Goal: Transaction & Acquisition: Subscribe to service/newsletter

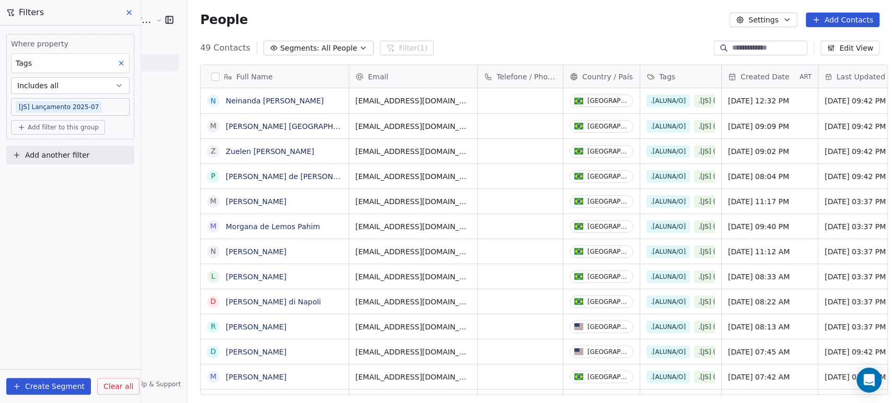
scroll to position [346, 704]
click at [130, 17] on button at bounding box center [130, 12] width 16 height 15
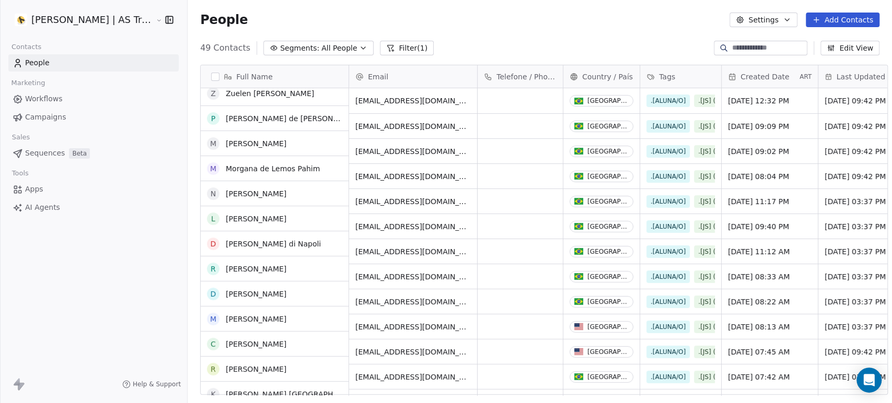
scroll to position [0, 0]
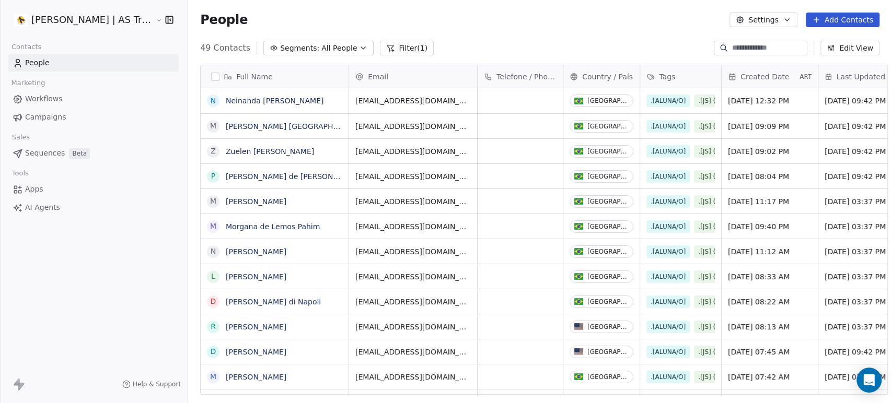
drag, startPoint x: 59, startPoint y: 100, endPoint x: 84, endPoint y: 73, distance: 37.0
click at [59, 101] on span "Workflows" at bounding box center [44, 99] width 38 height 11
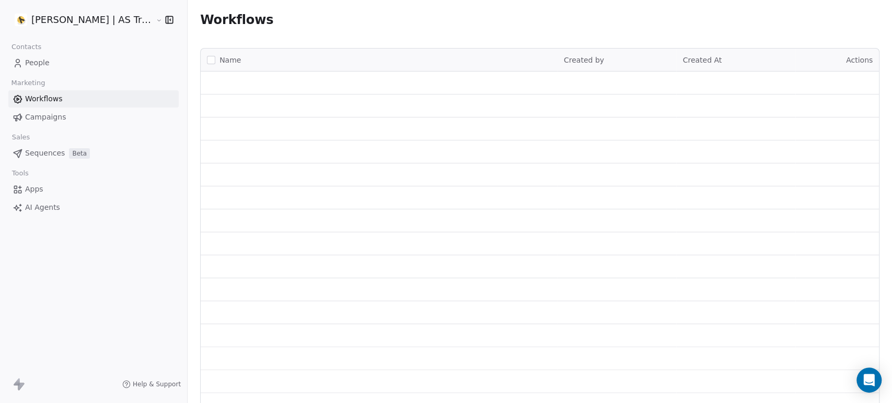
click at [87, 66] on link "People" at bounding box center [93, 62] width 170 height 17
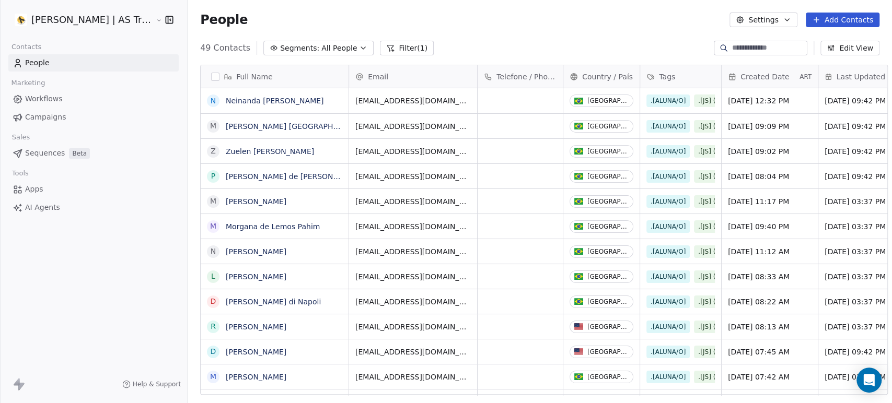
scroll to position [346, 704]
click at [393, 46] on button "Filter (1)" at bounding box center [407, 48] width 54 height 15
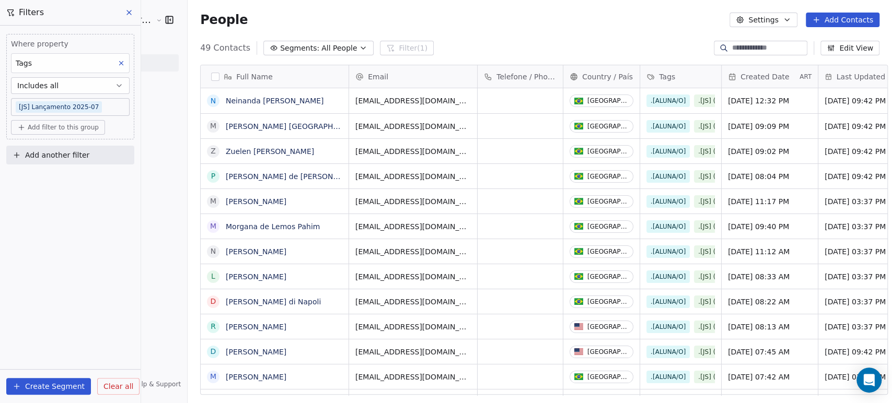
click at [130, 8] on icon at bounding box center [129, 12] width 8 height 8
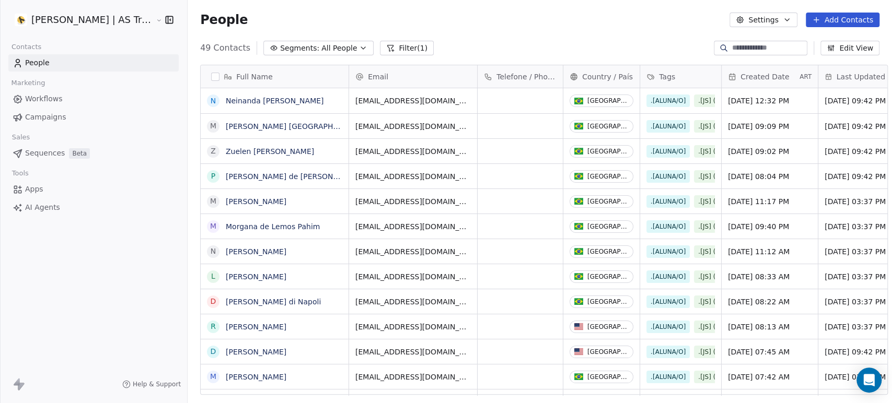
click at [92, 200] on link "AI Agents" at bounding box center [93, 207] width 170 height 17
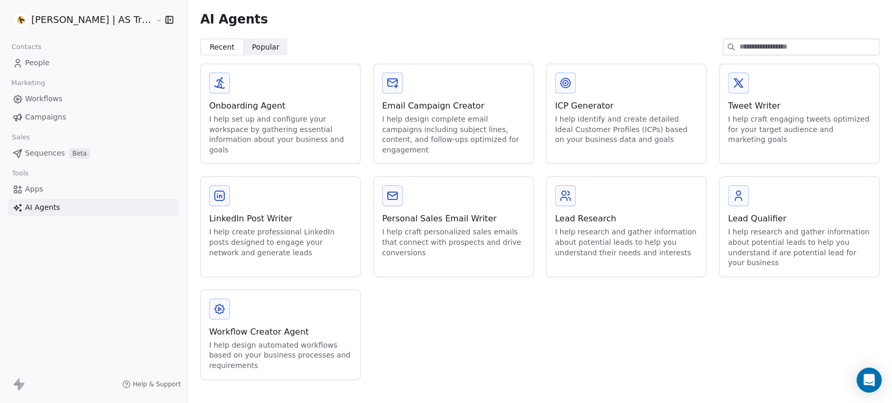
click at [88, 61] on link "People" at bounding box center [93, 62] width 170 height 17
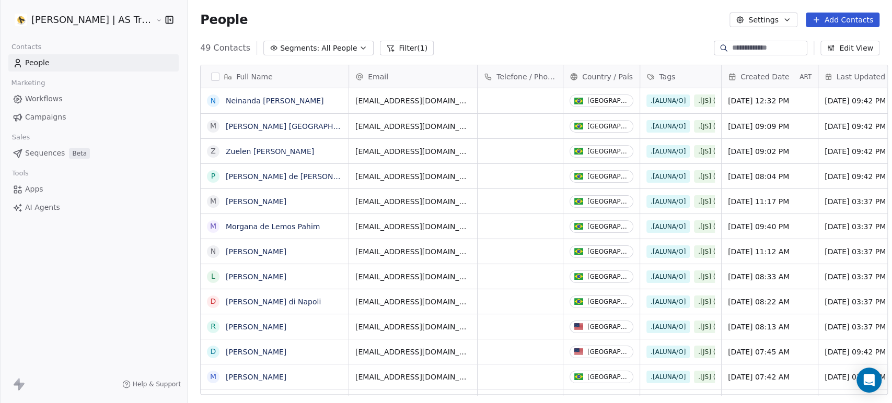
scroll to position [346, 704]
click at [111, 111] on link "Campaigns" at bounding box center [93, 117] width 170 height 17
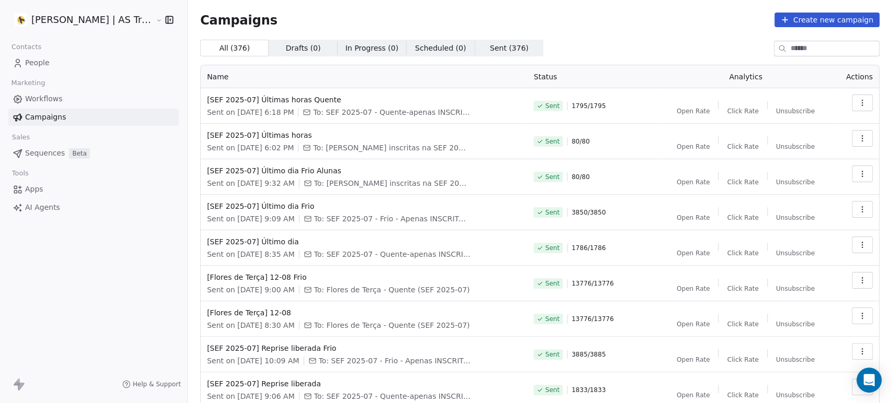
click at [92, 55] on link "People" at bounding box center [93, 62] width 170 height 17
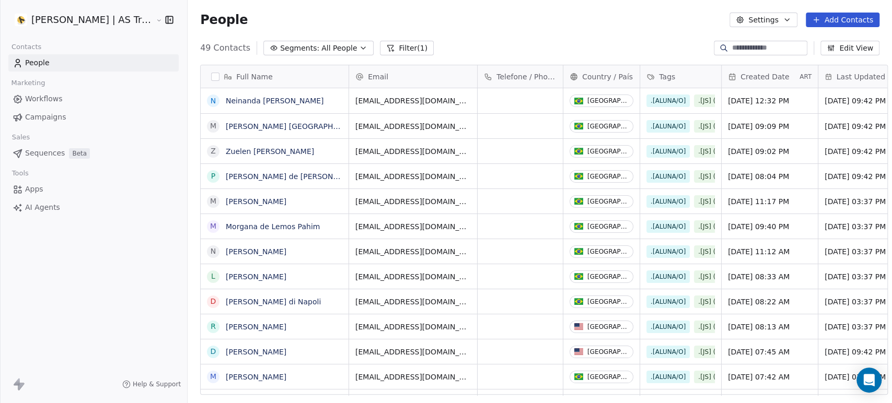
scroll to position [346, 704]
click at [321, 49] on span "All People" at bounding box center [339, 48] width 36 height 11
click at [417, 24] on html "Amanda Schultz | AS Treinamentos Contacts People Marketing Workflows Campaigns …" at bounding box center [446, 201] width 892 height 403
drag, startPoint x: 852, startPoint y: 22, endPoint x: 724, endPoint y: 101, distance: 150.1
click at [852, 22] on button "Add Contacts" at bounding box center [842, 20] width 74 height 15
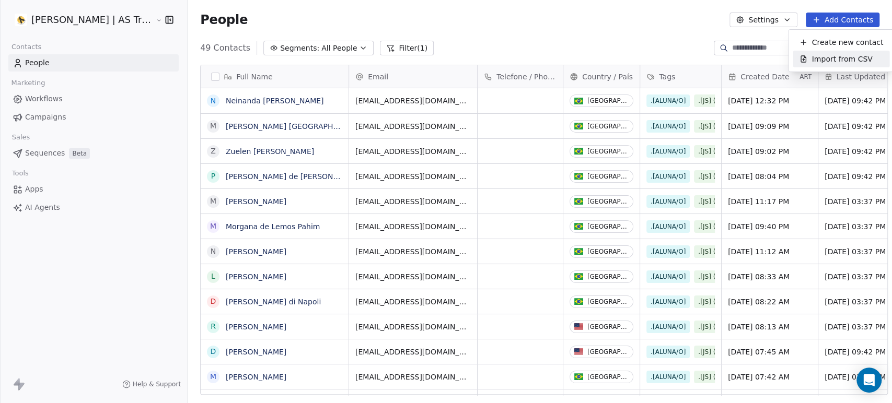
click at [811, 60] on span "Import from CSV" at bounding box center [841, 59] width 61 height 11
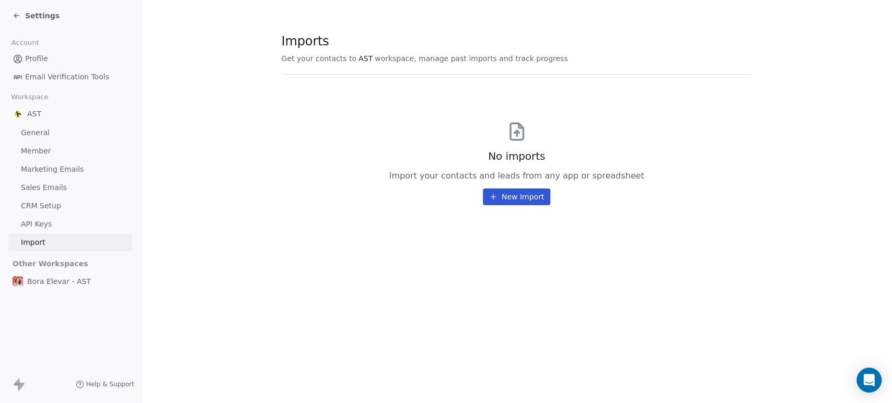
click at [522, 200] on button "New Import" at bounding box center [516, 197] width 67 height 17
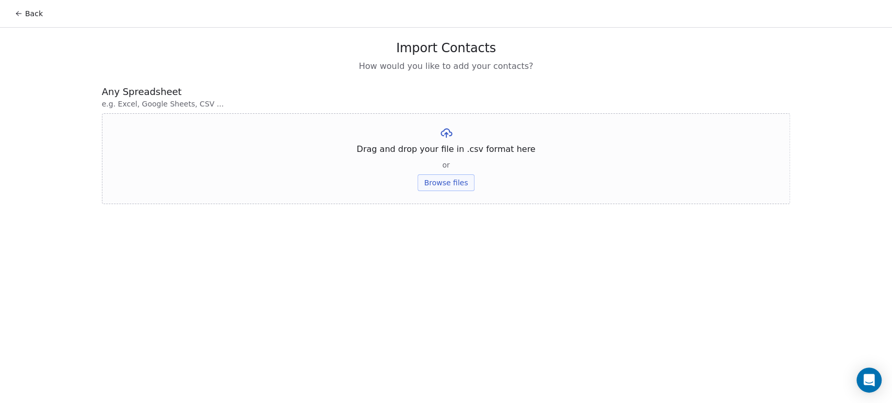
click at [446, 180] on button "Browse files" at bounding box center [445, 182] width 56 height 17
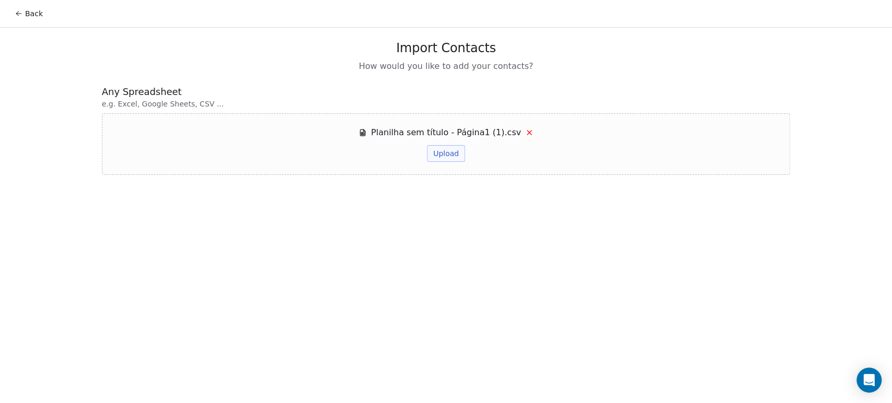
click at [442, 155] on button "Upload" at bounding box center [446, 153] width 38 height 17
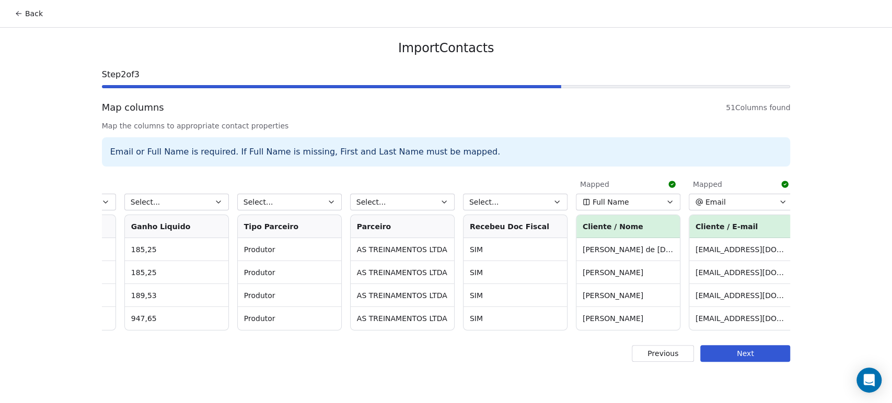
scroll to position [0, 3293]
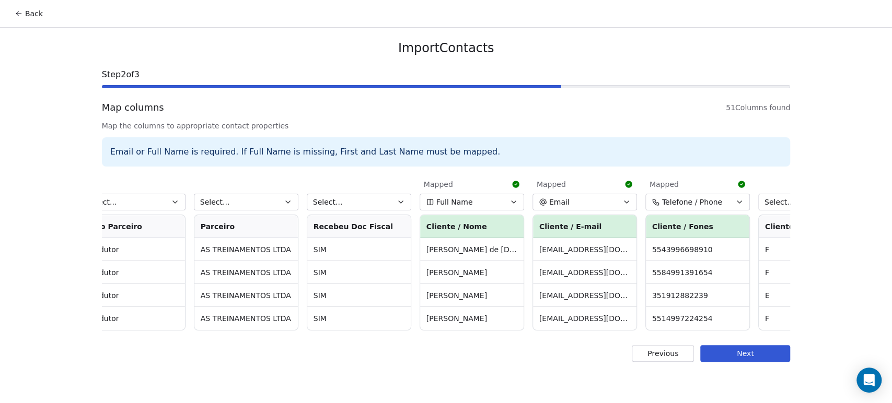
click at [481, 208] on button "Full Name" at bounding box center [471, 202] width 104 height 17
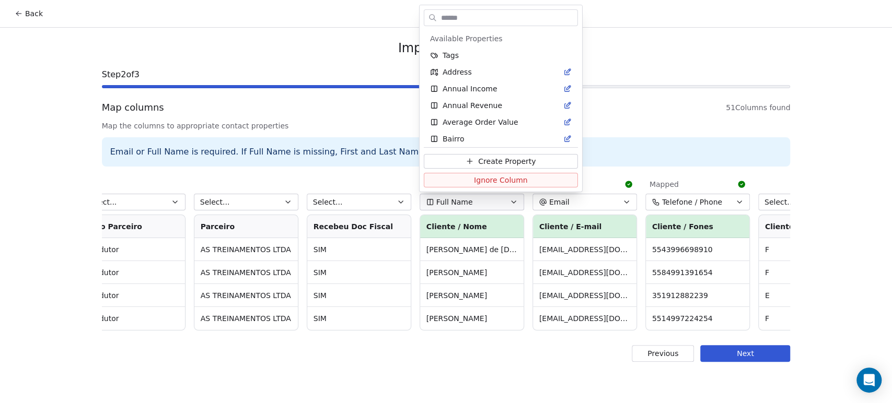
scroll to position [372, 0]
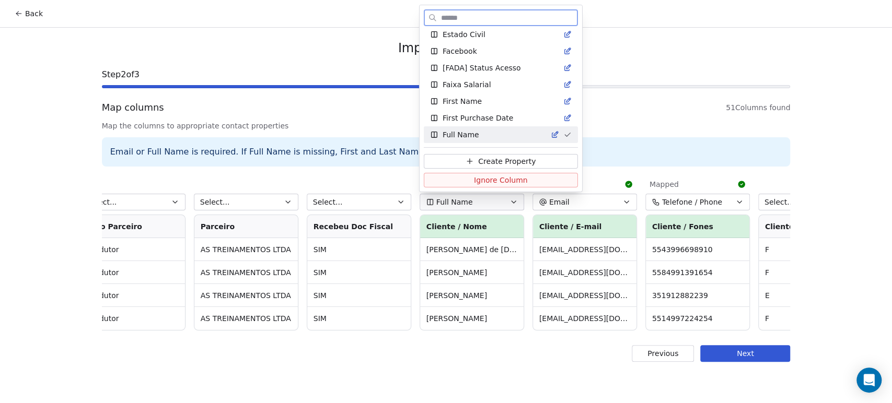
click at [485, 181] on span "Ignore Column" at bounding box center [501, 179] width 54 height 10
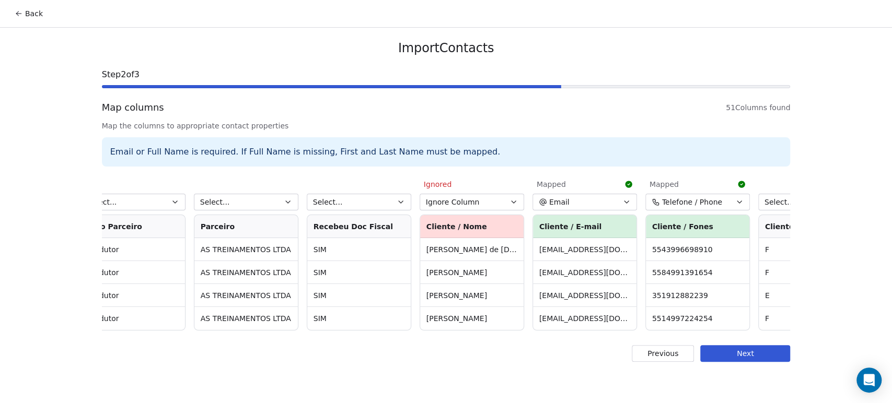
click at [695, 205] on span "Telefone / Phone" at bounding box center [692, 202] width 60 height 10
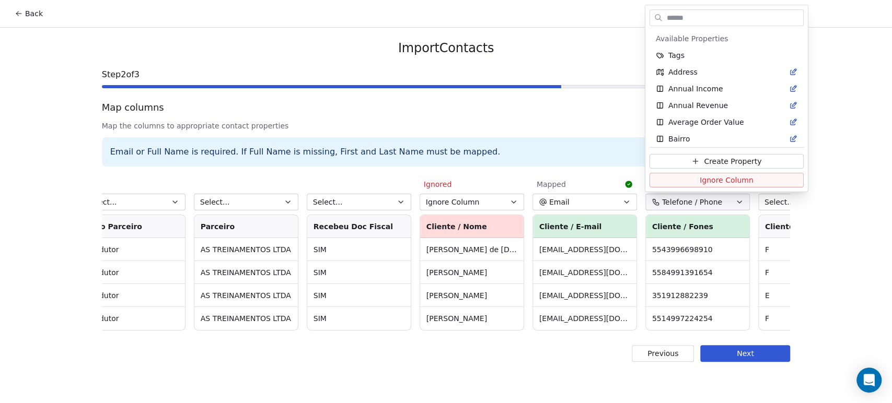
scroll to position [840, 0]
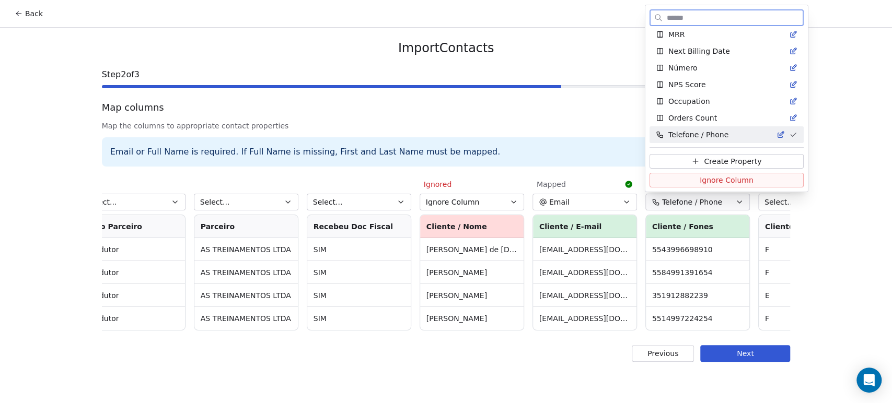
click at [717, 180] on span "Ignore Column" at bounding box center [726, 179] width 54 height 10
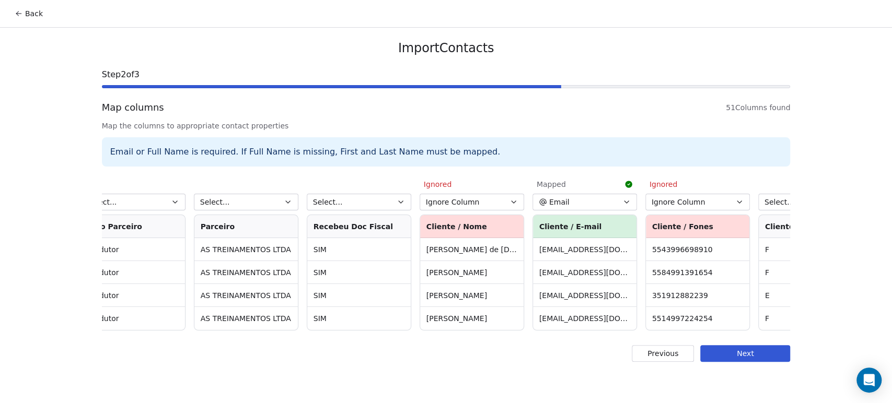
click at [738, 357] on button "Next" at bounding box center [745, 353] width 90 height 17
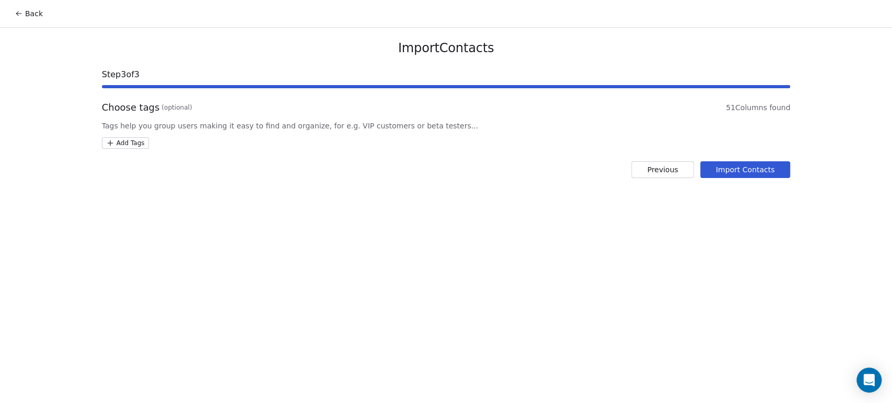
click at [141, 149] on div "Import Contacts Step 3 of 3 Choose tags (optional) 51 Columns found Tags help y…" at bounding box center [446, 109] width 714 height 163
click at [126, 143] on html "Back Import Contacts Step 3 of 3 Choose tags (optional) 51 Columns found Tags h…" at bounding box center [446, 201] width 892 height 403
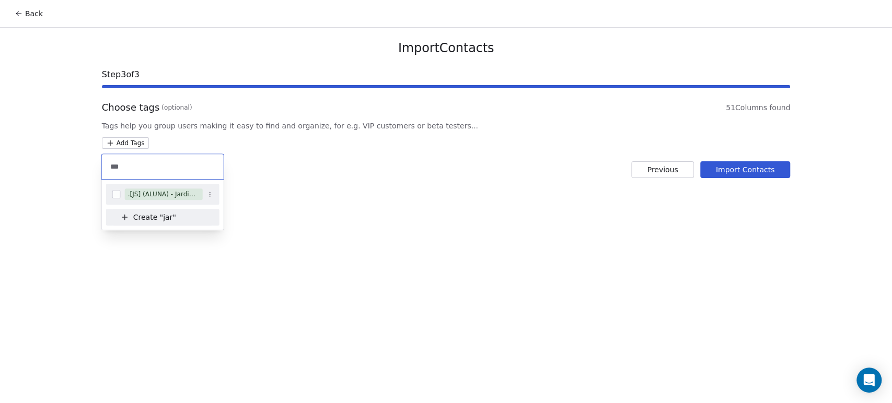
click at [155, 167] on input "***" at bounding box center [162, 166] width 109 height 11
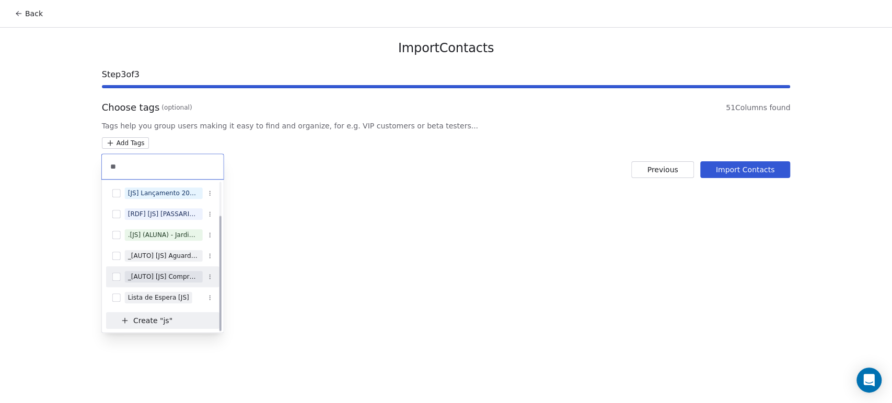
scroll to position [0, 0]
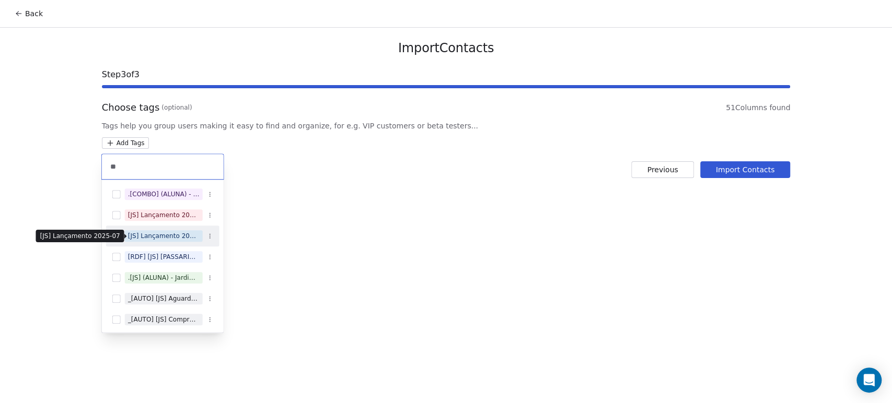
type input "**"
click at [186, 236] on div "[JS] Lançamento 2025-07" at bounding box center [164, 235] width 72 height 9
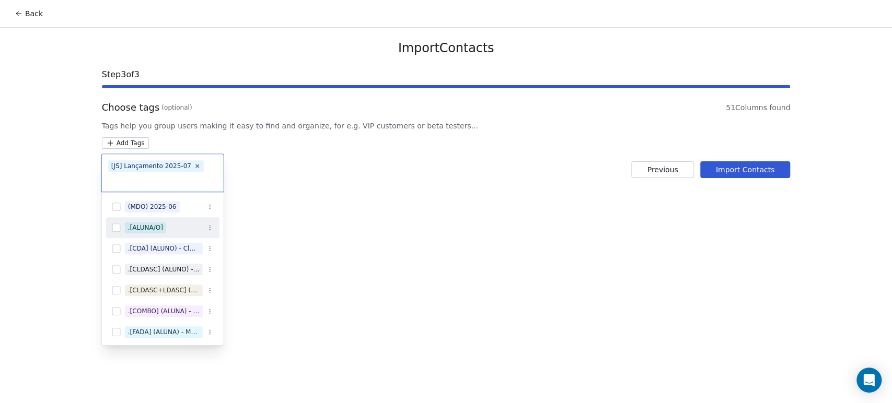
click at [772, 198] on html "Back Import Contacts Step 3 of 3 Choose tags (optional) 51 Columns found Tags h…" at bounding box center [446, 201] width 892 height 403
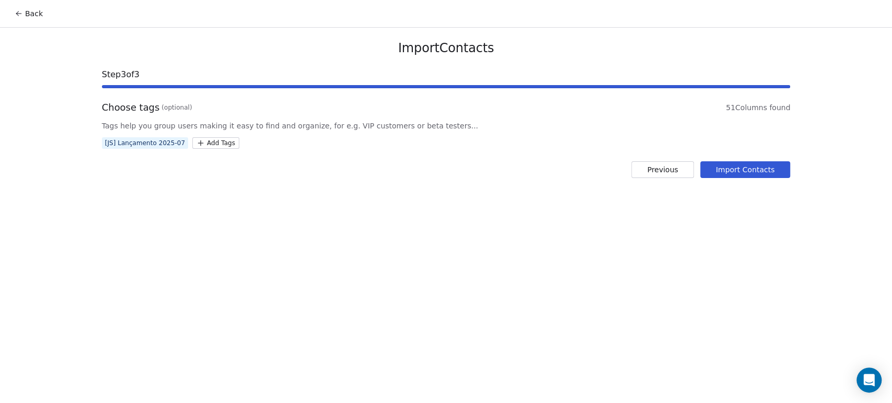
click at [762, 171] on button "Import Contacts" at bounding box center [745, 169] width 90 height 17
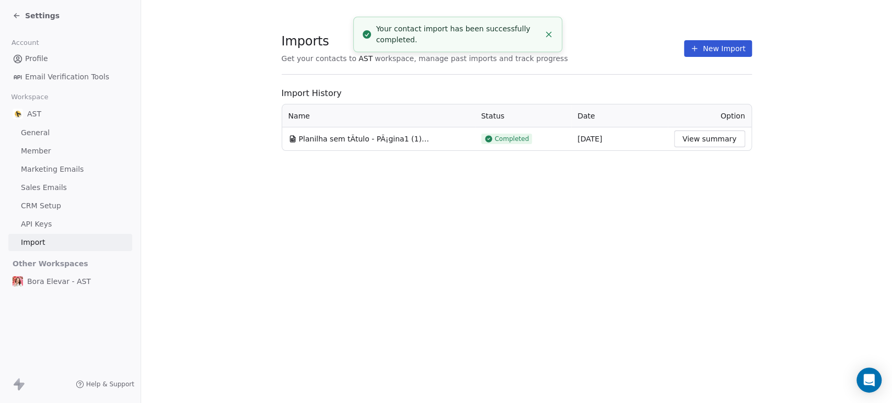
click at [718, 135] on button "View summary" at bounding box center [709, 139] width 71 height 17
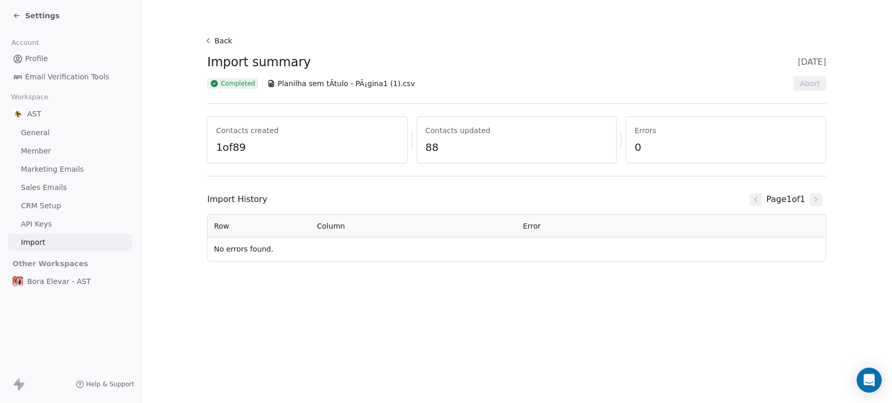
click at [220, 41] on button "Back" at bounding box center [219, 40] width 33 height 19
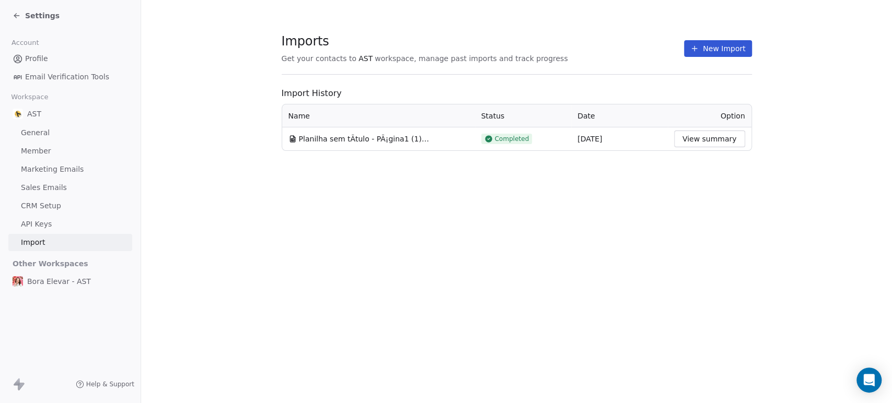
click at [27, 17] on span "Settings" at bounding box center [42, 15] width 34 height 10
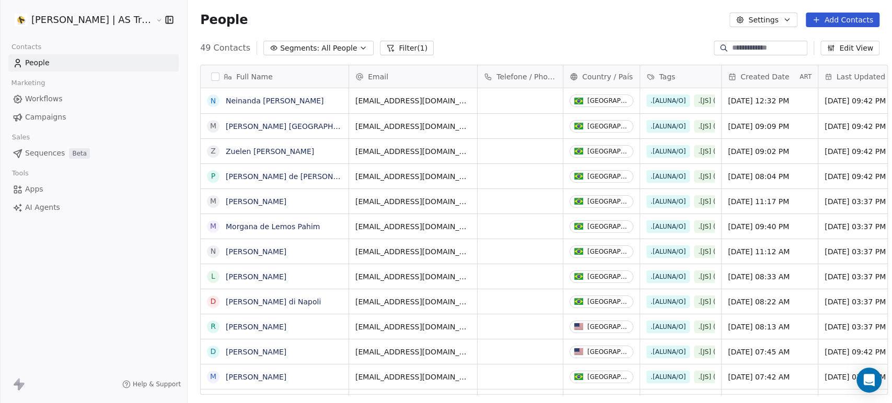
scroll to position [346, 704]
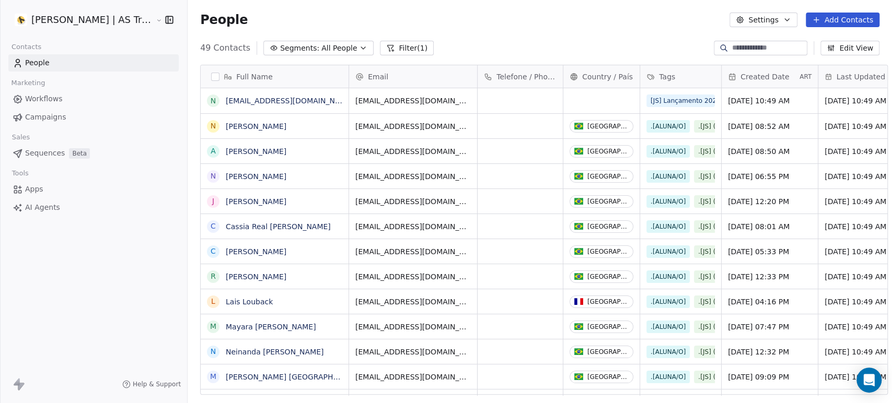
click at [393, 45] on button "Filter (1)" at bounding box center [407, 48] width 54 height 15
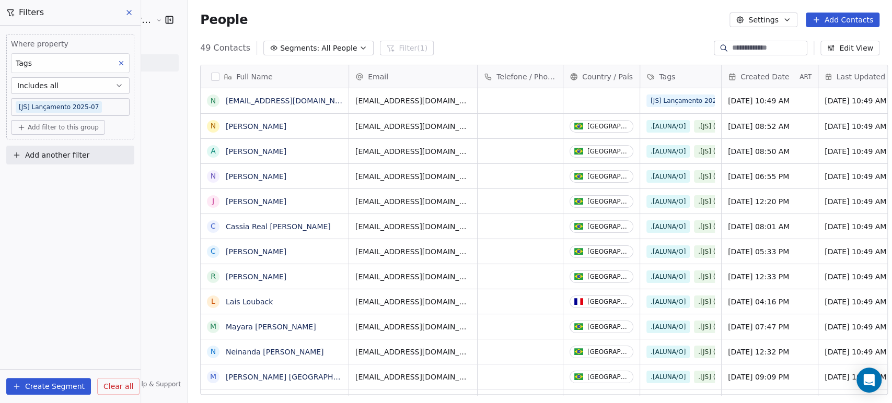
click at [70, 185] on div "Where property Tags Includes all [JS] Lançamento 2025-07 Add filter to this gro…" at bounding box center [70, 215] width 141 height 378
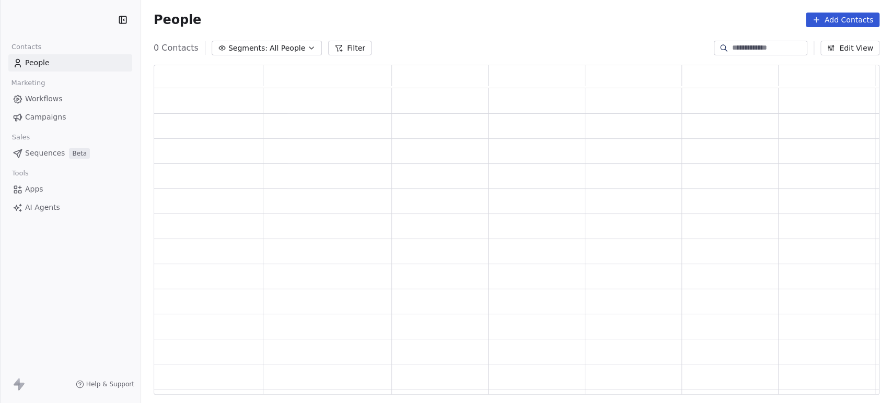
scroll to position [321, 717]
click at [272, 46] on button "Segments: All People" at bounding box center [274, 48] width 110 height 15
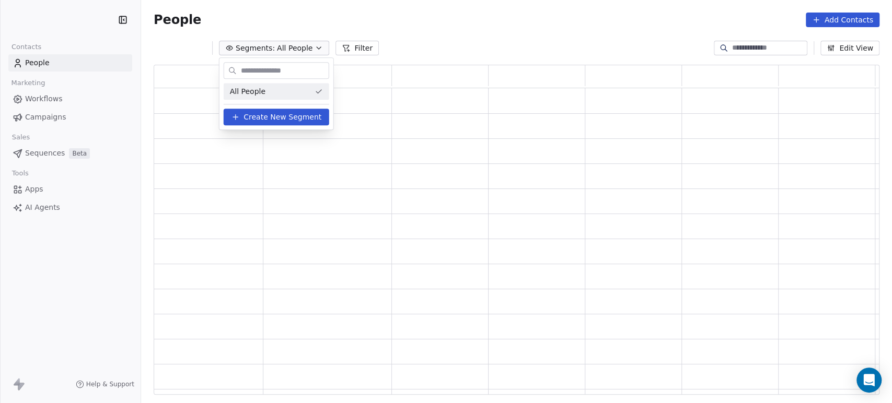
scroll to position [321, 679]
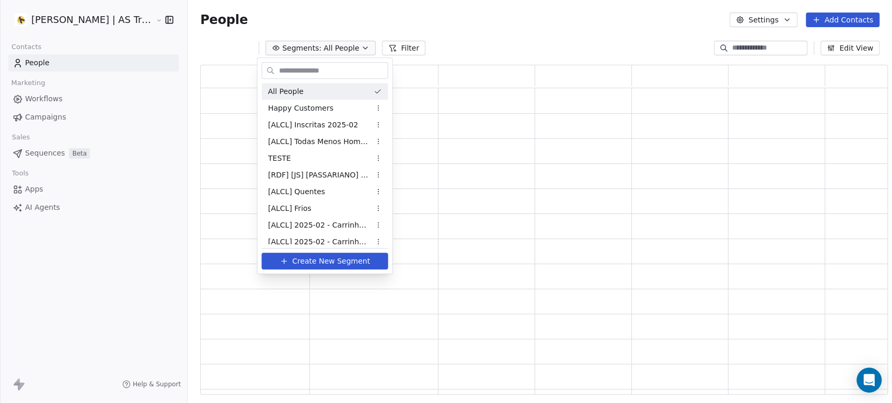
click at [322, 48] on html "Amanda Schultz | AS Treinamentos Contacts People Marketing Workflows Campaigns …" at bounding box center [446, 201] width 892 height 403
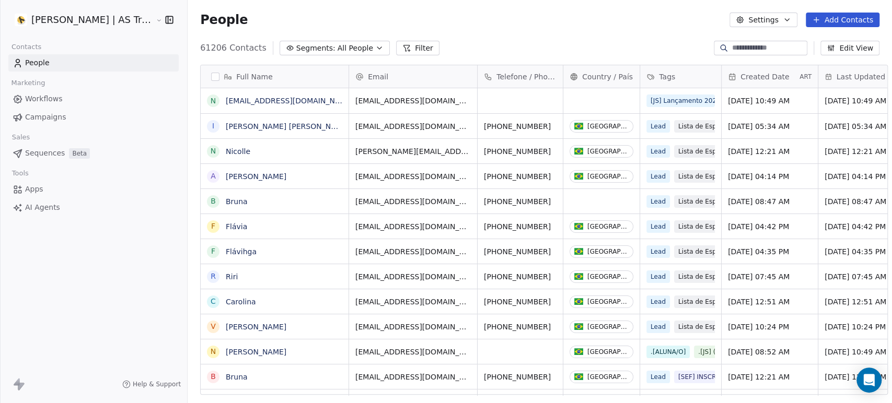
scroll to position [346, 704]
click at [402, 49] on icon at bounding box center [406, 48] width 8 height 8
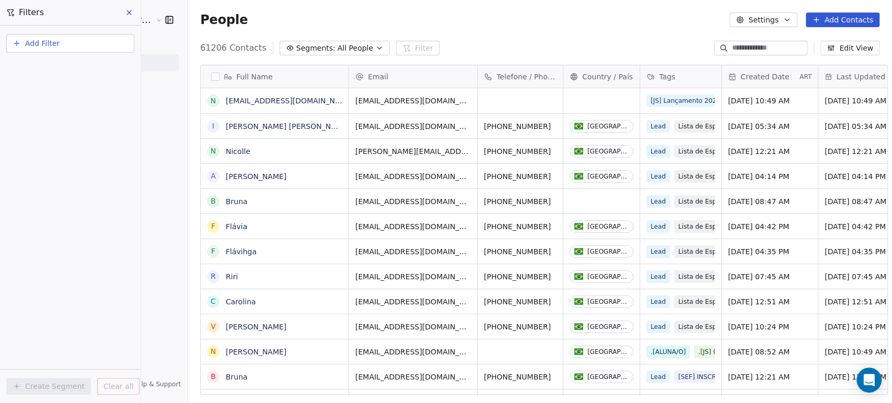
drag, startPoint x: 54, startPoint y: 57, endPoint x: 63, endPoint y: 45, distance: 14.2
click at [54, 57] on div "Add Filter Create Segment Clear all" at bounding box center [70, 215] width 141 height 378
click at [64, 45] on button "Add Filter" at bounding box center [70, 43] width 128 height 19
drag, startPoint x: 64, startPoint y: 71, endPoint x: 64, endPoint y: 85, distance: 14.6
click at [64, 85] on div "Contact properties Contact activity" at bounding box center [70, 76] width 119 height 33
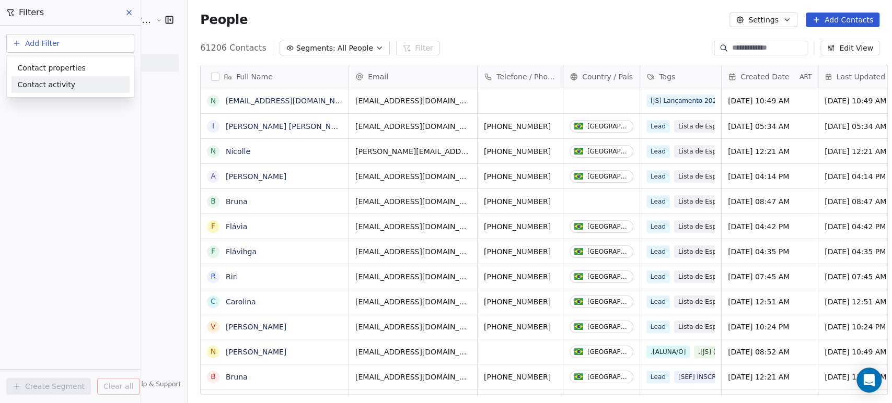
click at [64, 85] on span "Contact activity" at bounding box center [46, 84] width 58 height 11
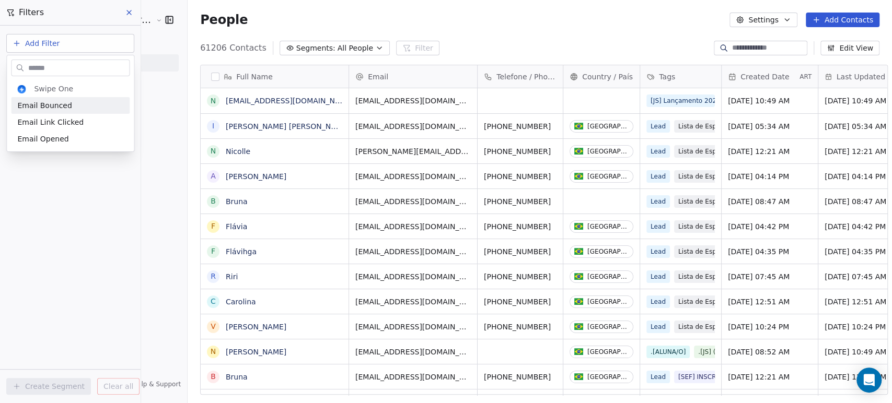
click at [69, 67] on input "text" at bounding box center [77, 67] width 103 height 15
click at [79, 42] on html "Amanda Schultz | AS Treinamentos Contacts People Marketing Workflows Campaigns …" at bounding box center [446, 201] width 892 height 403
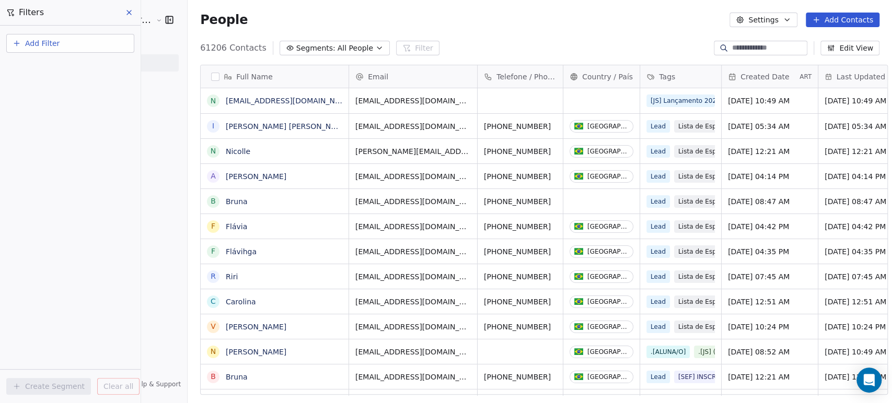
click at [75, 45] on button "Add Filter" at bounding box center [70, 43] width 128 height 19
click at [59, 69] on span "Contact properties" at bounding box center [51, 67] width 68 height 11
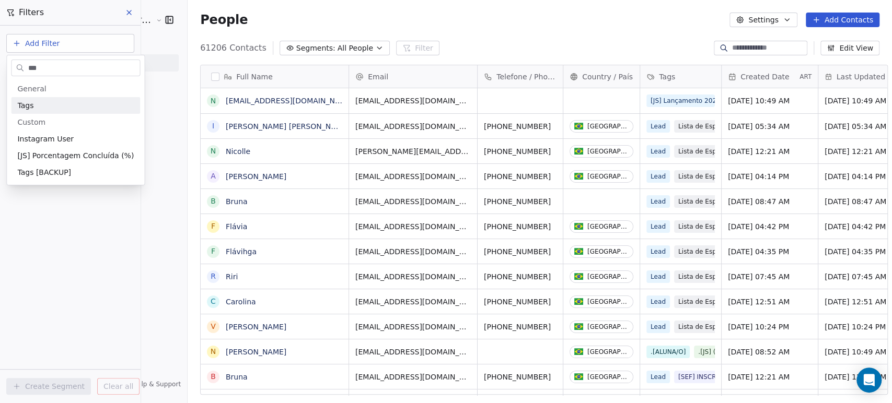
type input "***"
click at [47, 105] on div "Tags" at bounding box center [75, 105] width 116 height 10
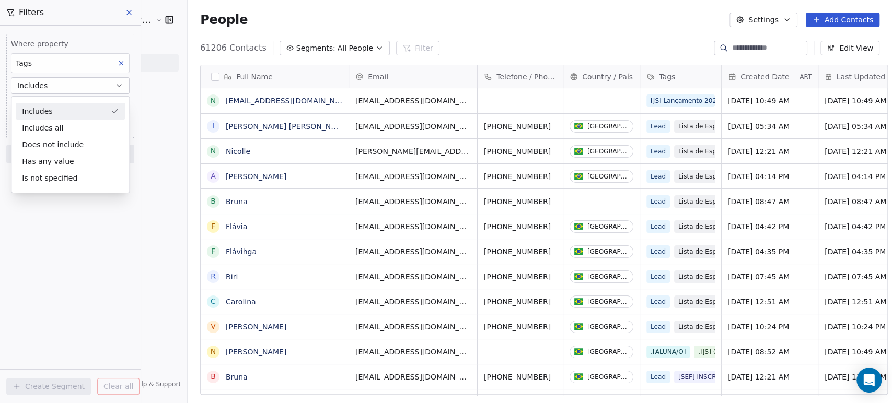
click at [54, 128] on div "Includes all" at bounding box center [70, 128] width 109 height 17
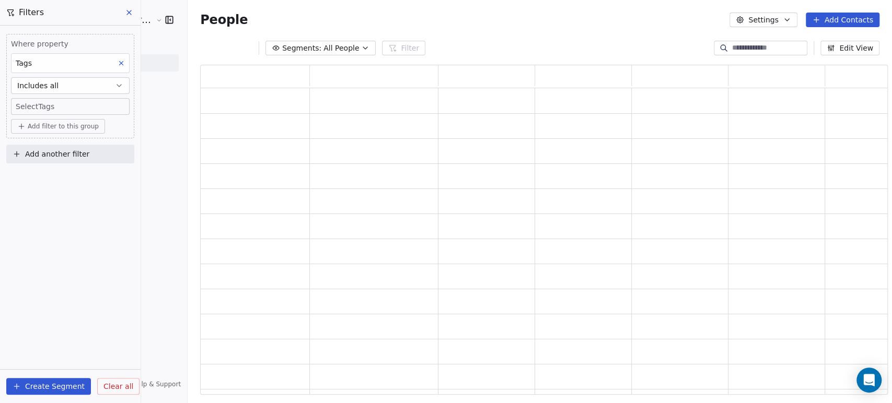
scroll to position [321, 679]
click at [73, 103] on body "[PERSON_NAME] | AS Treinamentos Contacts People Marketing Workflows Campaigns S…" at bounding box center [446, 201] width 892 height 403
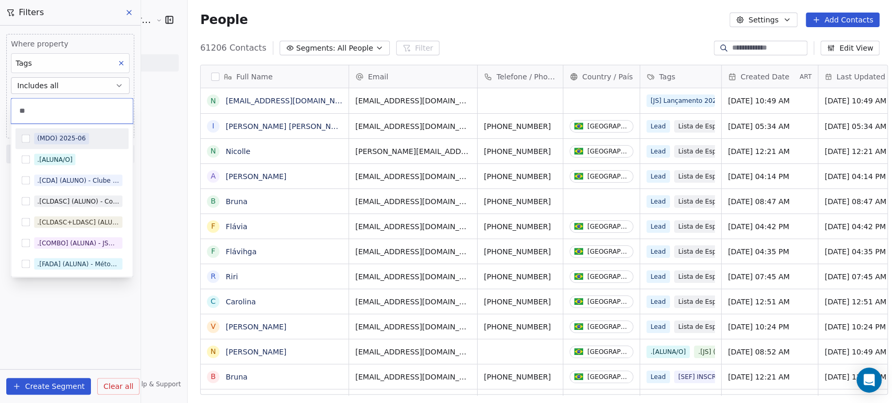
scroll to position [346, 704]
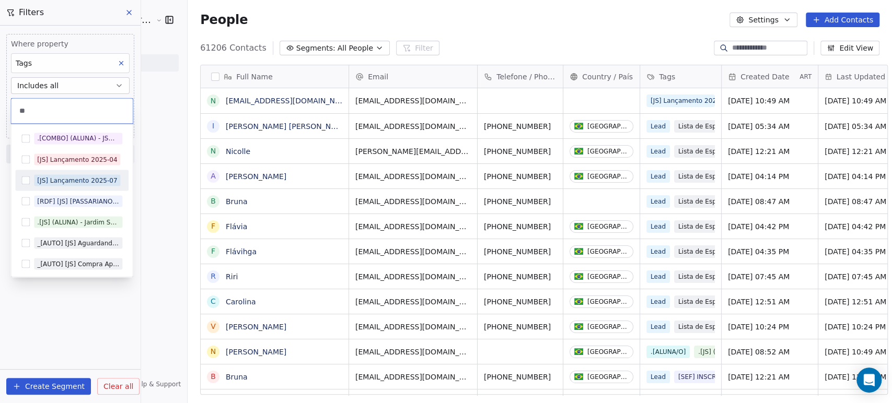
type input "**"
click at [66, 177] on div "[JS] Lançamento 2025-07" at bounding box center [77, 180] width 80 height 9
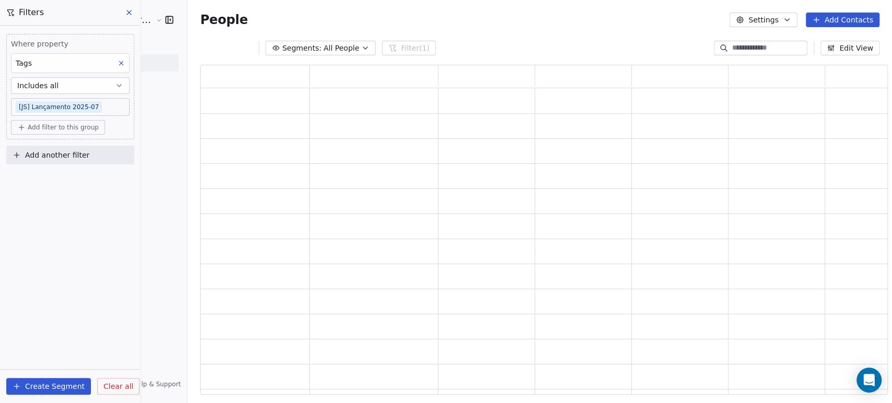
click at [153, 170] on html "Amanda Schultz | AS Treinamentos Contacts People Marketing Workflows Campaigns …" at bounding box center [446, 201] width 892 height 403
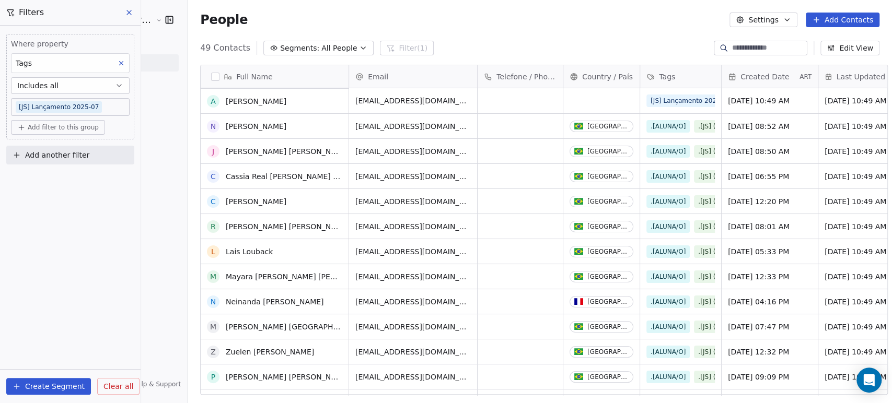
scroll to position [0, 0]
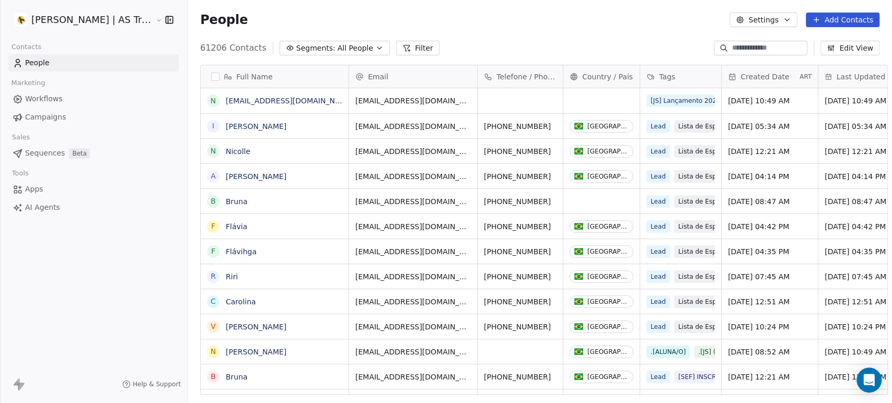
scroll to position [346, 704]
click at [337, 49] on span "All People" at bounding box center [355, 48] width 36 height 11
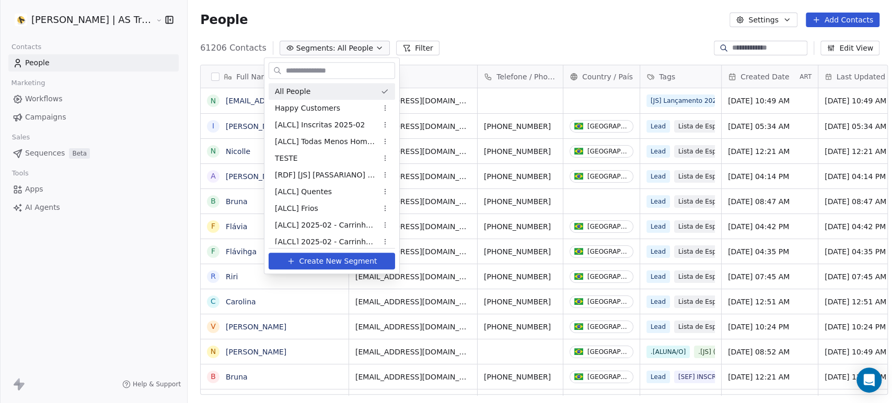
click at [393, 50] on html "Amanda Schultz | AS Treinamentos Contacts People Marketing Workflows Campaigns …" at bounding box center [446, 201] width 892 height 403
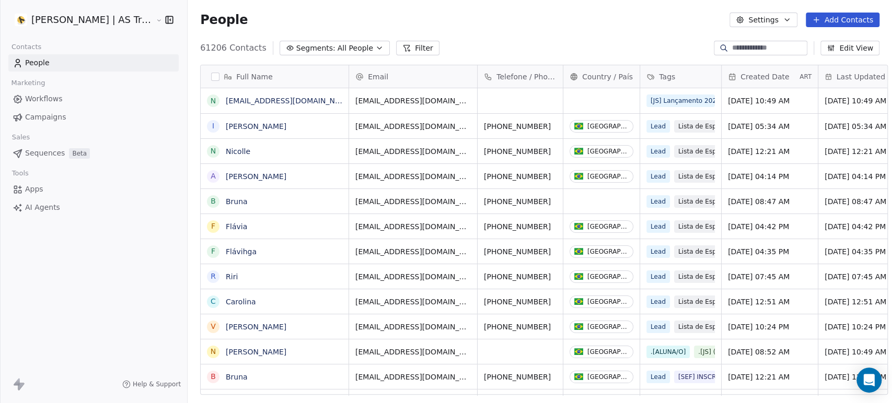
click at [398, 48] on button "Filter" at bounding box center [417, 48] width 43 height 15
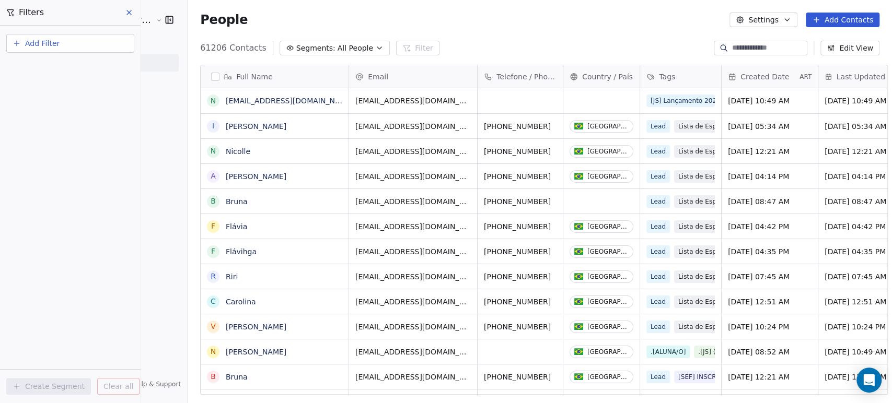
click at [120, 43] on button "Add Filter" at bounding box center [70, 43] width 128 height 19
click at [92, 73] on div "Contact properties" at bounding box center [70, 67] width 106 height 11
type input "*"
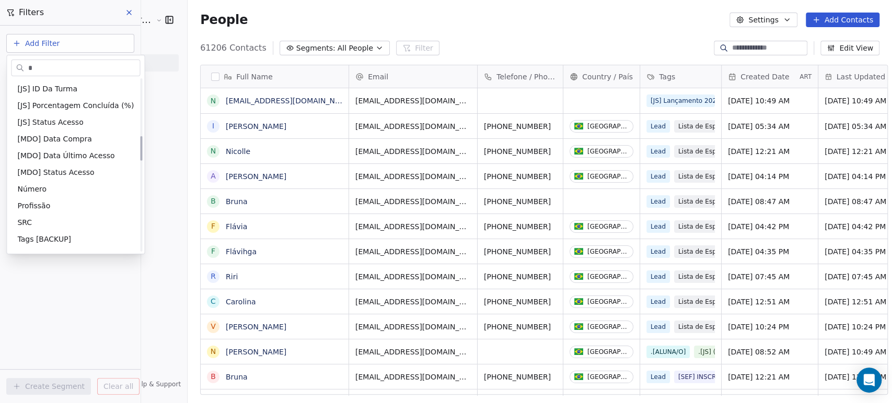
scroll to position [0, 0]
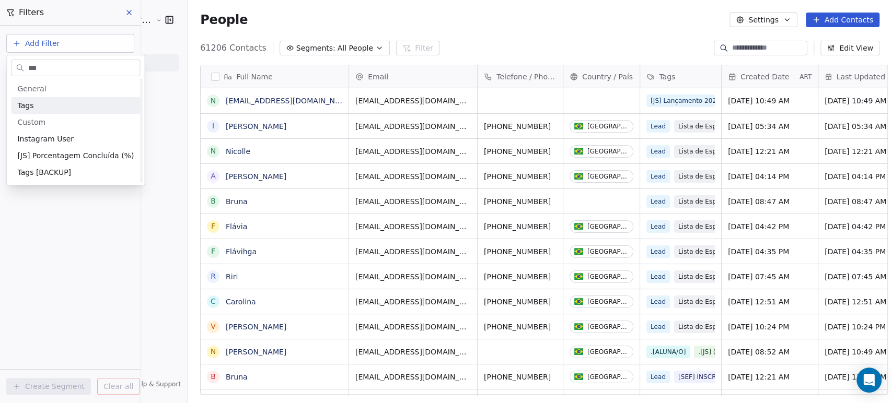
type input "***"
click at [102, 106] on div "Tags" at bounding box center [75, 105] width 116 height 10
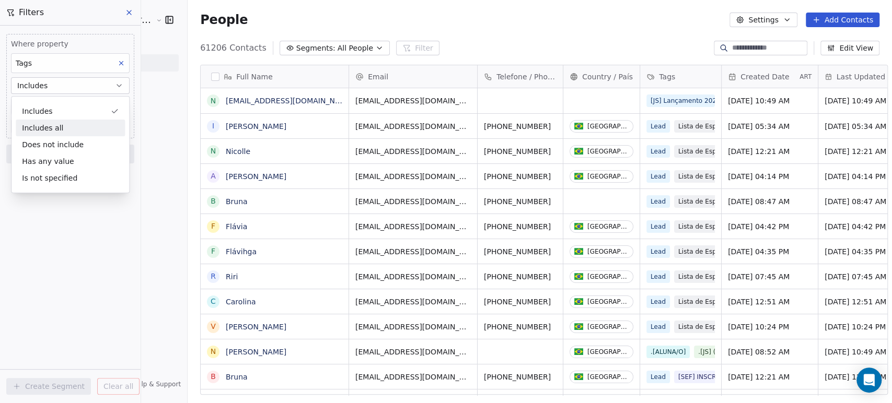
click at [100, 127] on div "Includes all" at bounding box center [70, 128] width 109 height 17
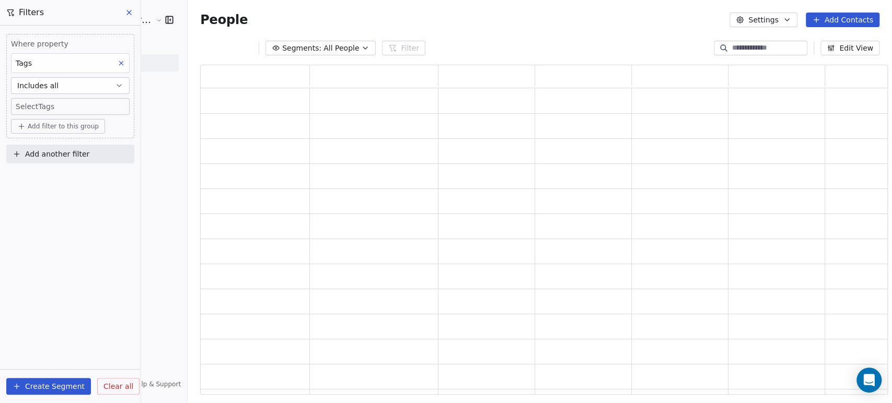
scroll to position [321, 679]
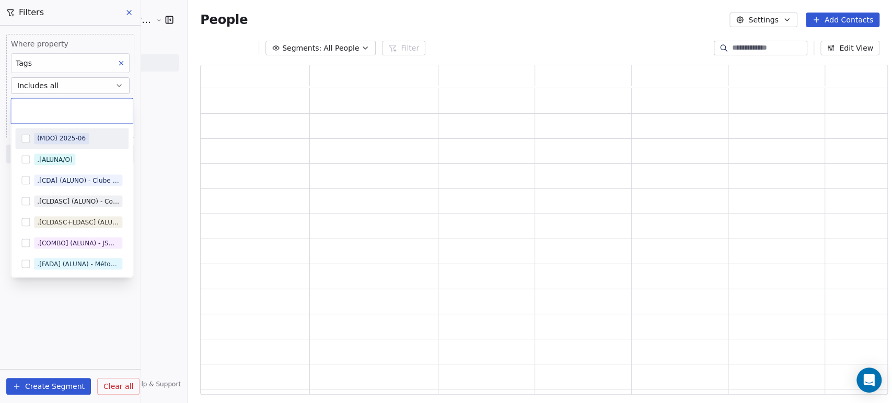
click at [94, 102] on body "Amanda Schultz | AS Treinamentos Contacts People Marketing Workflows Campaigns …" at bounding box center [446, 201] width 892 height 403
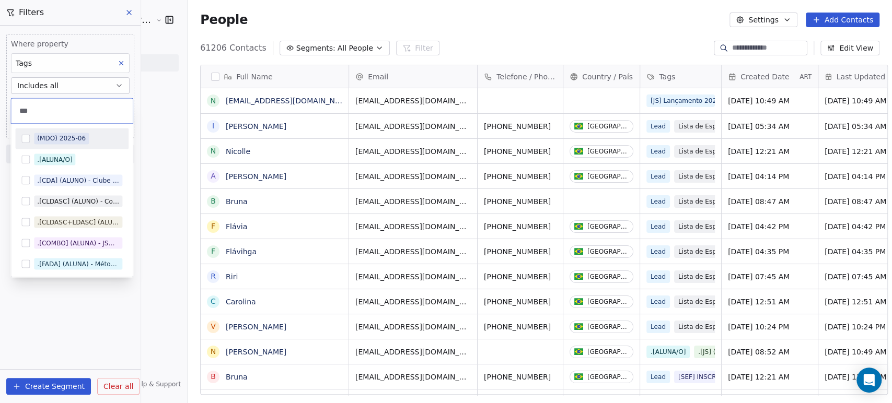
scroll to position [346, 704]
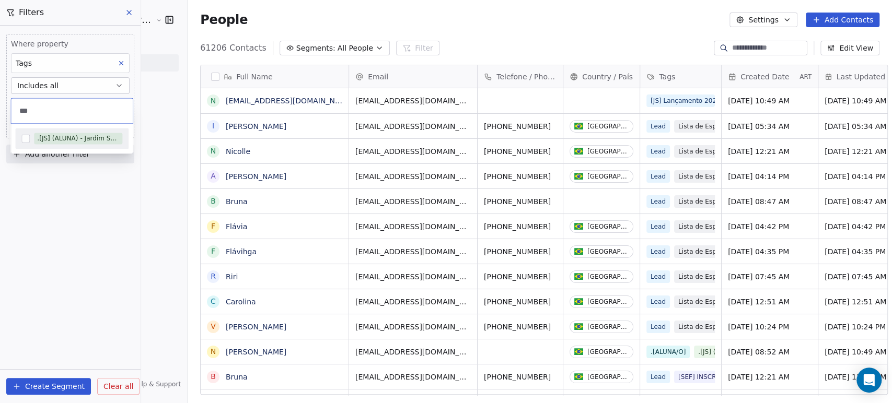
type input "***"
click at [87, 145] on div ".[JS] (ALUNA) - Jardim Secreto" at bounding box center [71, 138] width 113 height 17
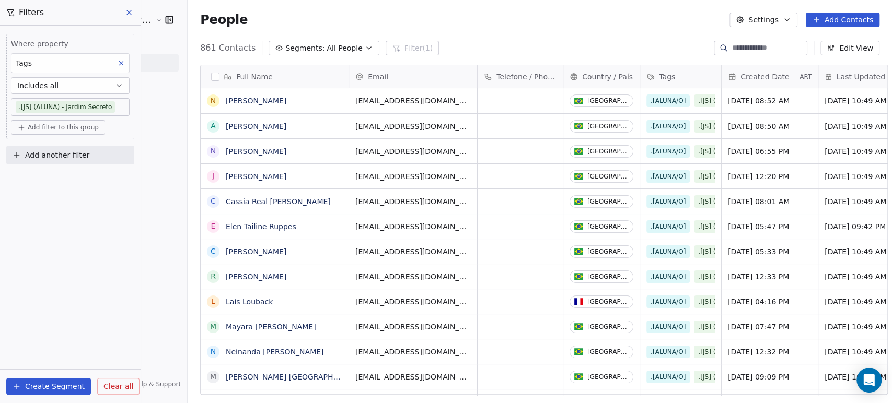
click at [108, 111] on body "Amanda Schultz | AS Treinamentos Contacts People Marketing Workflows Campaigns …" at bounding box center [446, 201] width 892 height 403
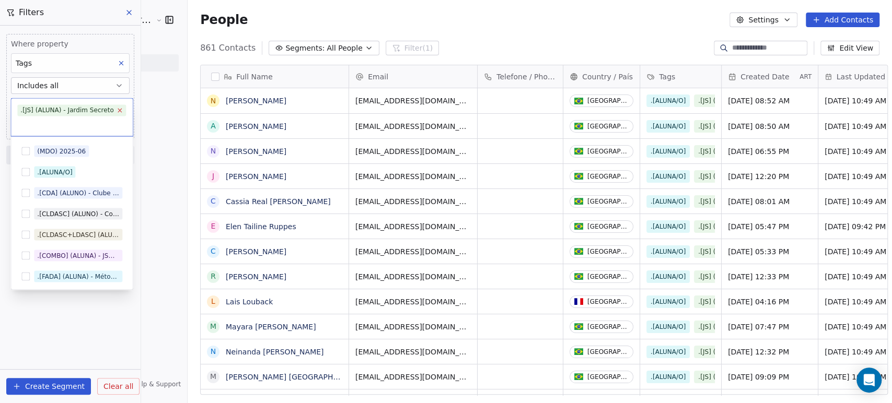
click at [116, 108] on icon at bounding box center [119, 110] width 7 height 7
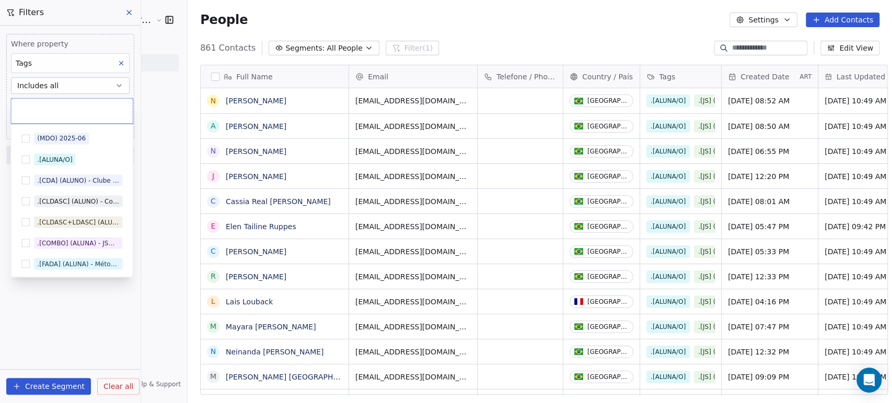
click at [102, 108] on input "text" at bounding box center [71, 110] width 109 height 11
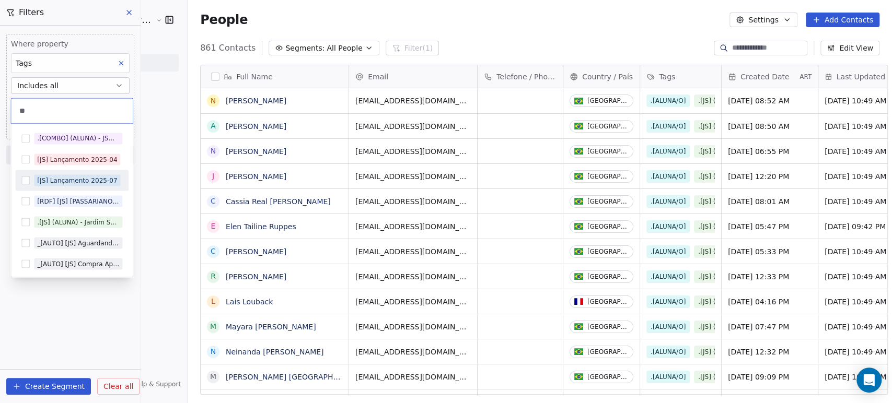
type input "**"
click at [83, 186] on div "[JS] Lançamento 2025-07" at bounding box center [71, 180] width 113 height 17
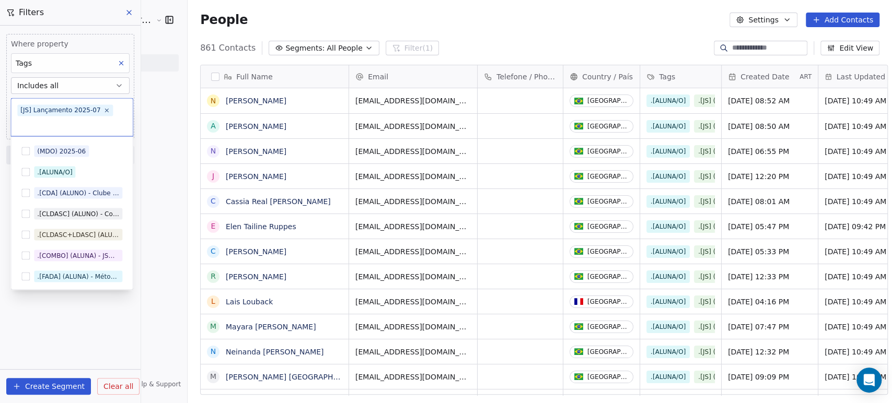
click at [163, 195] on html "Amanda Schultz | AS Treinamentos Contacts People Marketing Workflows Campaigns …" at bounding box center [446, 201] width 892 height 403
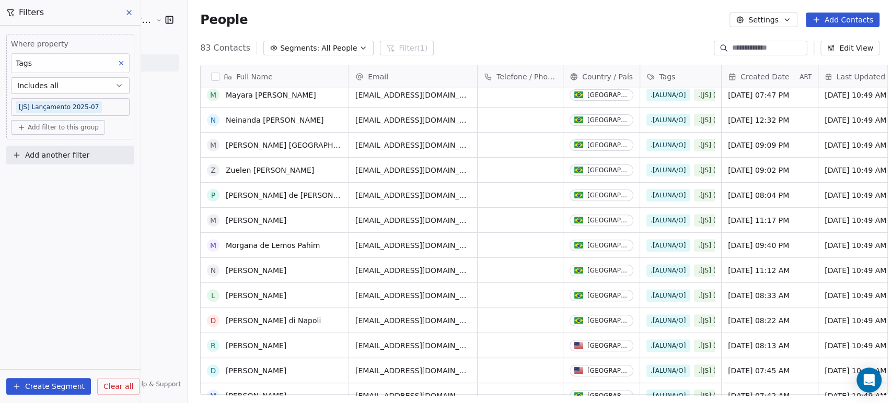
scroll to position [0, 0]
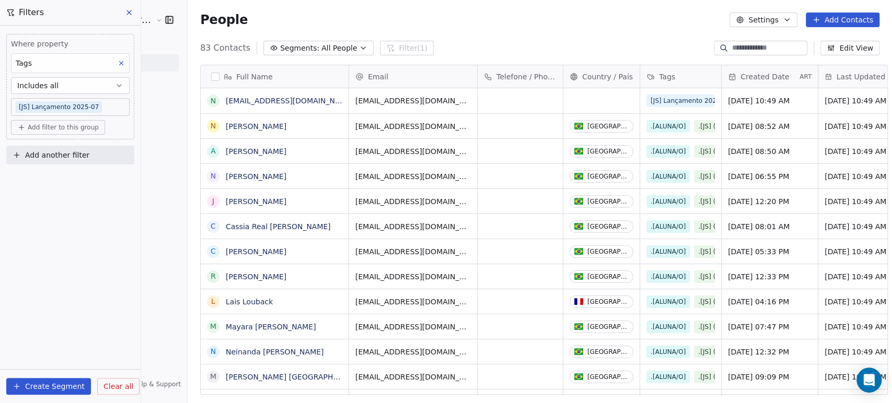
click at [132, 8] on icon at bounding box center [129, 12] width 8 height 8
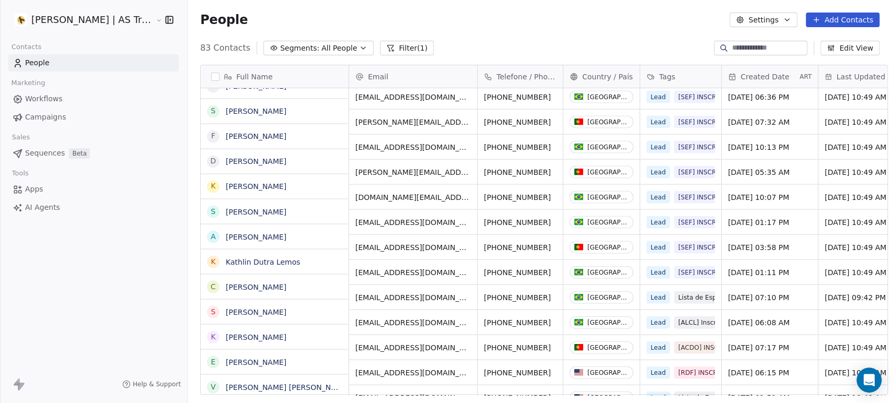
scroll to position [1509, 0]
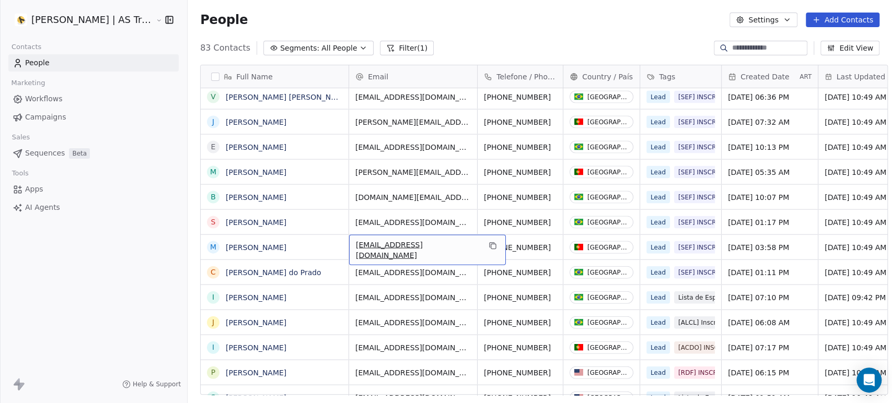
click at [386, 250] on span "monicaaraujo@sapo.pt" at bounding box center [418, 250] width 124 height 21
click at [386, 250] on input "**********" at bounding box center [405, 247] width 124 height 21
click at [732, 45] on html "Amanda Schultz | AS Treinamentos Contacts People Marketing Workflows Campaigns …" at bounding box center [446, 201] width 892 height 403
click at [732, 44] on html "Amanda Schultz | AS Treinamentos Contacts People Marketing Workflows Campaigns …" at bounding box center [446, 201] width 892 height 403
click at [732, 45] on input at bounding box center [768, 48] width 73 height 10
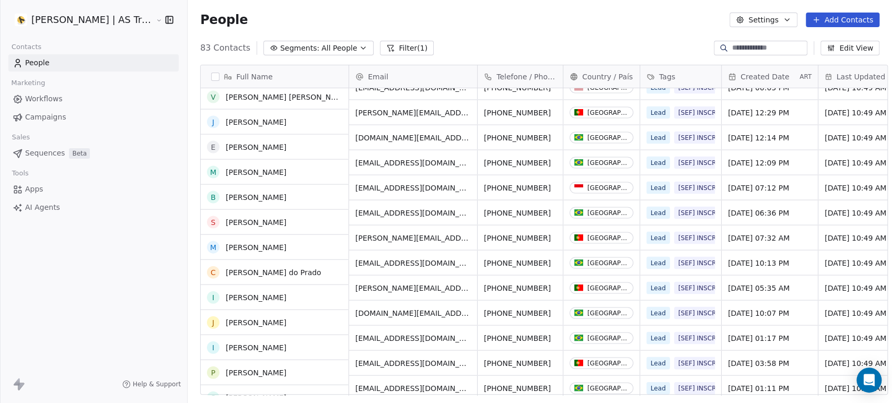
scroll to position [1393, 0]
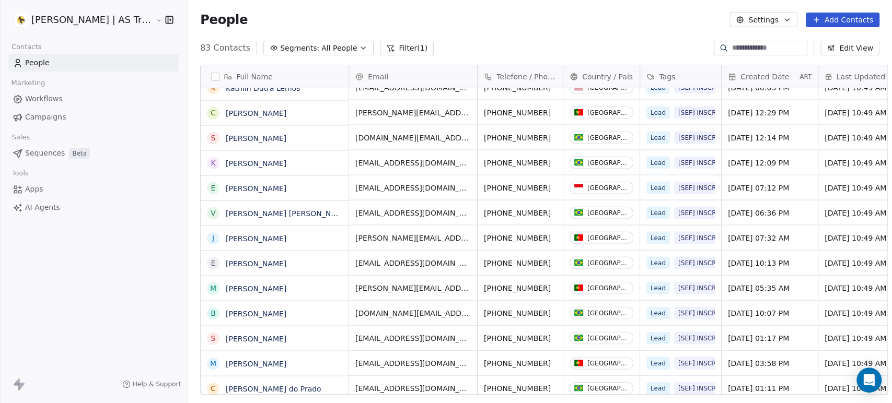
click at [745, 48] on input at bounding box center [768, 48] width 73 height 10
paste input "**********"
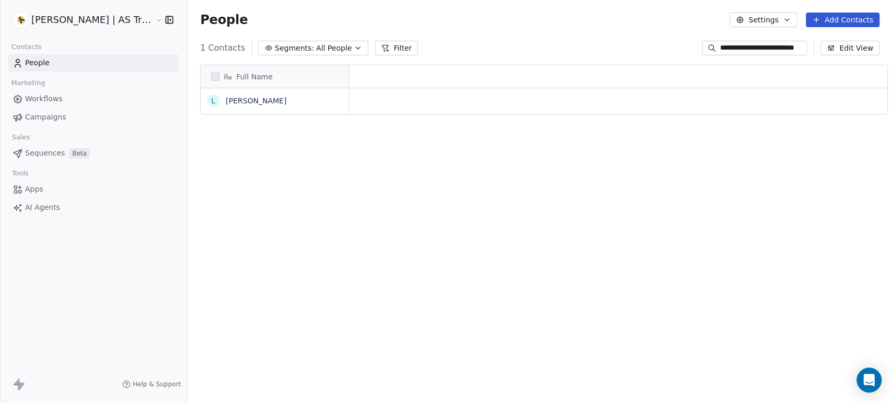
scroll to position [346, 704]
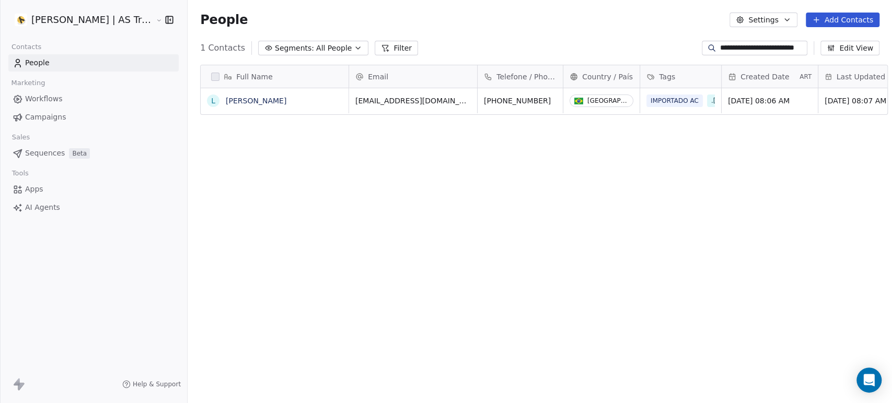
type input "**********"
drag, startPoint x: 638, startPoint y: 112, endPoint x: 635, endPoint y: 145, distance: 33.6
click at [635, 145] on div "Full Name L Lilian Abreu Ferreira Email Telefone / Phone Country / País Tags Cr…" at bounding box center [540, 233] width 704 height 355
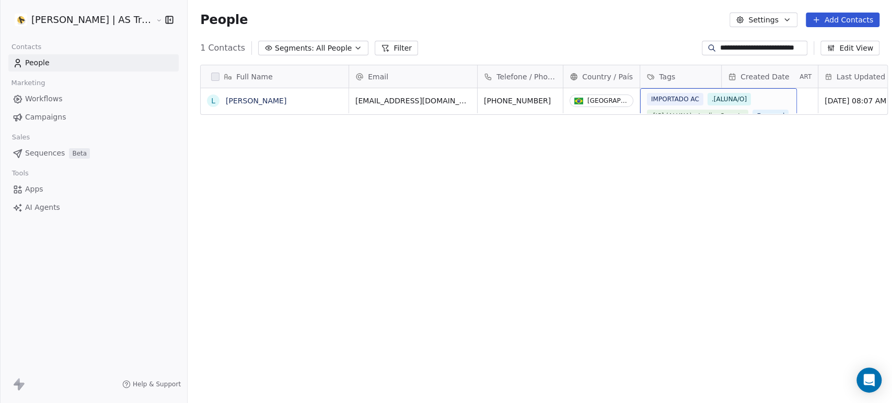
click at [753, 97] on div "IMPORTADO AC .[ALUNA/O] .[JS] (ALUNA) - Jardim Secreto Engaged .[CDA] (ALUNO) -…" at bounding box center [718, 183] width 143 height 180
click at [750, 98] on div "IMPORTADO AC .[ALUNA/O] .[JS] (ALUNA) - Jardim Secreto Engaged .[CDA] (ALUNO) -…" at bounding box center [718, 183] width 143 height 180
click at [756, 108] on div "IMPORTADO AC .[ALUNA/O] .[JS] (ALUNA) - Jardim Secreto Engaged .[CDA] (ALUNO) -…" at bounding box center [718, 98] width 143 height 180
click at [758, 108] on div "IMPORTADO AC .[ALUNA/O] .[JS] (ALUNA) - Jardim Secreto Engaged .[CDA] (ALUNO) -…" at bounding box center [718, 98] width 143 height 180
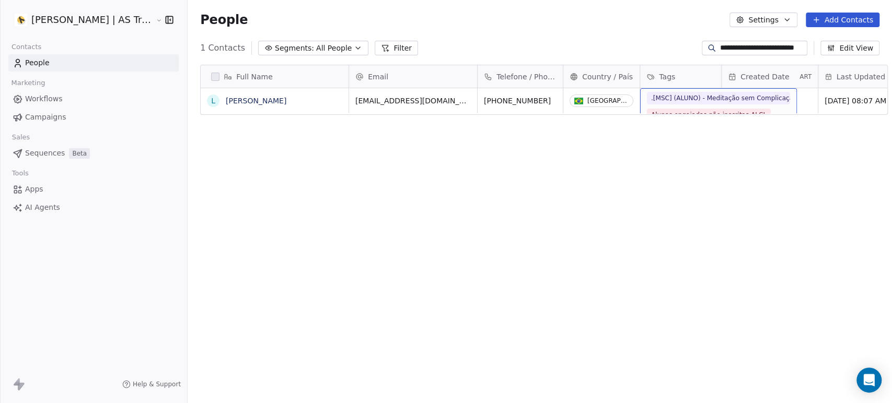
scroll to position [8, 0]
click at [765, 102] on div "IMPORTADO AC .[ALUNA/O] .[JS] (ALUNA) - Jardim Secreto Engaged .[CDA] (ALUNO) -…" at bounding box center [718, 98] width 143 height 180
click at [381, 47] on icon at bounding box center [385, 48] width 8 height 8
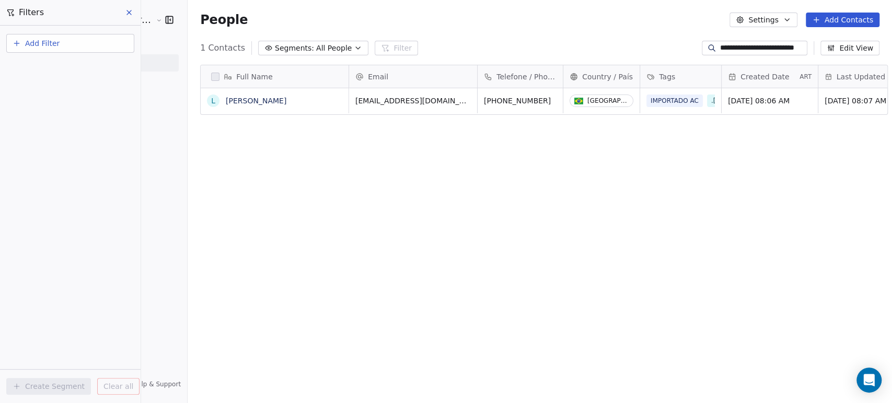
click at [354, 45] on icon "button" at bounding box center [358, 48] width 8 height 8
click at [343, 45] on html "**********" at bounding box center [446, 201] width 892 height 403
click at [354, 45] on icon "button" at bounding box center [358, 48] width 8 height 8
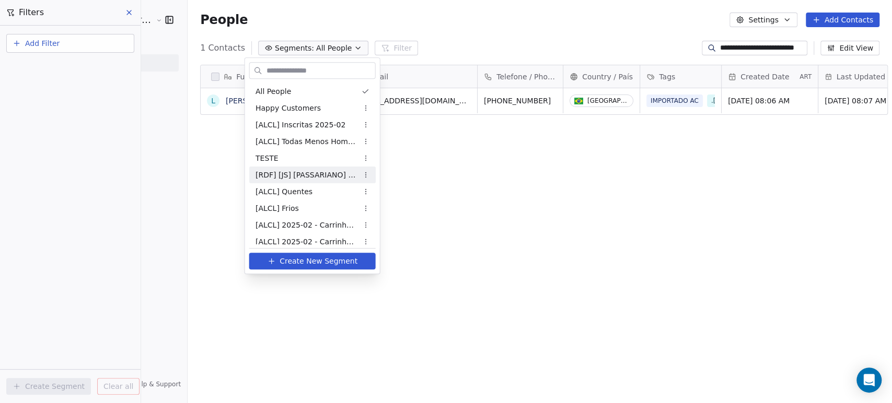
click at [706, 190] on html "**********" at bounding box center [446, 201] width 892 height 403
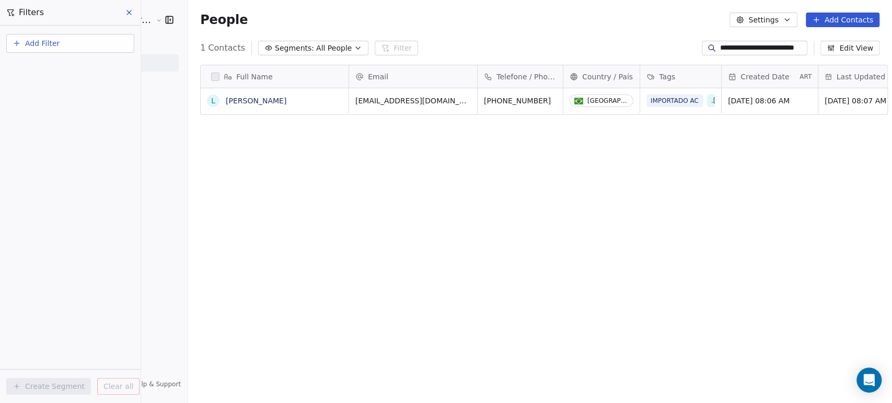
click at [649, 79] on div "Tags" at bounding box center [679, 77] width 66 height 10
click at [647, 131] on html "**********" at bounding box center [446, 201] width 892 height 403
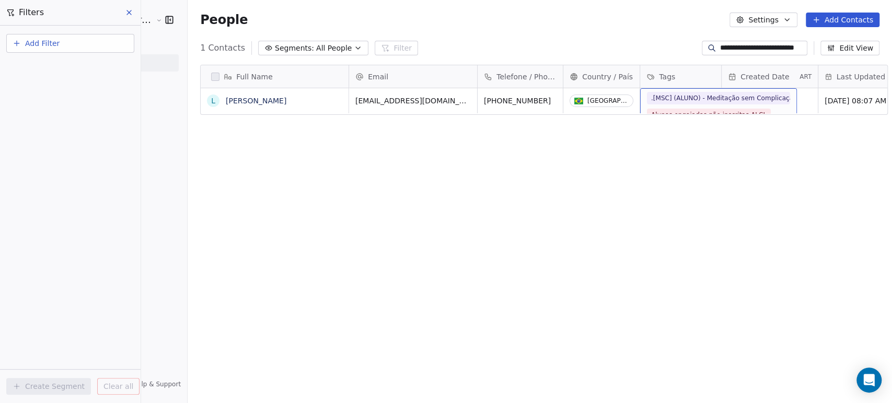
click at [756, 101] on div "IMPORTADO AC .[ALUNA/O] .[JS] (ALUNA) - Jardim Secreto Engaged .[CDA] (ALUNO) -…" at bounding box center [718, 98] width 143 height 180
click at [57, 45] on span "Add Filter" at bounding box center [42, 43] width 34 height 11
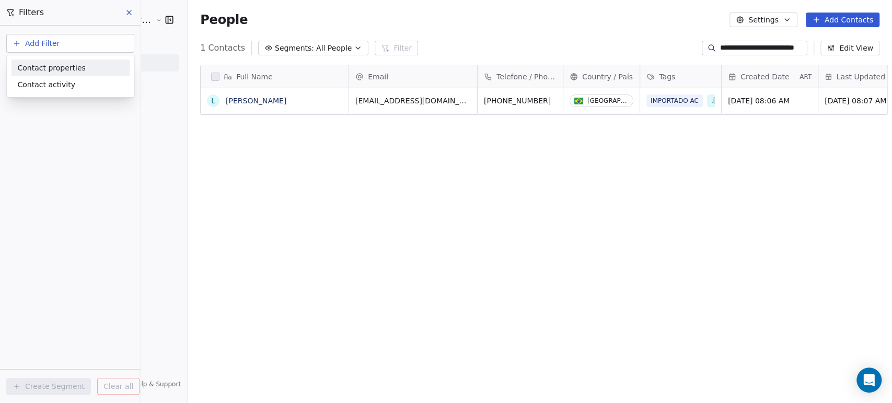
click at [137, 9] on html "**********" at bounding box center [446, 201] width 892 height 403
click at [133, 10] on button at bounding box center [130, 12] width 16 height 15
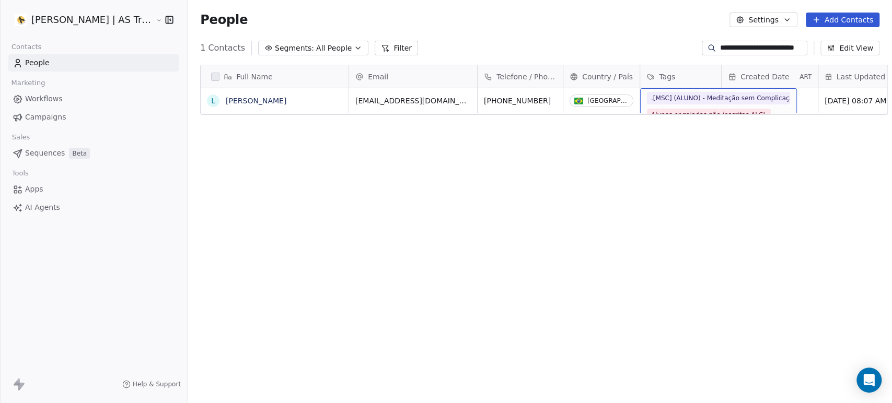
click at [761, 100] on div "IMPORTADO AC .[ALUNA/O] .[JS] (ALUNA) - Jardim Secreto Engaged .[CDA] (ALUNO) -…" at bounding box center [718, 98] width 143 height 180
click at [837, 16] on button "Add Contacts" at bounding box center [842, 20] width 74 height 15
click at [837, 16] on html "**********" at bounding box center [446, 201] width 892 height 403
click at [298, 45] on button "Segments: All People" at bounding box center [313, 48] width 110 height 15
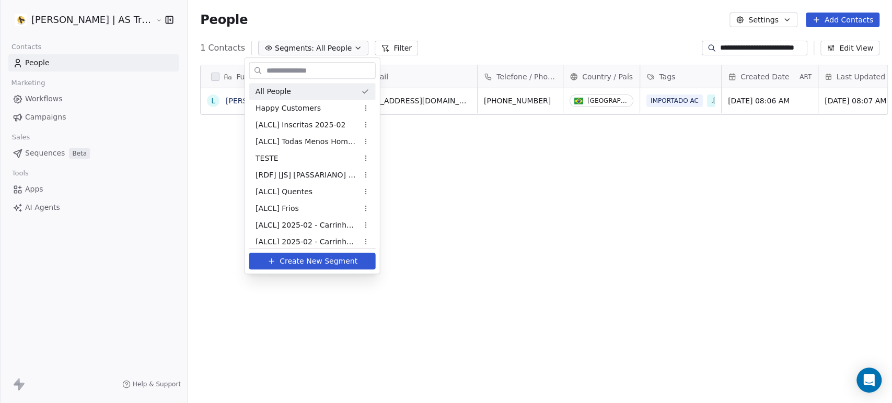
click at [298, 45] on html "**********" at bounding box center [446, 201] width 892 height 403
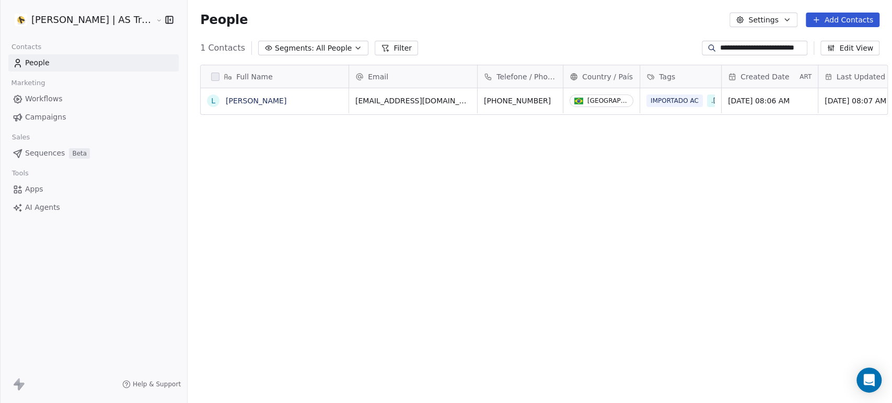
click at [389, 50] on button "Filter" at bounding box center [396, 48] width 43 height 15
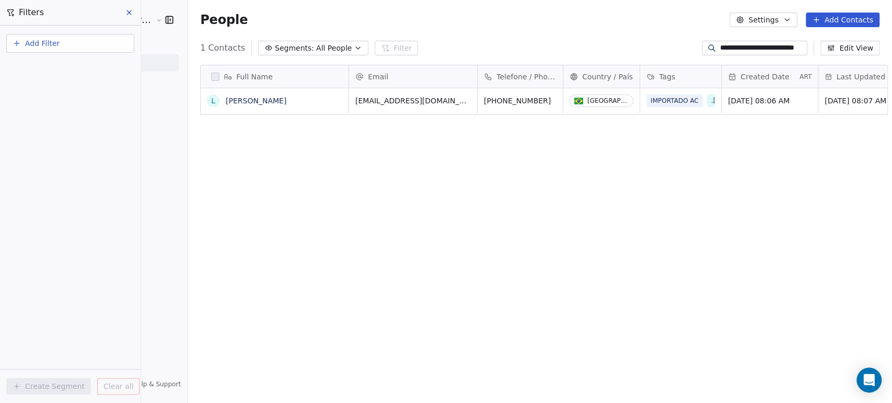
click at [102, 46] on button "Add Filter" at bounding box center [70, 43] width 128 height 19
click at [65, 85] on span "Contact activity" at bounding box center [46, 84] width 58 height 11
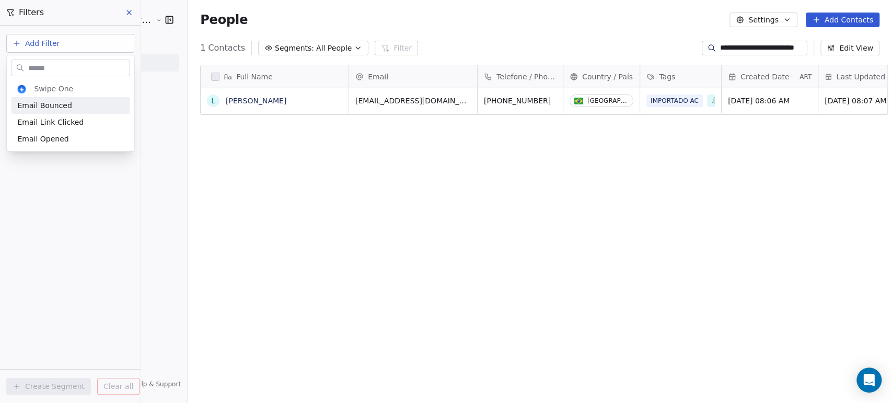
click at [93, 48] on html "**********" at bounding box center [446, 201] width 892 height 403
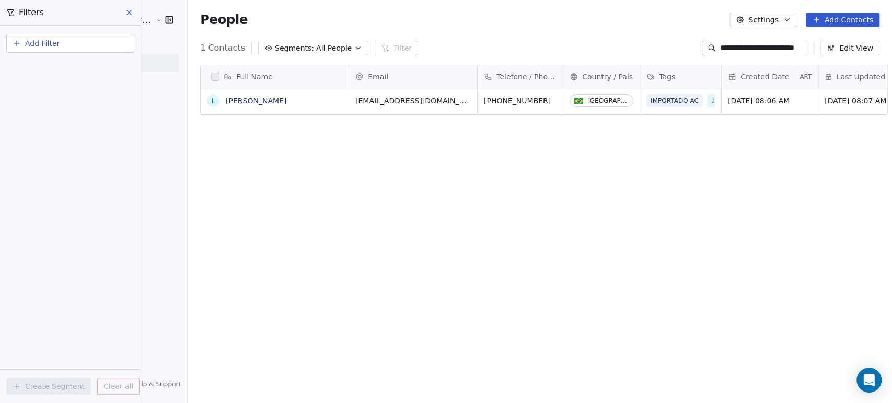
click at [95, 45] on button "Add Filter" at bounding box center [70, 43] width 128 height 19
click at [75, 62] on span "Contact properties" at bounding box center [51, 67] width 68 height 11
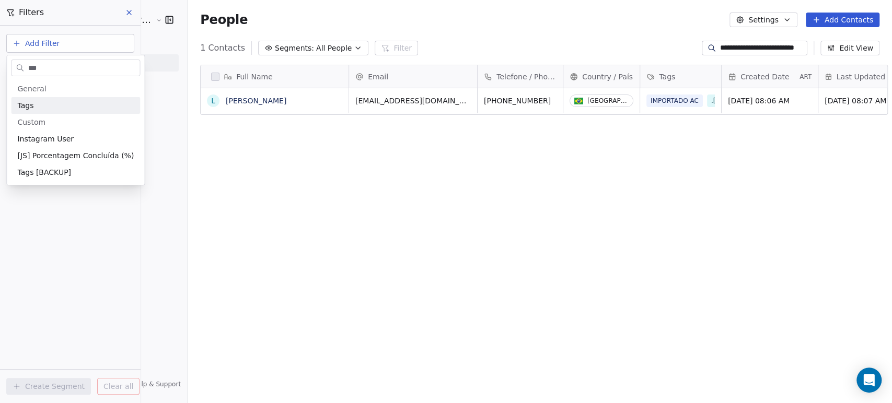
type input "***"
click at [87, 99] on div "Tags" at bounding box center [75, 105] width 129 height 17
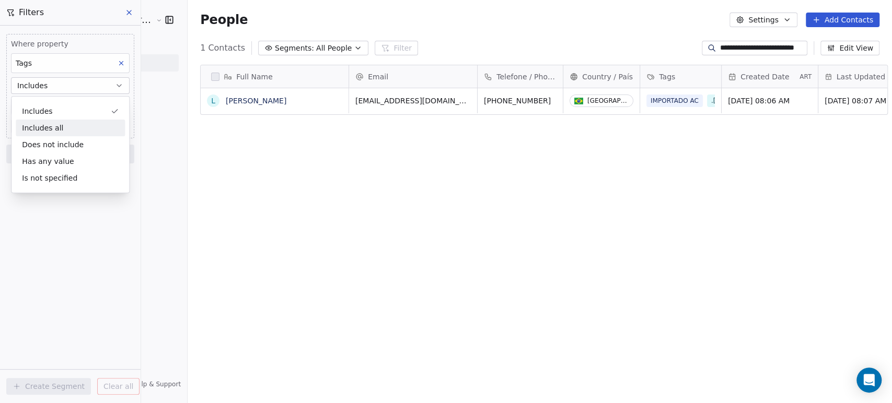
click at [90, 133] on div "Includes all" at bounding box center [70, 128] width 109 height 17
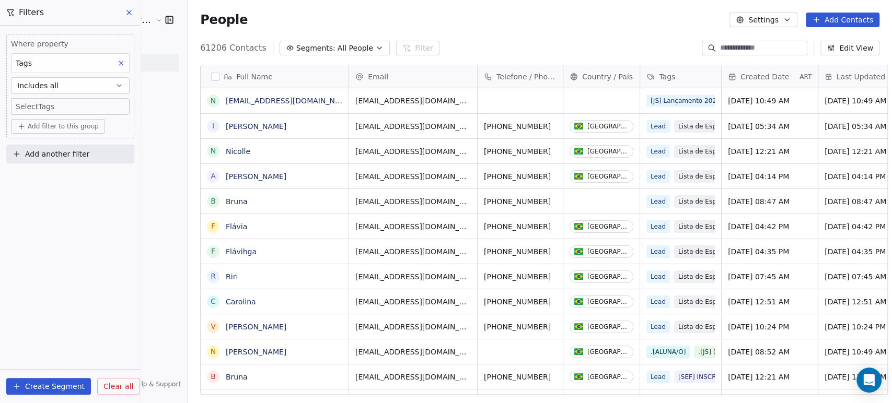
click at [63, 101] on body "[PERSON_NAME] | AS Treinamentos Contacts People Marketing Workflows Campaigns S…" at bounding box center [446, 201] width 892 height 403
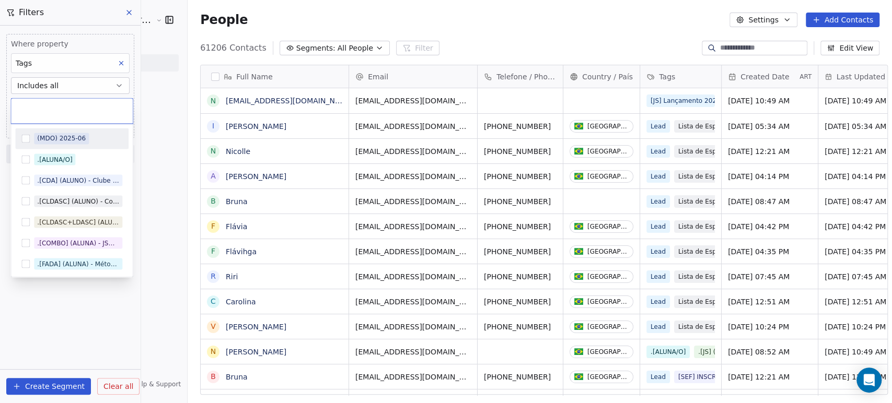
click at [170, 99] on html "[PERSON_NAME] | AS Treinamentos Contacts People Marketing Workflows Campaigns S…" at bounding box center [446, 201] width 892 height 403
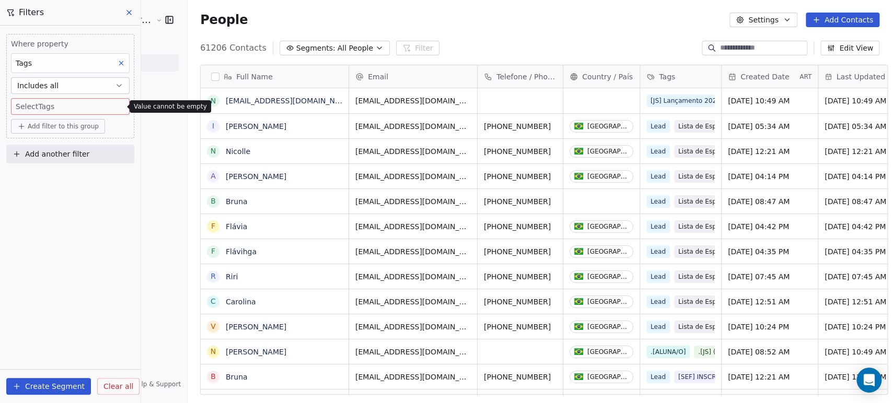
click at [33, 387] on button "Create Segment" at bounding box center [48, 386] width 85 height 17
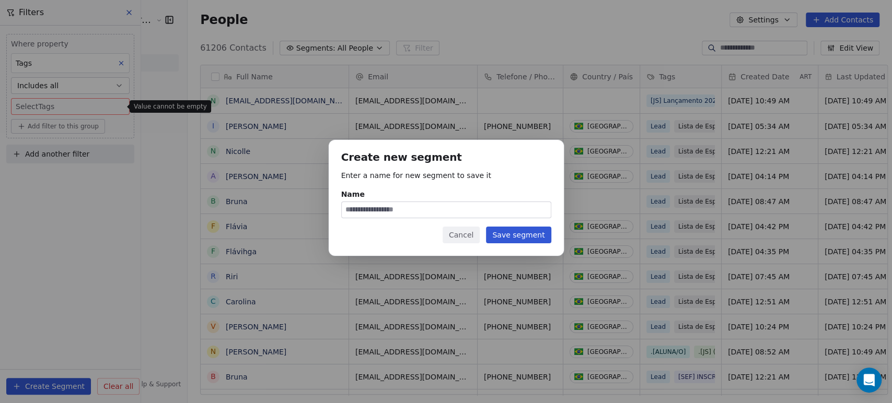
click at [462, 235] on button "Cancel" at bounding box center [460, 235] width 37 height 17
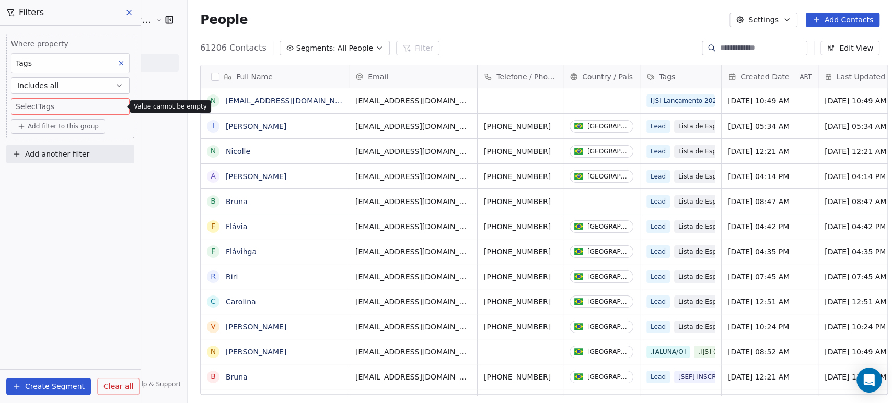
click at [130, 10] on icon at bounding box center [129, 12] width 8 height 8
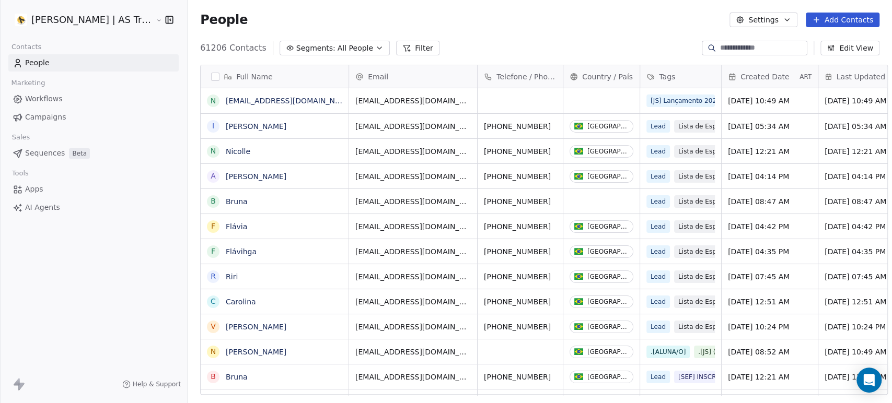
click at [839, 19] on button "Add Contacts" at bounding box center [842, 20] width 74 height 15
click at [848, 14] on html "Amanda Schultz | AS Treinamentos Contacts People Marketing Workflows Campaigns …" at bounding box center [446, 201] width 892 height 403
click at [841, 22] on button "Add Contacts" at bounding box center [842, 20] width 74 height 15
click at [707, 43] on html "Amanda Schultz | AS Treinamentos Contacts People Marketing Workflows Campaigns …" at bounding box center [446, 201] width 892 height 403
click at [730, 46] on input at bounding box center [763, 48] width 86 height 10
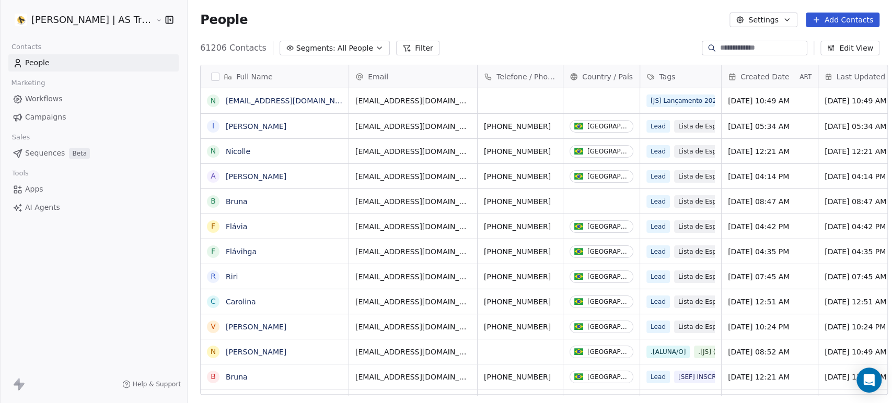
paste input "**********"
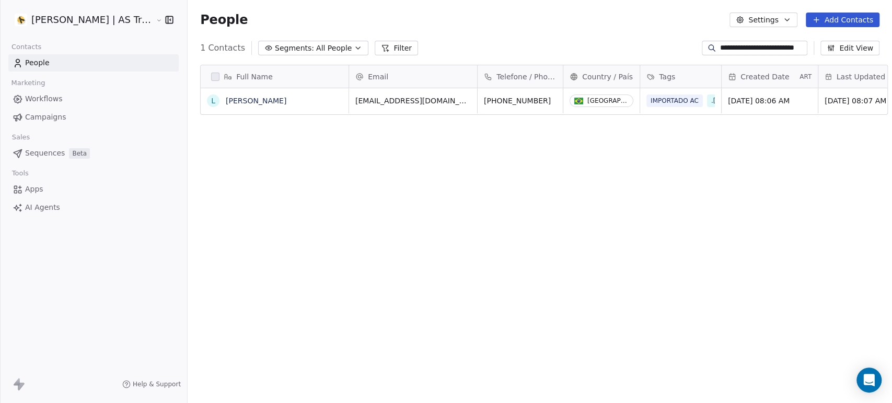
type input "**********"
click at [212, 73] on div "Full Name" at bounding box center [273, 77] width 133 height 10
click at [205, 69] on html "**********" at bounding box center [446, 201] width 892 height 403
click at [702, 81] on div "Tags" at bounding box center [679, 77] width 66 height 10
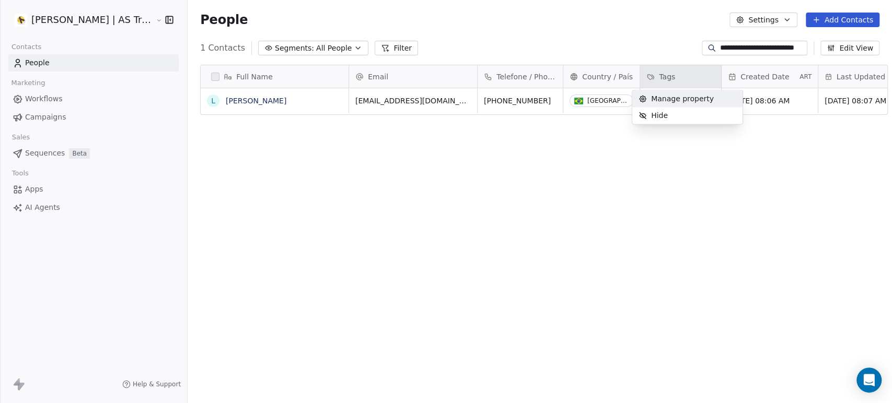
click at [643, 78] on html "**********" at bounding box center [446, 201] width 892 height 403
click at [646, 77] on icon at bounding box center [650, 77] width 8 height 8
click at [842, 45] on html "**********" at bounding box center [446, 201] width 892 height 403
click at [842, 45] on button "Edit View" at bounding box center [849, 48] width 59 height 15
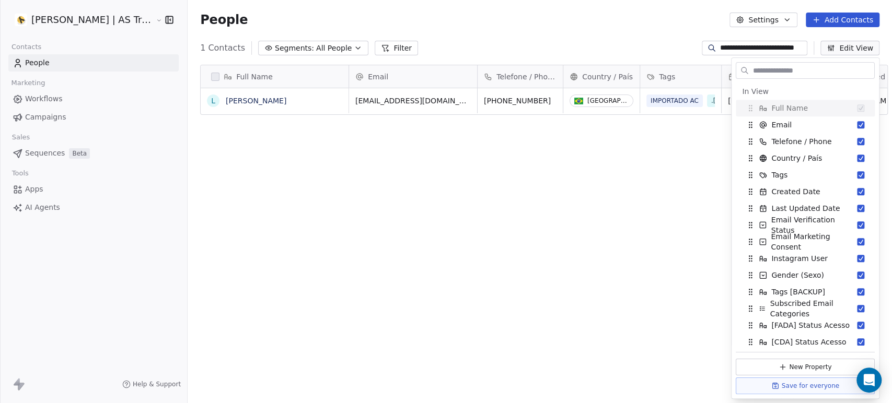
drag, startPoint x: 624, startPoint y: 44, endPoint x: 746, endPoint y: 50, distance: 122.9
click at [629, 44] on div "**********" at bounding box center [540, 48] width 704 height 17
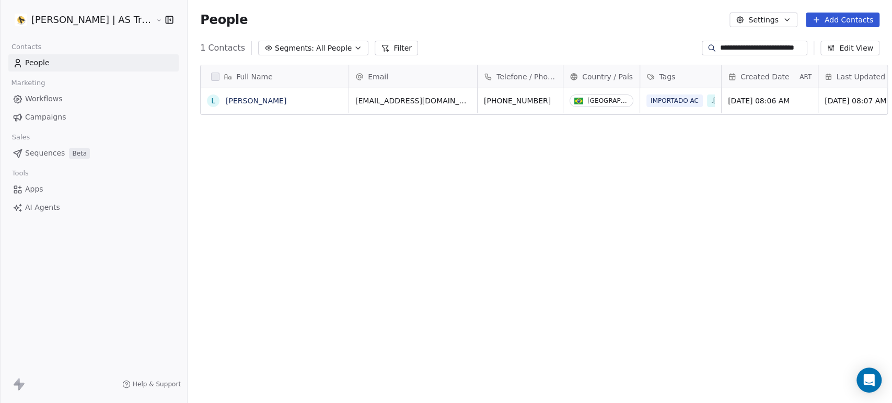
click at [767, 22] on button "Settings" at bounding box center [762, 20] width 67 height 15
click at [764, 62] on span "Tags" at bounding box center [765, 59] width 16 height 11
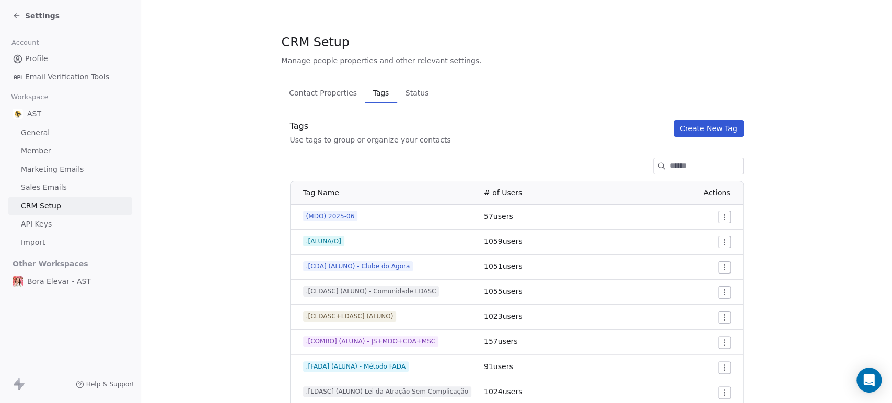
click at [669, 138] on div "Tags Use tags to group or organize your contacts Create New Tag" at bounding box center [517, 132] width 470 height 25
click at [680, 131] on button "Create New Tag" at bounding box center [708, 128] width 70 height 17
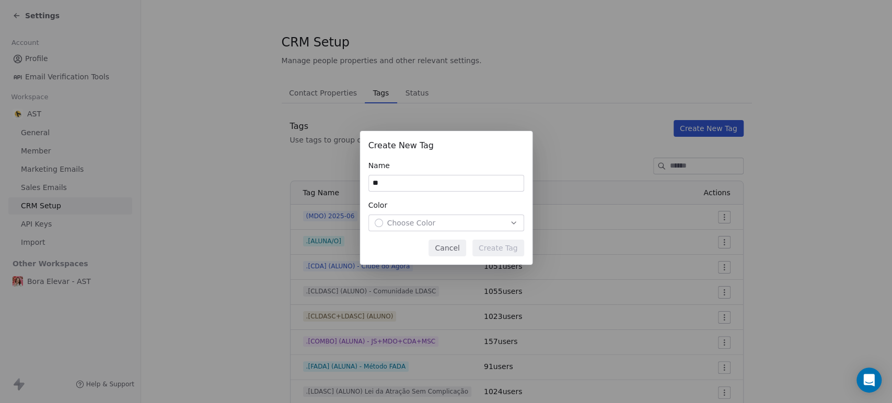
type input "*"
type input "**********"
click at [413, 223] on span "Choose Color" at bounding box center [411, 223] width 49 height 10
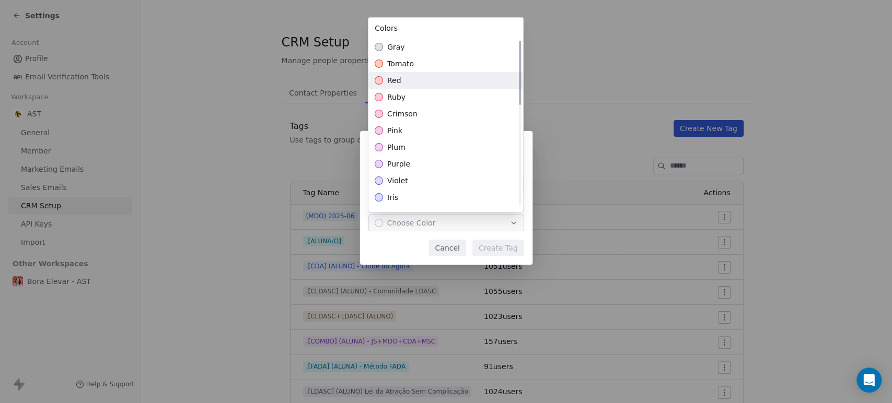
click at [391, 83] on span "red" at bounding box center [394, 80] width 14 height 10
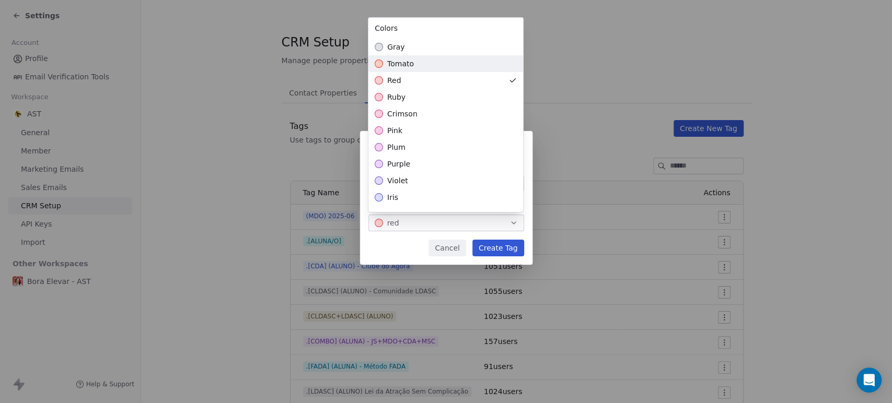
click at [405, 65] on span "tomato" at bounding box center [400, 64] width 27 height 10
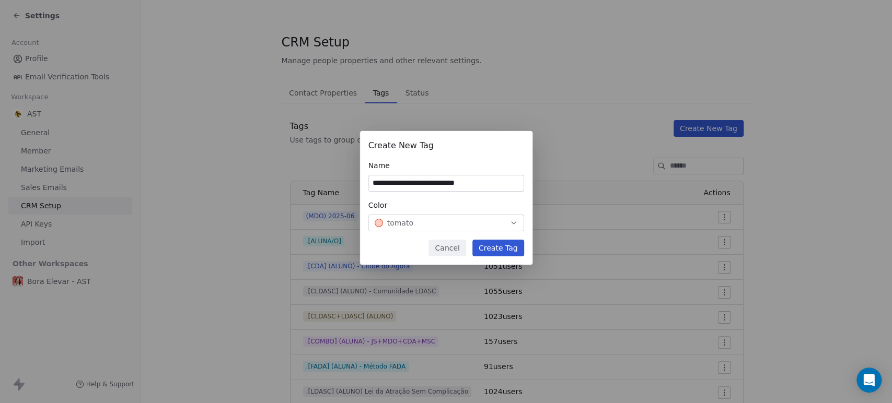
click at [486, 248] on div "**********" at bounding box center [446, 201] width 892 height 174
click at [496, 253] on button "Create Tag" at bounding box center [498, 248] width 52 height 17
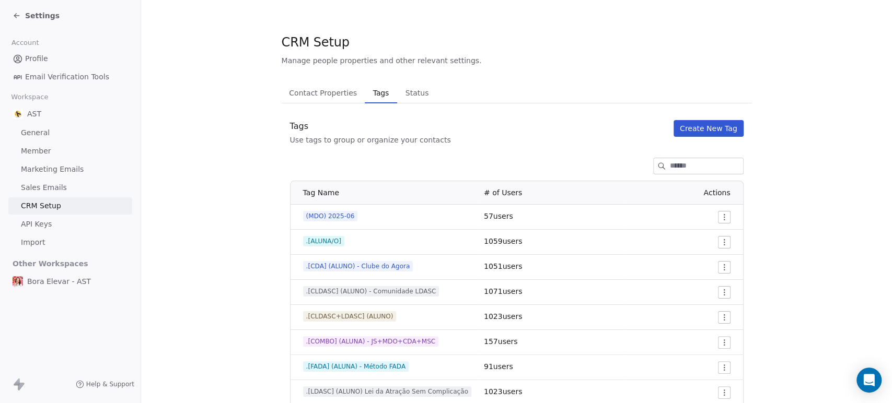
click at [72, 52] on link "Profile" at bounding box center [70, 58] width 124 height 17
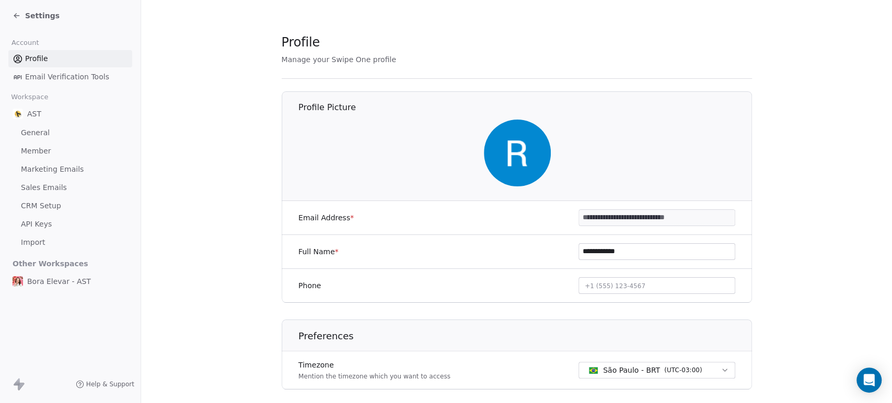
click at [30, 16] on span "Settings" at bounding box center [42, 15] width 34 height 10
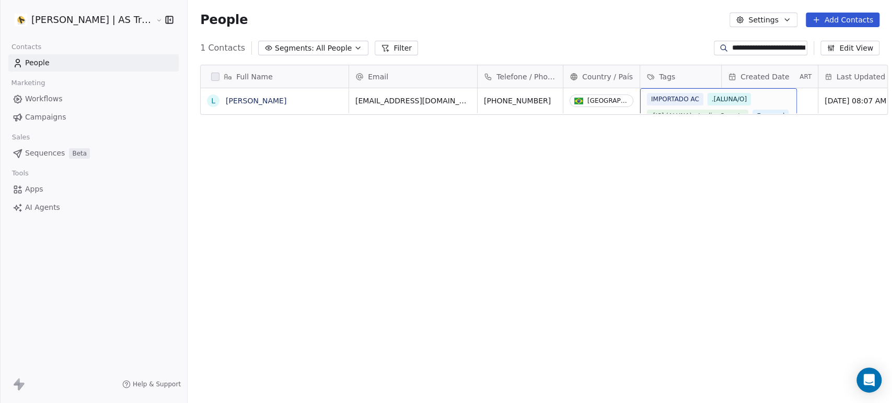
scroll to position [90, 0]
click at [770, 107] on div "IMPORTADO AC .[ALUNA/O] .[JS] (ALUNA) - Jardim Secreto Engaged .[CDA] (ALUNO) -…" at bounding box center [718, 98] width 143 height 180
click at [763, 98] on div "IMPORTADO AC .[ALUNA/O] .[JS] (ALUNA) - Jardim Secreto Engaged .[CDA] (ALUNO) -…" at bounding box center [718, 98] width 143 height 180
click at [755, 96] on div "IMPORTADO AC .[ALUNA/O] .[JS] (ALUNA) - Jardim Secreto Engaged .[CDA] (ALUNO) -…" at bounding box center [718, 98] width 143 height 180
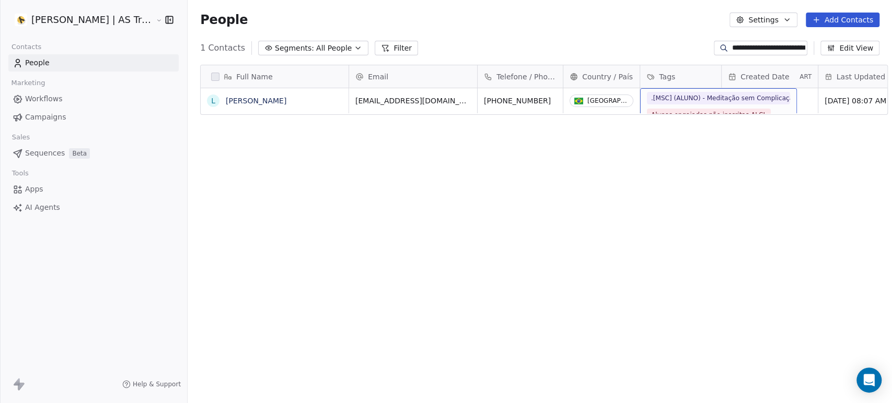
click at [702, 109] on span "Alunas engajadas não inscritas ALCL" at bounding box center [709, 115] width 124 height 13
click at [317, 86] on div "Full Name" at bounding box center [275, 76] width 148 height 22
click at [332, 103] on html "**********" at bounding box center [446, 201] width 892 height 403
click at [683, 80] on div "Tags" at bounding box center [679, 77] width 66 height 10
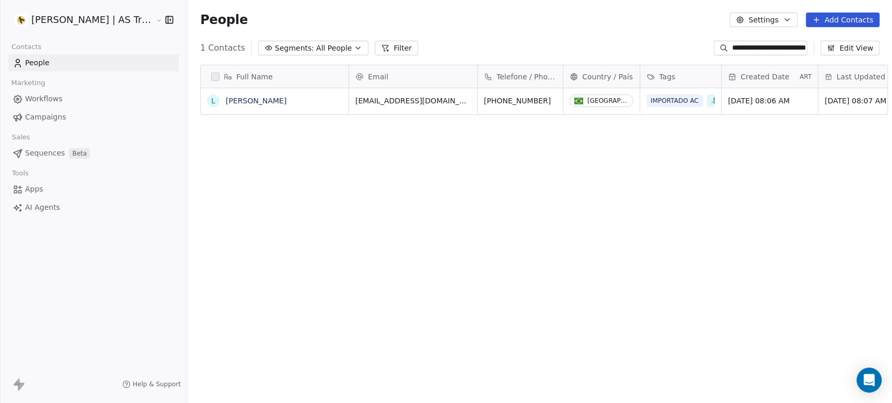
click at [644, 75] on html "**********" at bounding box center [446, 201] width 892 height 403
click at [649, 72] on div "Tags" at bounding box center [679, 77] width 66 height 10
click at [660, 100] on span "Manage property" at bounding box center [682, 99] width 63 height 10
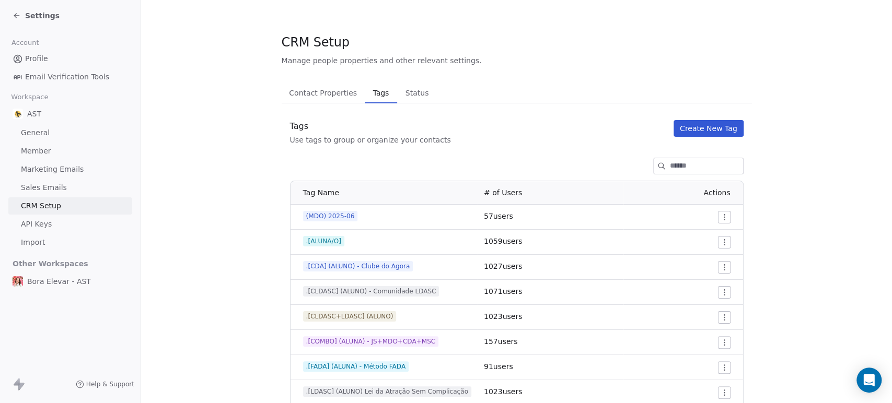
click at [305, 87] on span "Contact Properties" at bounding box center [323, 93] width 76 height 15
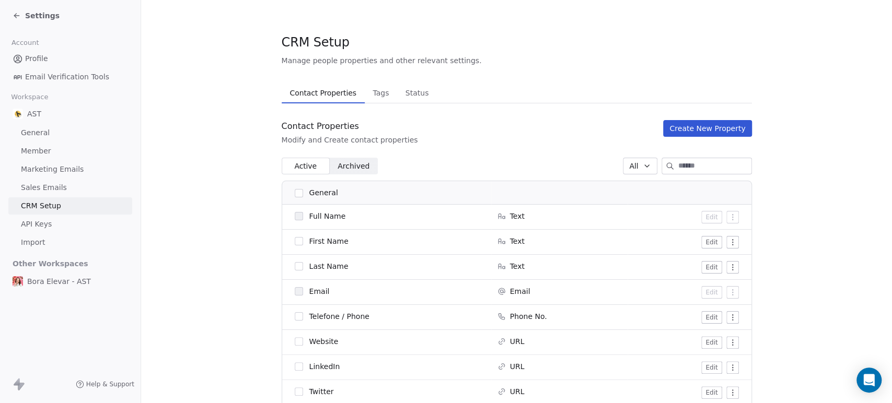
click at [373, 94] on span "Tags" at bounding box center [380, 93] width 25 height 15
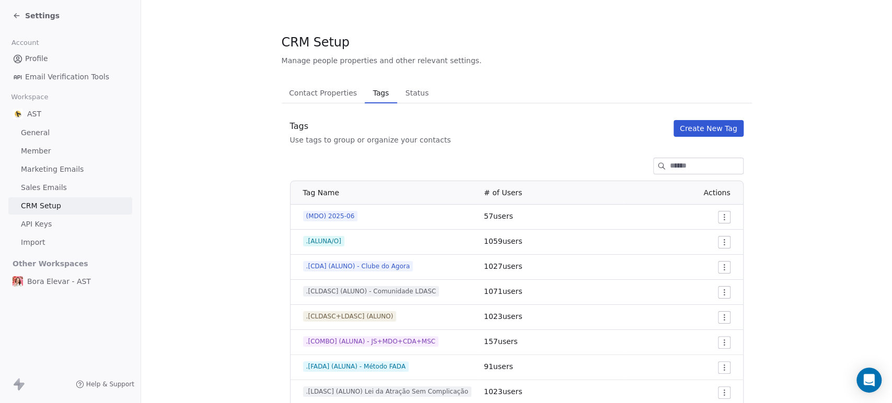
click at [399, 85] on button "Status Status" at bounding box center [417, 93] width 40 height 21
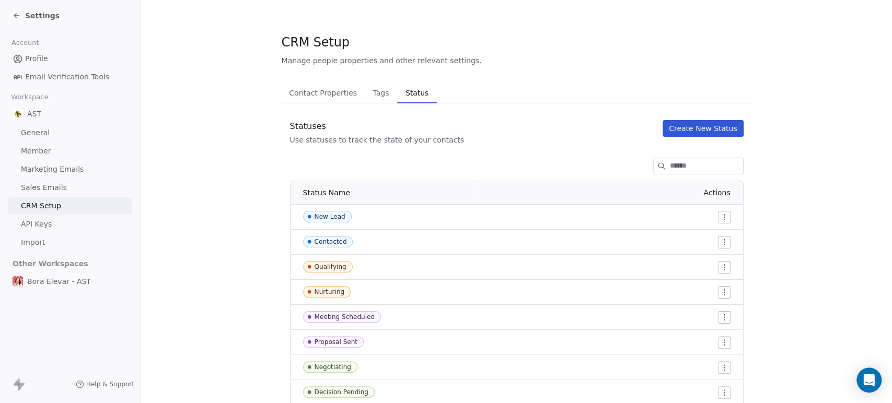
click at [52, 14] on span "Settings" at bounding box center [42, 15] width 34 height 10
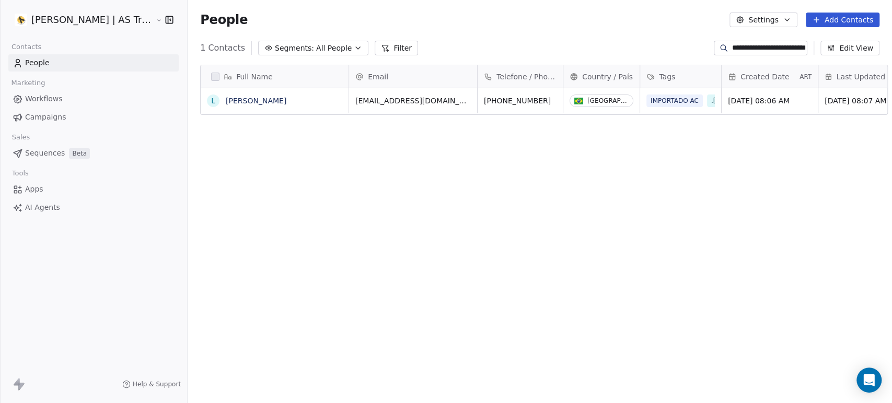
scroll to position [346, 704]
click at [761, 98] on div "IMPORTADO AC .[ALUNA/O] .[JS] (ALUNA) - Jardim Secreto Engaged .[CDA] (ALUNO) -…" at bounding box center [718, 183] width 143 height 180
click at [762, 97] on div "IMPORTADO AC .[ALUNA/O] .[JS] (ALUNA) - Jardim Secreto Engaged .[CDA] (ALUNO) -…" at bounding box center [718, 183] width 143 height 180
click at [762, 109] on div "IMPORTADO AC .[ALUNA/O] .[JS] (ALUNA) - Jardim Secreto Engaged .[CDA] (ALUNO) -…" at bounding box center [718, 98] width 143 height 180
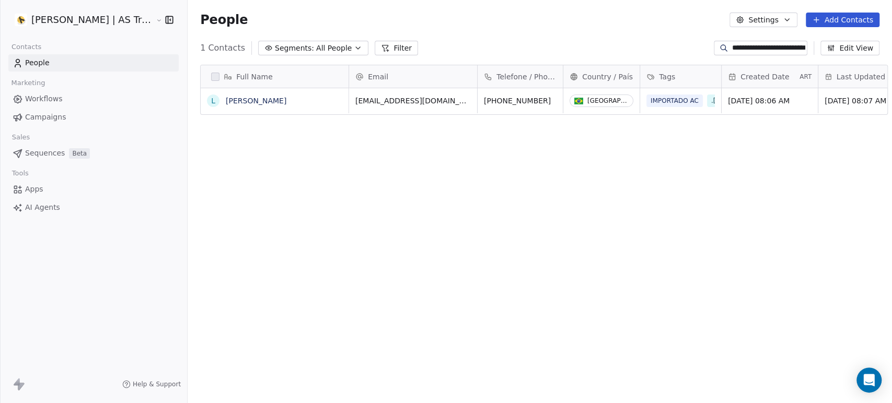
click at [805, 76] on div "Created Date ART" at bounding box center [769, 76] width 96 height 22
drag, startPoint x: 698, startPoint y: 184, endPoint x: 702, endPoint y: 174, distance: 10.1
click at [698, 182] on html "**********" at bounding box center [446, 201] width 892 height 403
click at [375, 45] on button "Filter" at bounding box center [396, 48] width 43 height 15
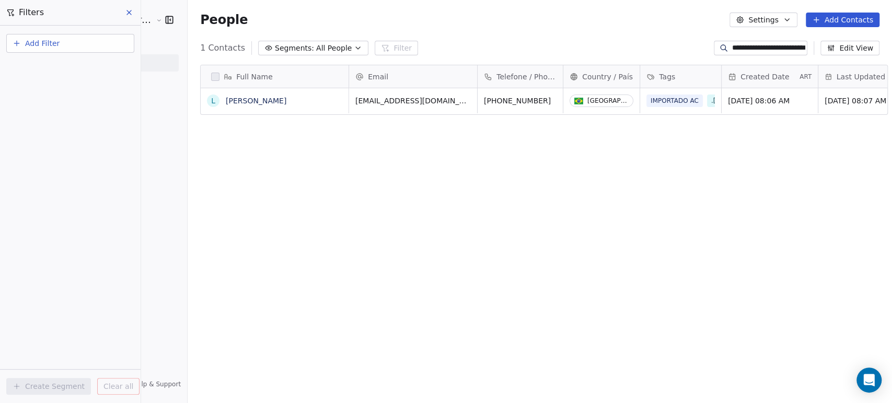
click at [54, 41] on span "Add Filter" at bounding box center [42, 43] width 34 height 11
click at [71, 73] on span "Contact properties" at bounding box center [51, 67] width 68 height 11
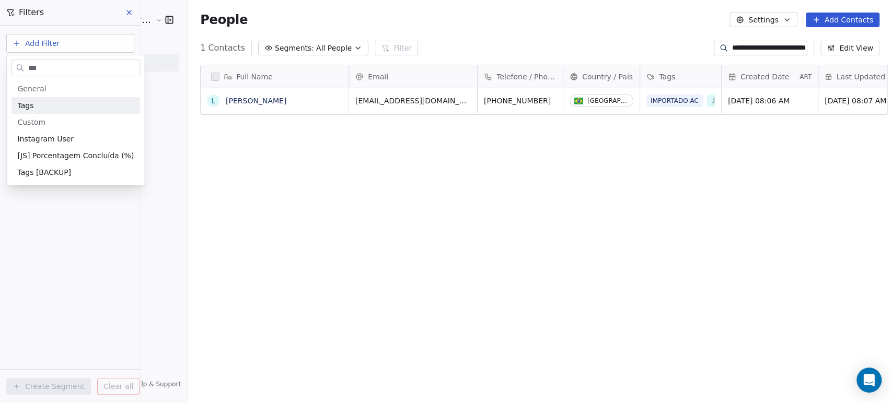
type input "***"
click at [28, 112] on div "Tags" at bounding box center [75, 105] width 129 height 17
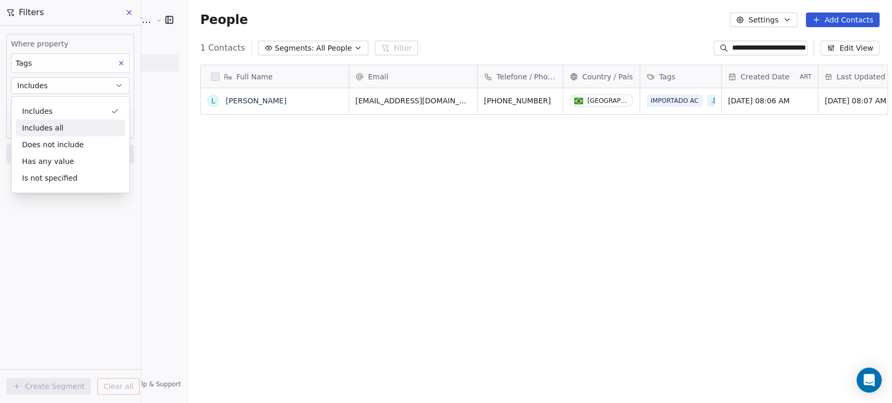
click at [64, 127] on div "Includes all" at bounding box center [70, 128] width 109 height 17
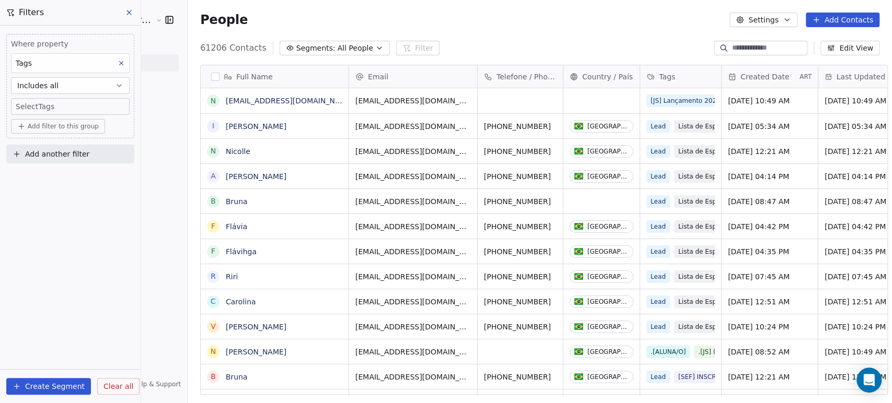
click at [76, 112] on body "[PERSON_NAME] | AS Treinamentos Contacts People Marketing Workflows Campaigns S…" at bounding box center [446, 201] width 892 height 403
type input "****"
click at [63, 138] on div "[Workshop Cada um no seu Lugar]" at bounding box center [78, 138] width 82 height 9
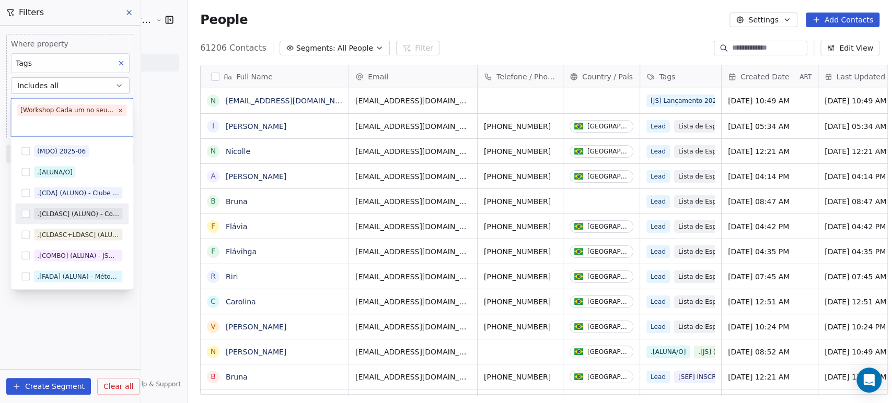
click at [96, 221] on div ".[CLDASC] (ALUNO) - Comunidade LDASC" at bounding box center [71, 213] width 113 height 17
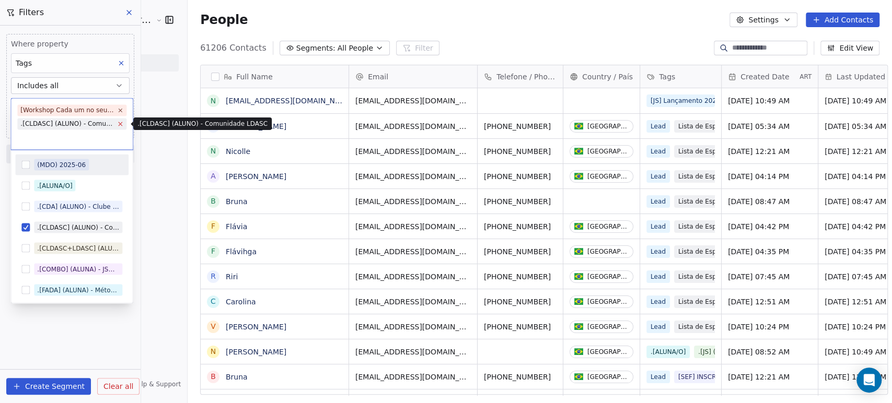
click at [122, 124] on icon at bounding box center [120, 124] width 7 height 7
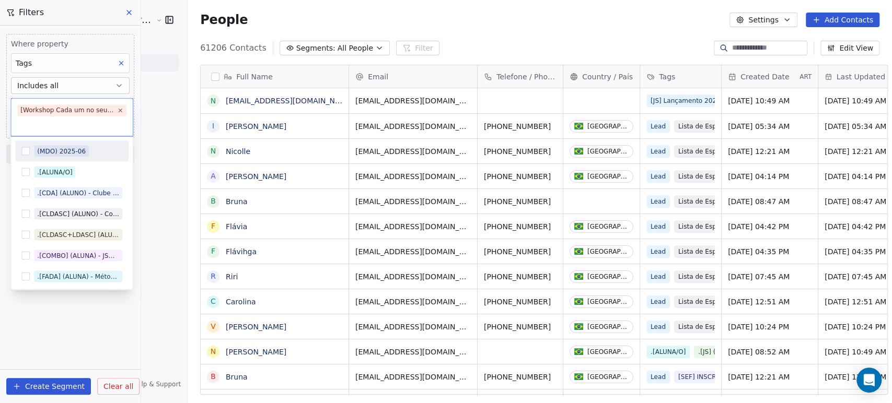
click at [172, 107] on html "[PERSON_NAME] | AS Treinamentos Contacts People Marketing Workflows Campaigns S…" at bounding box center [446, 201] width 892 height 403
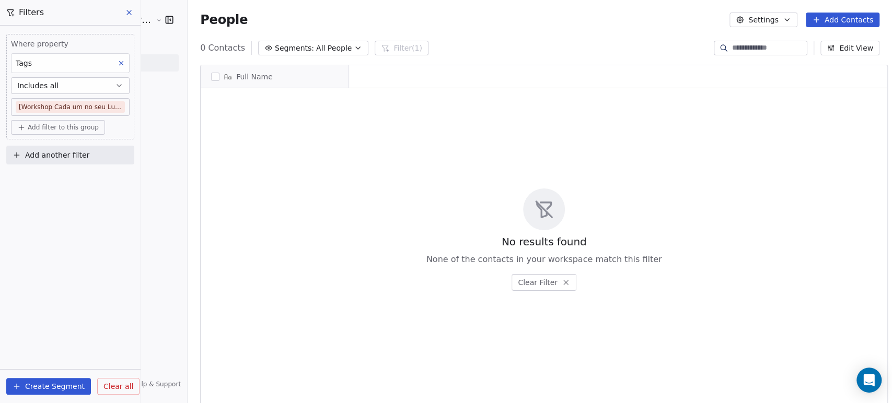
scroll to position [346, 704]
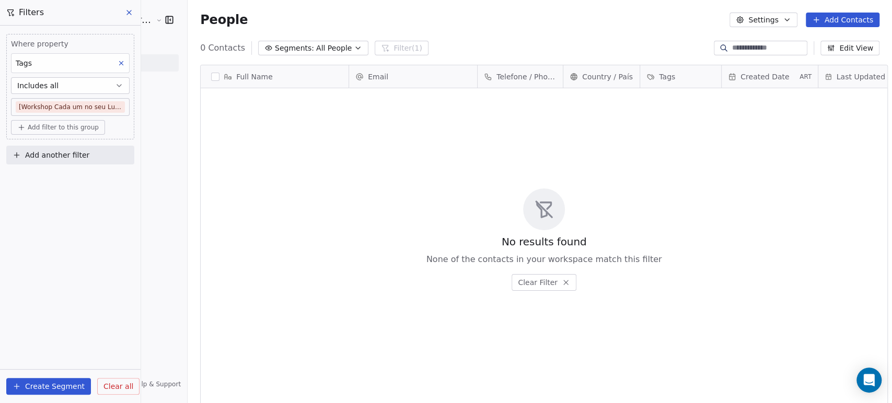
click at [753, 53] on input at bounding box center [768, 48] width 73 height 10
paste input "**********"
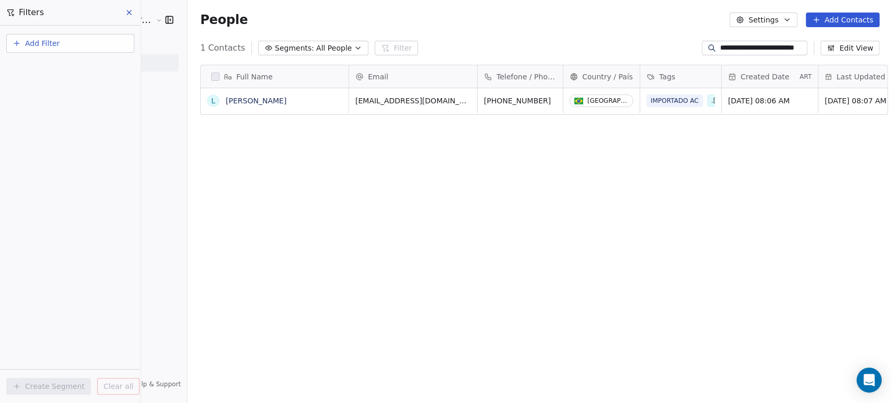
type input "**********"
click at [756, 89] on div "IMPORTADO AC .[ALUNA/O] .[JS] (ALUNA) - Jardim Secreto Engaged .[CDA] (ALUNO) -…" at bounding box center [718, 140] width 157 height 104
click at [753, 100] on div "IMPORTADO AC .[ALUNA/O] .[JS] (ALUNA) - Jardim Secreto Engaged .[CDA] (ALUNO) -…" at bounding box center [718, 183] width 143 height 180
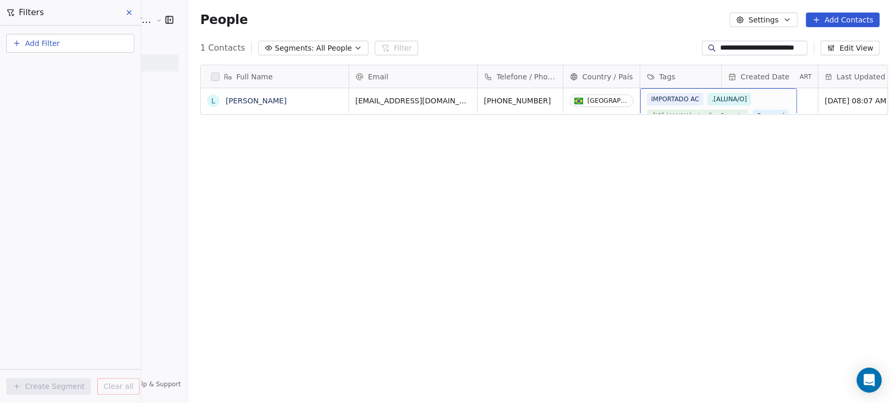
scroll to position [90, 0]
click at [765, 97] on div "IMPORTADO AC .[ALUNA/O] .[JS] (ALUNA) - Jardim Secreto Engaged .[CDA] (ALUNO) -…" at bounding box center [718, 98] width 143 height 180
drag, startPoint x: 762, startPoint y: 97, endPoint x: 648, endPoint y: 66, distance: 118.0
click at [652, 61] on div "Full Name L Lilian Abreu Ferreira Email Telefone / Phone Country / País Tags Cr…" at bounding box center [540, 233] width 704 height 355
click at [644, 73] on div "Tags" at bounding box center [680, 76] width 81 height 22
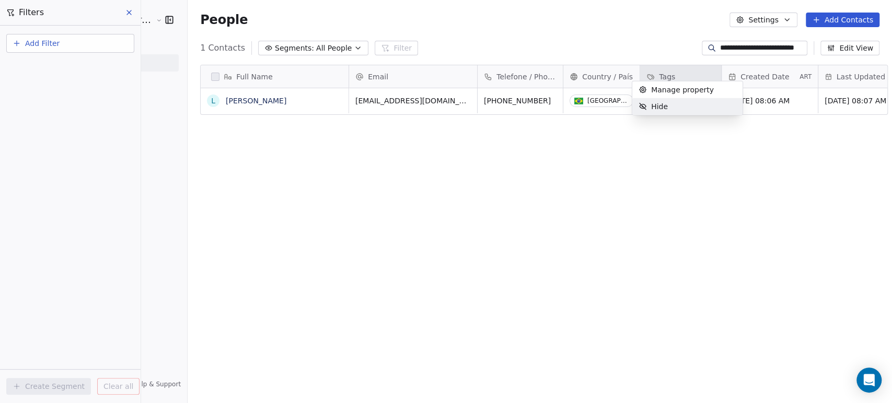
click at [791, 103] on html "**********" at bounding box center [446, 201] width 892 height 403
click at [649, 68] on div "Tags" at bounding box center [680, 76] width 81 height 22
click at [648, 165] on html "**********" at bounding box center [446, 201] width 892 height 403
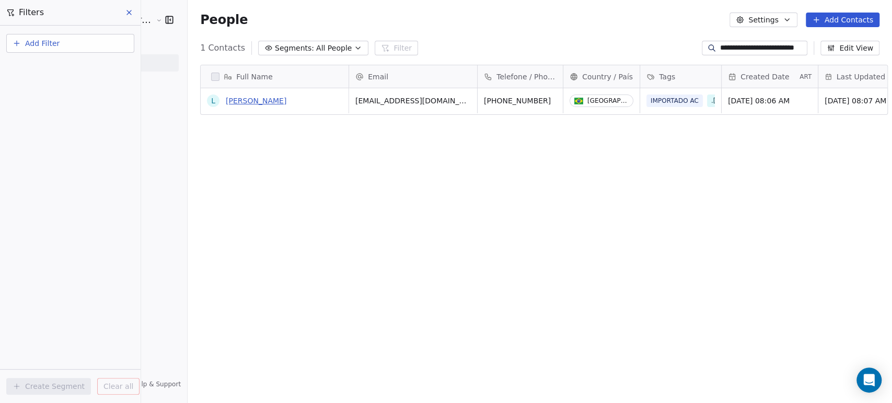
click at [267, 102] on link "[PERSON_NAME]" at bounding box center [256, 101] width 61 height 8
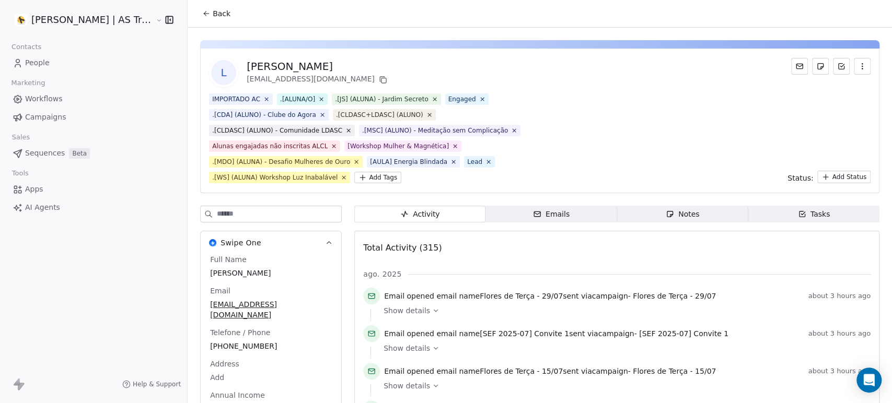
click at [369, 183] on html "Amanda Schultz | AS Treinamentos Contacts People Marketing Workflows Campaigns …" at bounding box center [446, 201] width 892 height 403
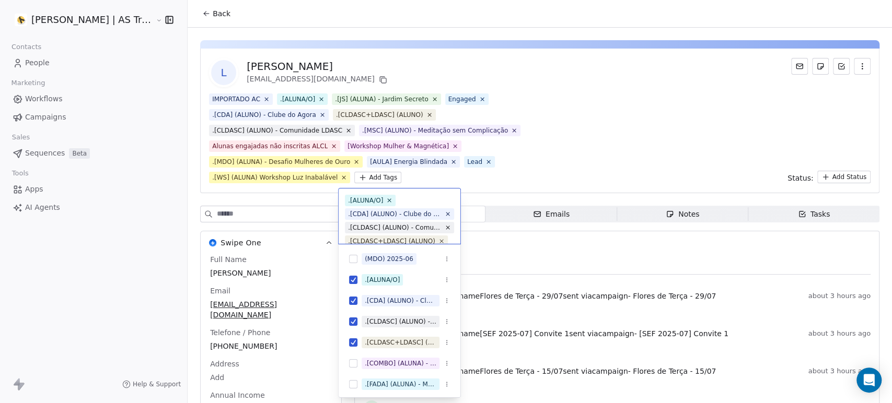
scroll to position [131, 0]
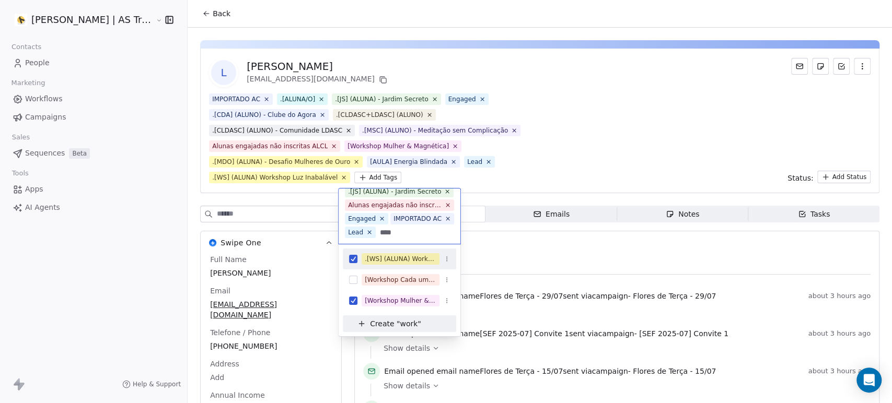
type input "****"
click at [380, 285] on span "[Workshop Cada um no seu Lugar]" at bounding box center [400, 279] width 78 height 11
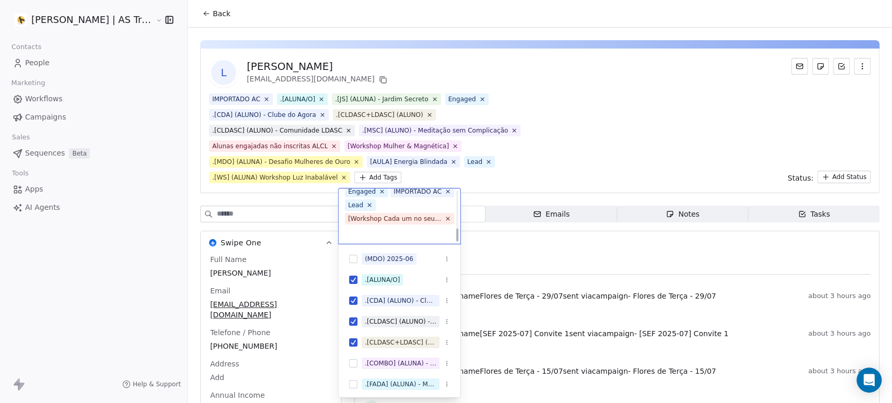
click at [560, 250] on html "Amanda Schultz | AS Treinamentos Contacts People Marketing Workflows Campaigns …" at bounding box center [446, 201] width 892 height 403
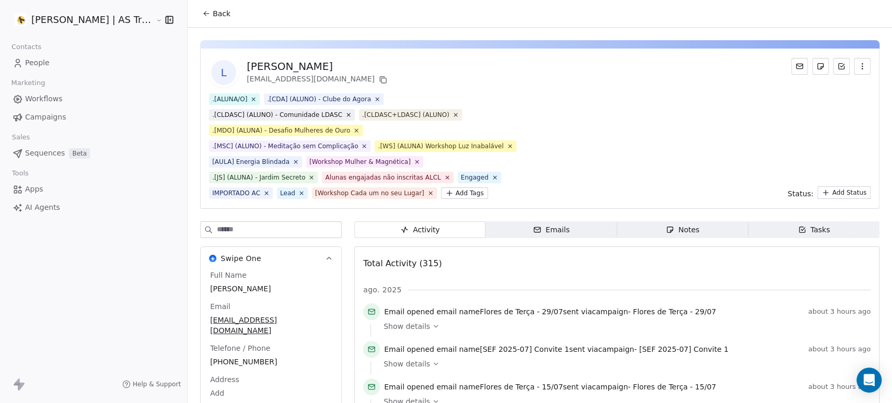
click at [72, 66] on link "People" at bounding box center [93, 62] width 170 height 17
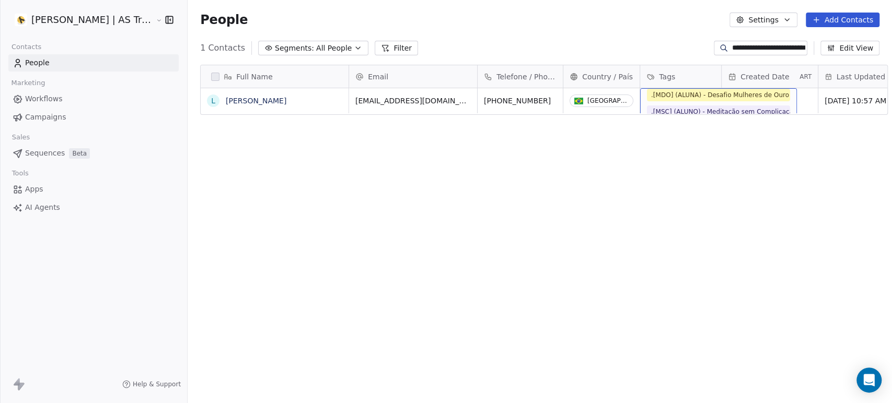
scroll to position [124, 0]
click at [753, 94] on div ".[ALUNA/O] .[CDA] (ALUNO) - Clube do Agora .[CLDASC] (ALUNO) - Comunidade LDASC…" at bounding box center [718, 81] width 143 height 213
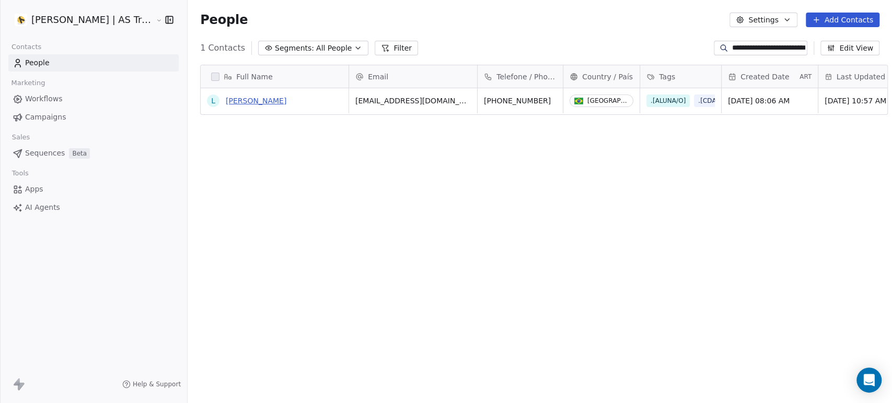
click at [256, 98] on link "[PERSON_NAME]" at bounding box center [256, 101] width 61 height 8
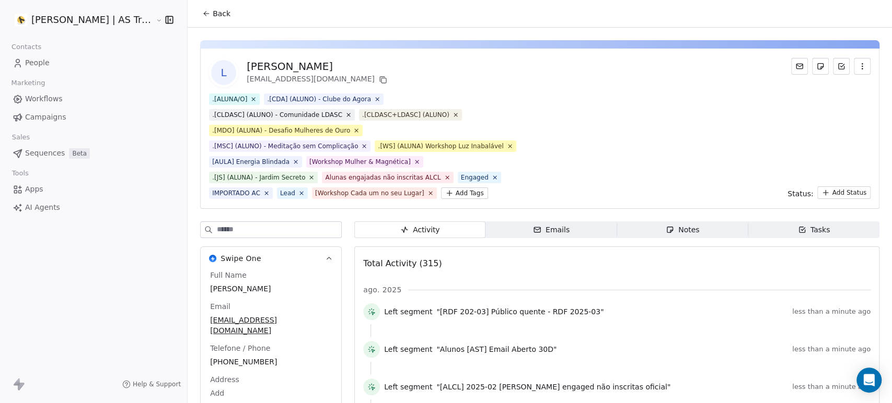
click at [67, 66] on link "People" at bounding box center [93, 62] width 170 height 17
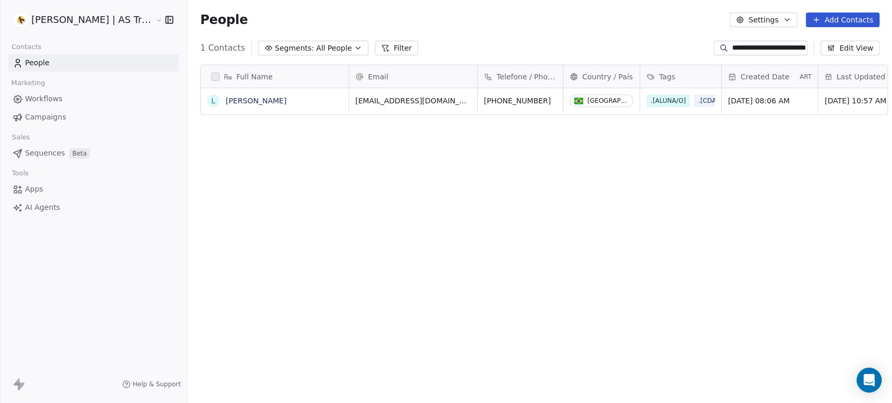
scroll to position [346, 704]
click at [747, 46] on input "**********" at bounding box center [768, 48] width 73 height 10
paste input
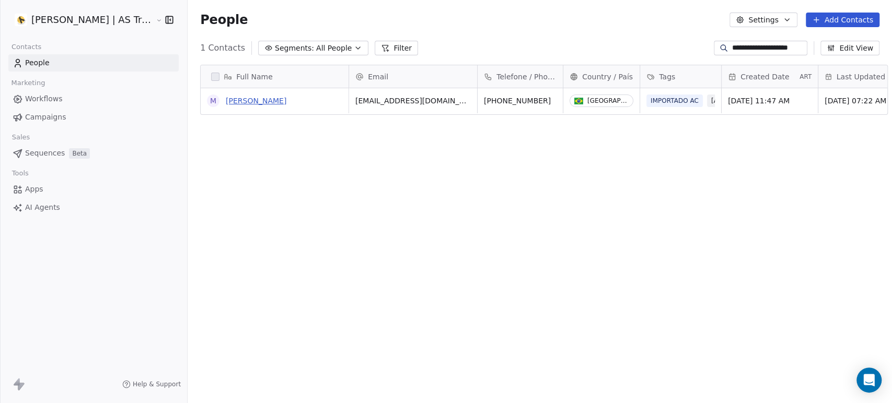
type input "**********"
click at [286, 99] on link "[PERSON_NAME] [PERSON_NAME]" at bounding box center [256, 101] width 61 height 8
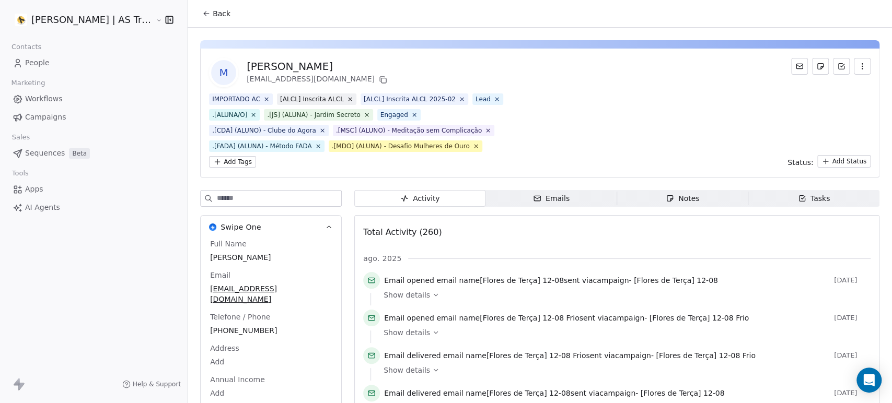
click at [491, 149] on div "IMPORTADO AC [ALCL] Inscrita ALCL [ALCL] Inscrita ALCL 2025-02 Lead .[ALUNA/O] …" at bounding box center [365, 131] width 313 height 74
click at [235, 164] on html "Amanda Schultz | AS Treinamentos Contacts People Marketing Workflows Campaigns …" at bounding box center [446, 201] width 892 height 403
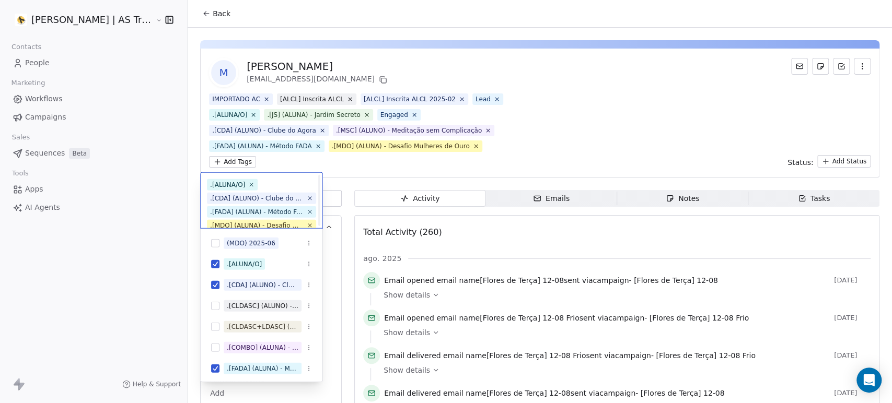
scroll to position [90, 0]
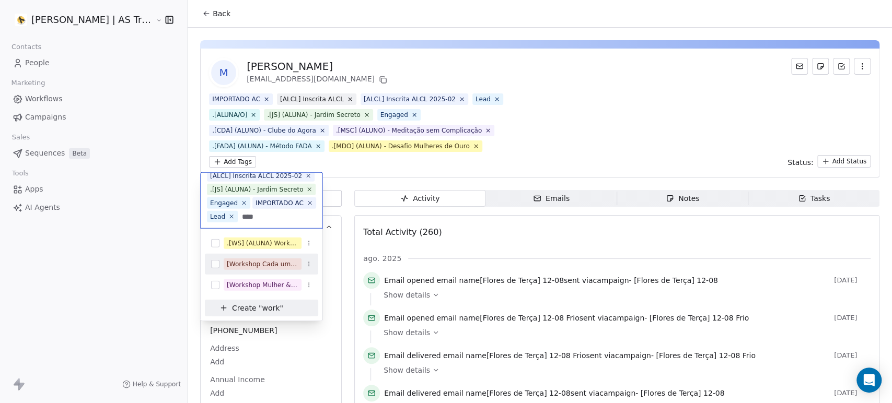
type input "****"
click at [239, 267] on div "[Workshop Cada um no seu Lugar]" at bounding box center [263, 264] width 72 height 9
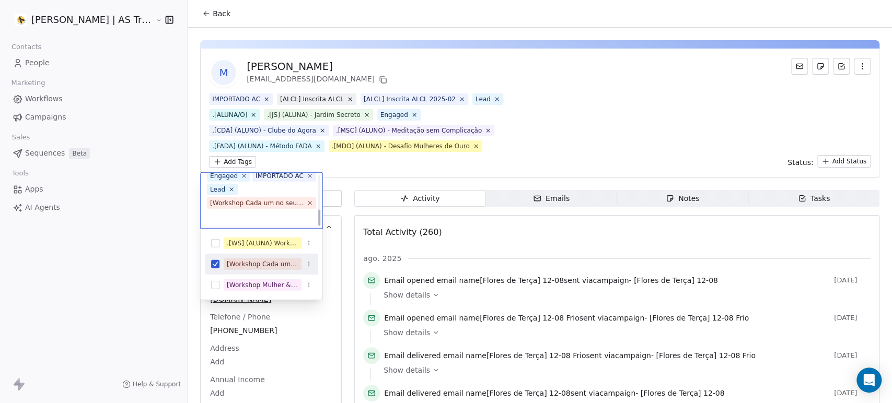
click at [616, 166] on html "Amanda Schultz | AS Treinamentos Contacts People Marketing Workflows Campaigns …" at bounding box center [446, 201] width 892 height 403
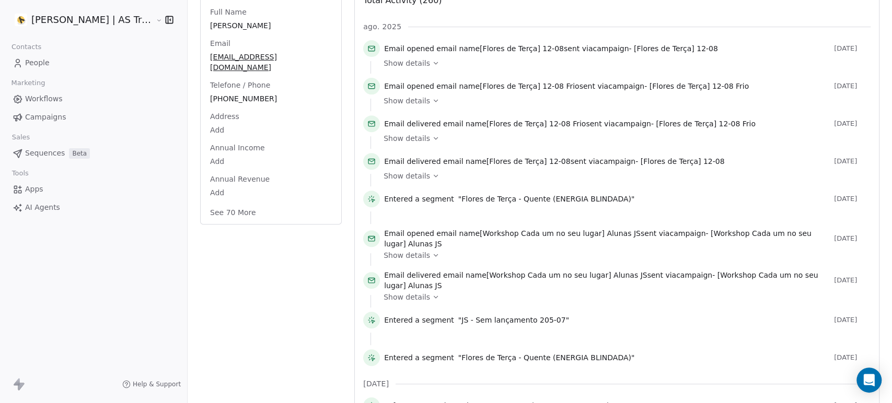
scroll to position [0, 0]
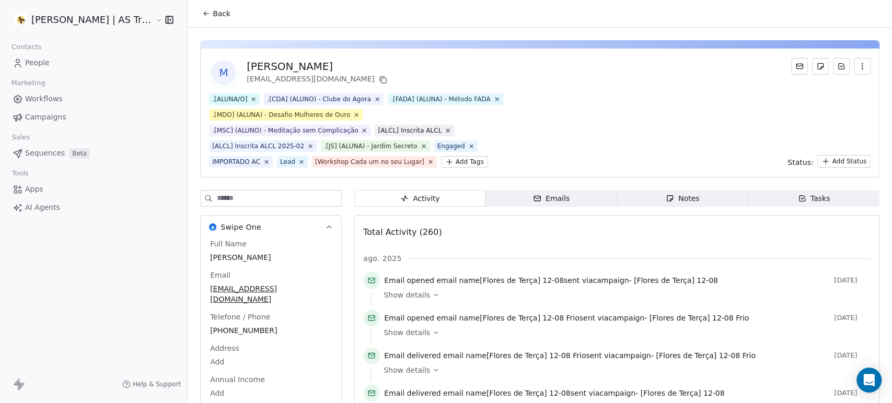
click at [77, 61] on link "People" at bounding box center [93, 62] width 170 height 17
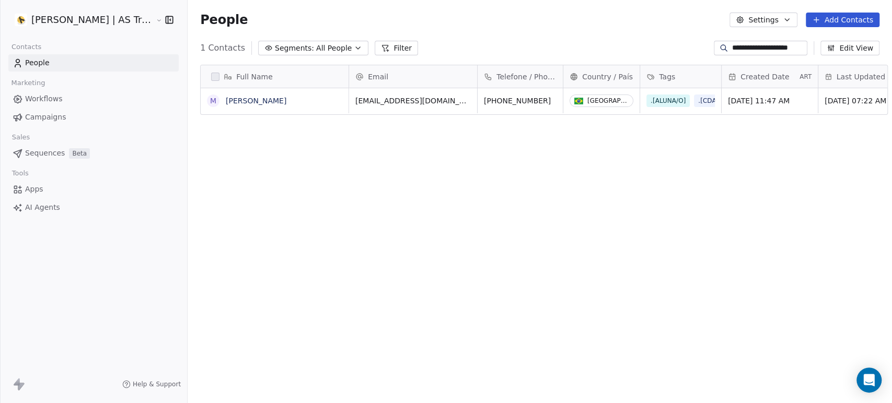
scroll to position [346, 704]
click at [77, 61] on link "People" at bounding box center [93, 62] width 170 height 17
click at [95, 119] on link "Campaigns" at bounding box center [93, 117] width 170 height 17
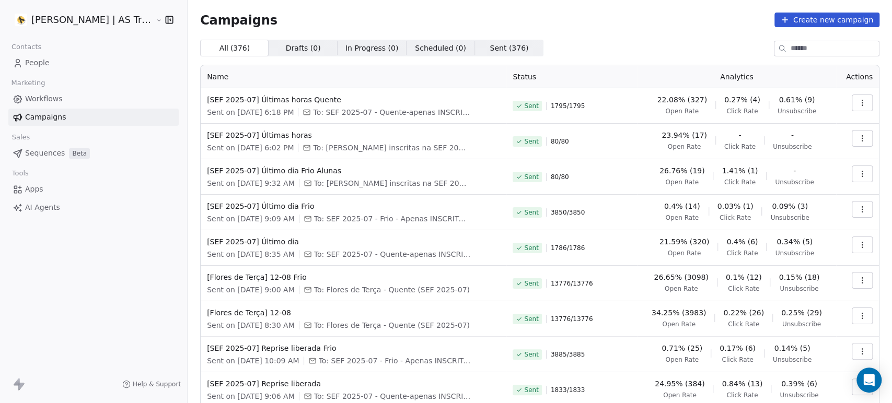
click at [59, 59] on link "People" at bounding box center [93, 62] width 170 height 17
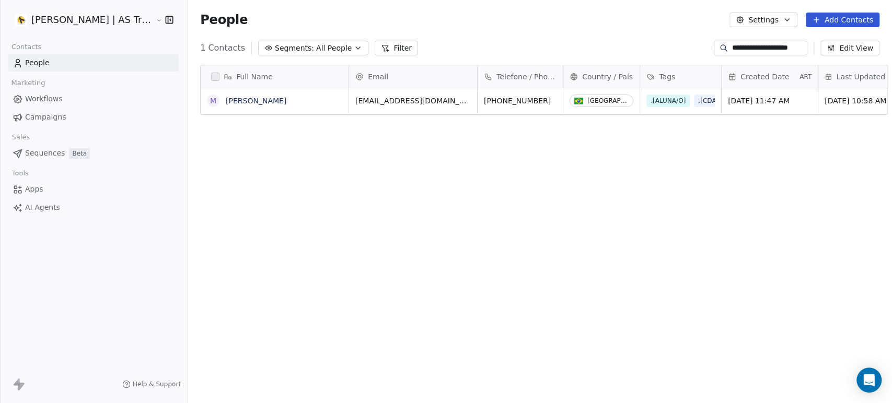
scroll to position [346, 704]
click at [56, 112] on span "Campaigns" at bounding box center [45, 117] width 41 height 11
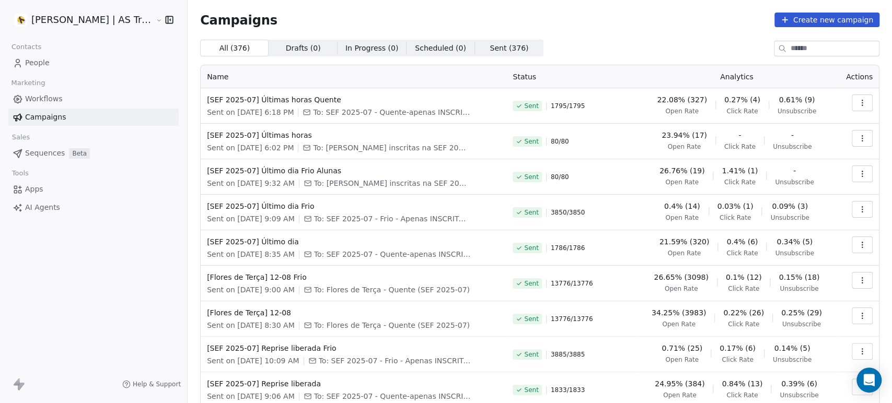
click at [64, 63] on link "People" at bounding box center [93, 62] width 170 height 17
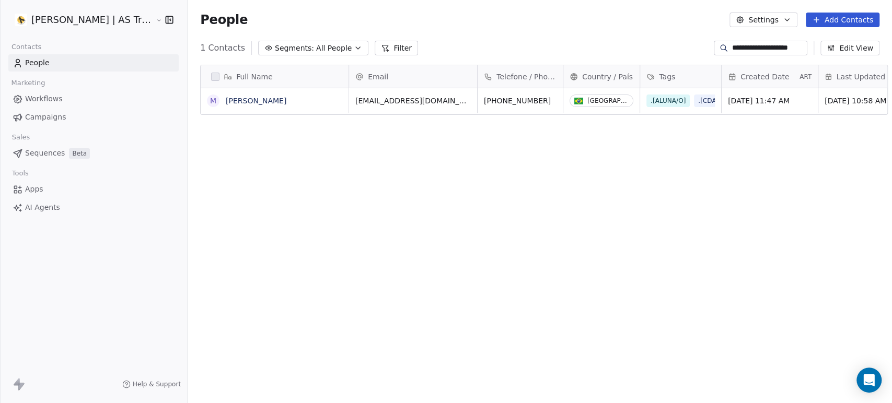
scroll to position [346, 704]
click at [329, 49] on span "All People" at bounding box center [334, 48] width 36 height 11
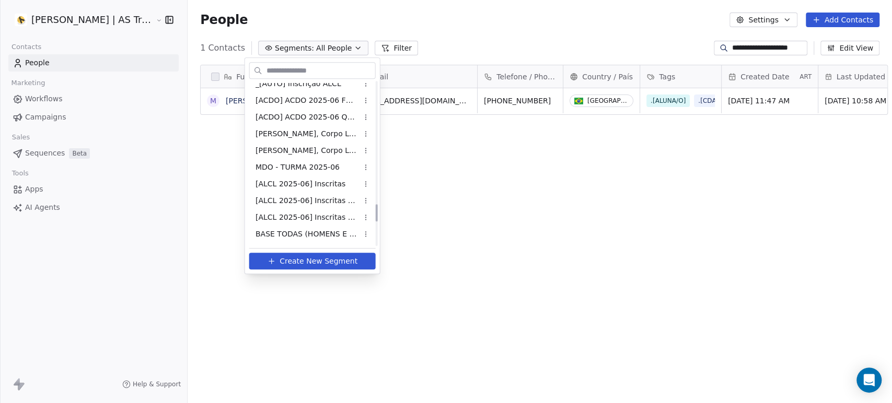
scroll to position [1393, 0]
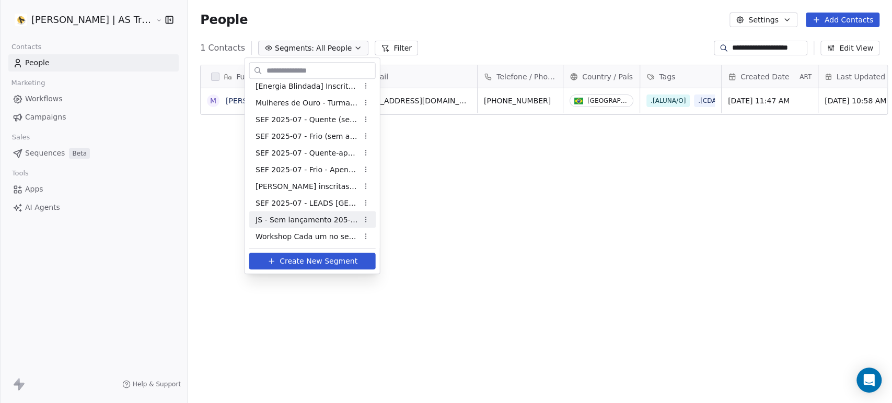
click at [320, 223] on span "JS - Sem lançamento 205-07" at bounding box center [306, 219] width 102 height 11
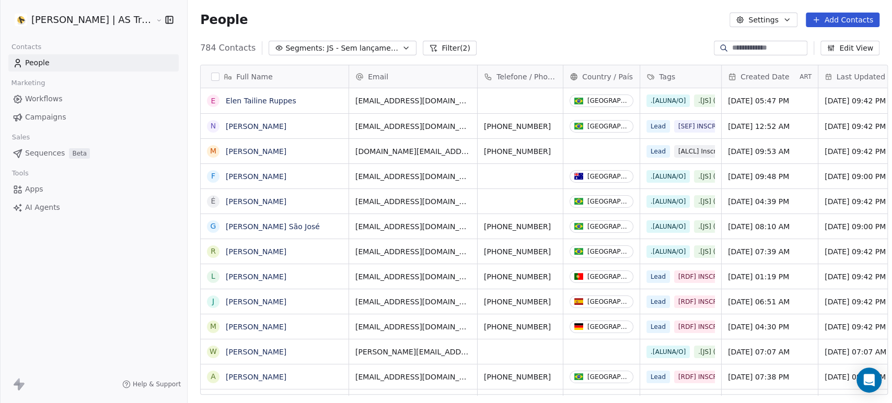
scroll to position [346, 704]
click at [351, 43] on span "JS - Sem lançamento 205-07" at bounding box center [362, 48] width 73 height 11
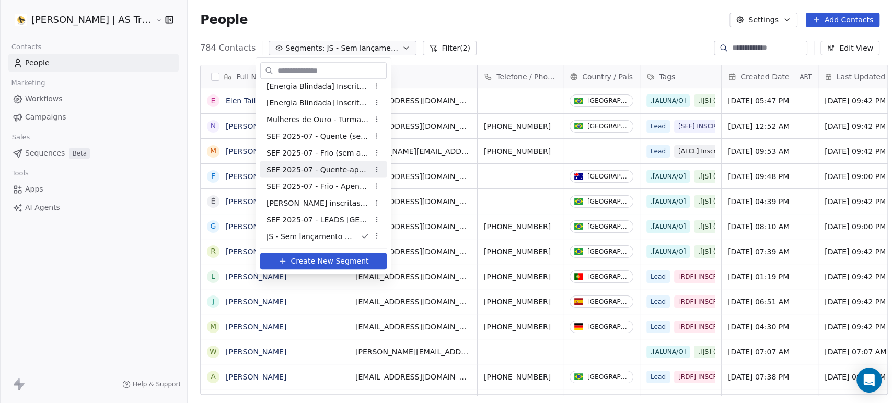
scroll to position [1393, 0]
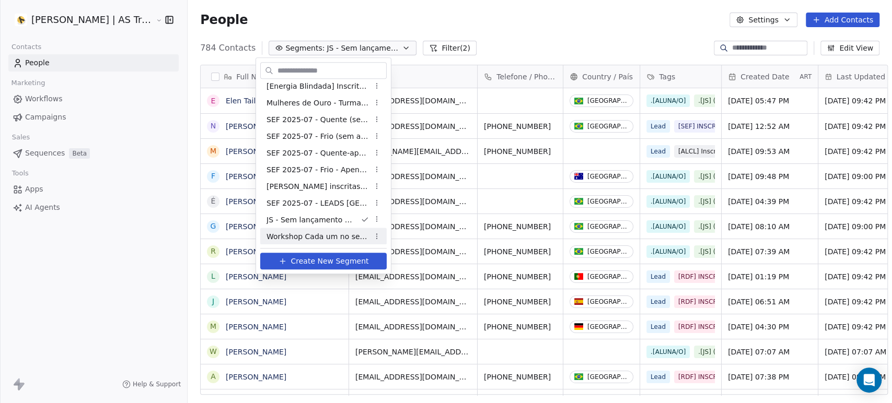
click at [330, 237] on span "Workshop Cada um no seu lugar - Alunas Geral" at bounding box center [317, 236] width 102 height 11
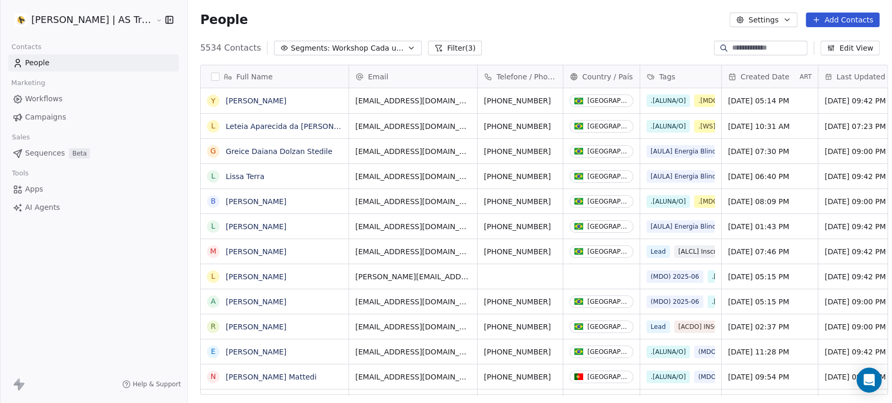
scroll to position [346, 704]
click at [348, 48] on span "Workshop Cada um no seu lugar - Alunas Geral" at bounding box center [368, 48] width 73 height 11
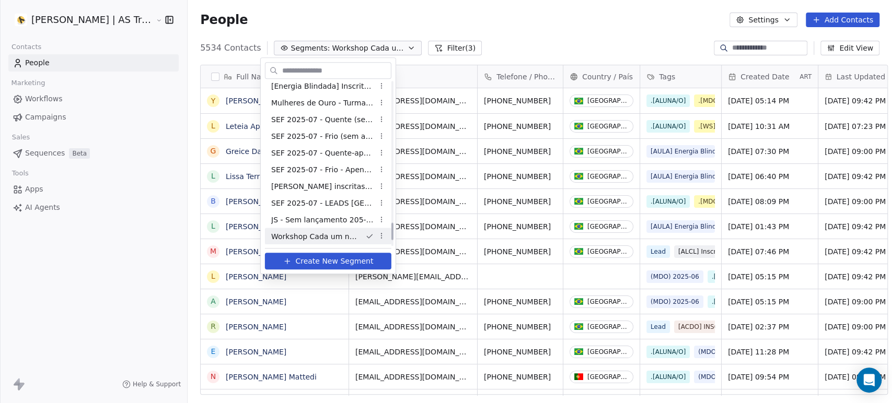
scroll to position [1335, 0]
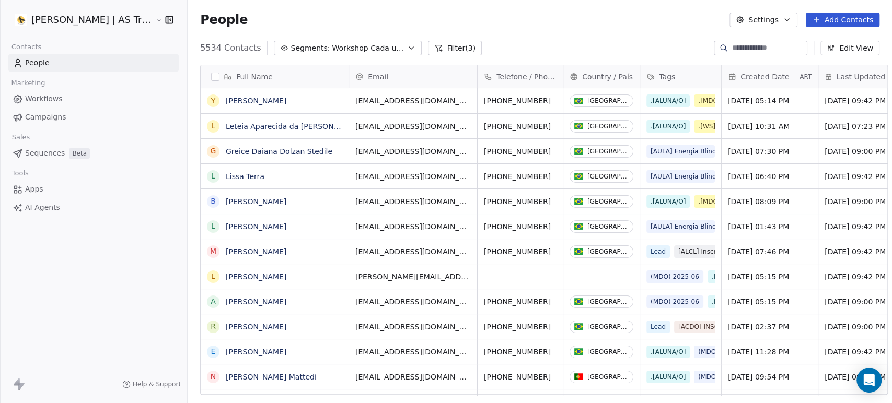
click at [514, 48] on html "Amanda Schultz | AS Treinamentos Contacts People Marketing Workflows Campaigns …" at bounding box center [446, 201] width 892 height 403
click at [442, 54] on button "Filter (3)" at bounding box center [455, 48] width 54 height 15
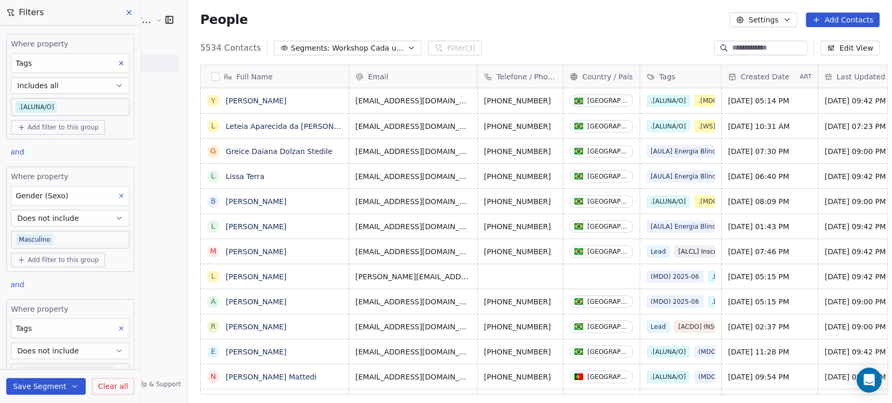
drag, startPoint x: 108, startPoint y: 383, endPoint x: 114, endPoint y: 369, distance: 16.1
click at [108, 383] on span "Clear all" at bounding box center [113, 386] width 30 height 11
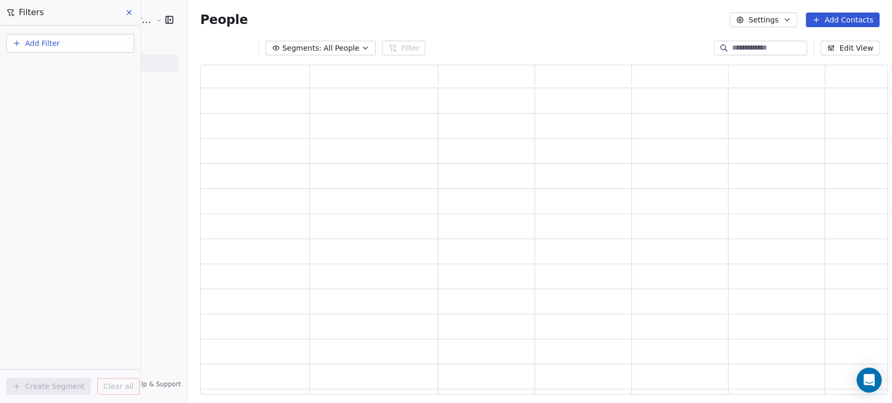
scroll to position [321, 679]
click at [79, 49] on button "Add Filter" at bounding box center [70, 43] width 128 height 19
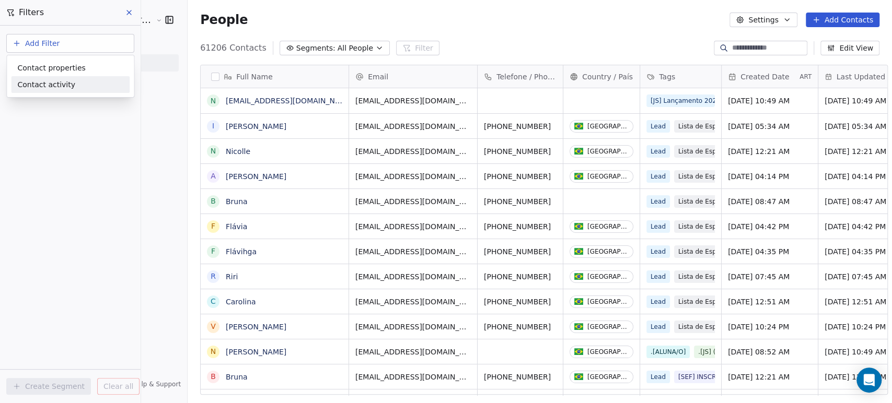
click at [59, 86] on span "Contact activity" at bounding box center [46, 84] width 58 height 11
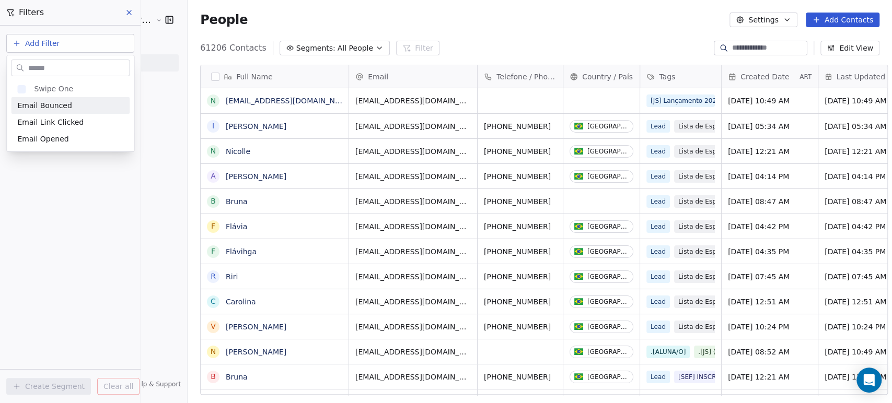
scroll to position [346, 704]
click at [137, 41] on html "Amanda Schultz | AS Treinamentos Contacts People Marketing Workflows Campaigns …" at bounding box center [446, 201] width 892 height 403
click at [88, 47] on button "Add Filter" at bounding box center [70, 43] width 128 height 19
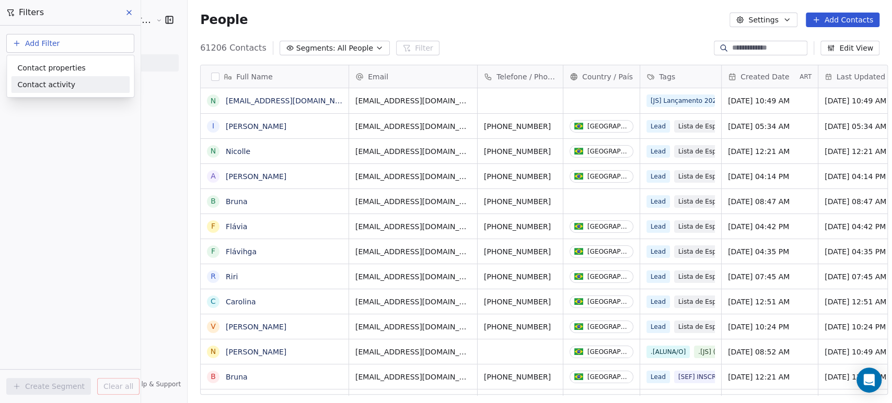
click at [41, 104] on html "Amanda Schultz | AS Treinamentos Contacts People Marketing Workflows Campaigns …" at bounding box center [446, 201] width 892 height 403
click at [66, 44] on button "Add Filter" at bounding box center [70, 43] width 128 height 19
click at [51, 74] on div "Contact properties" at bounding box center [70, 68] width 119 height 17
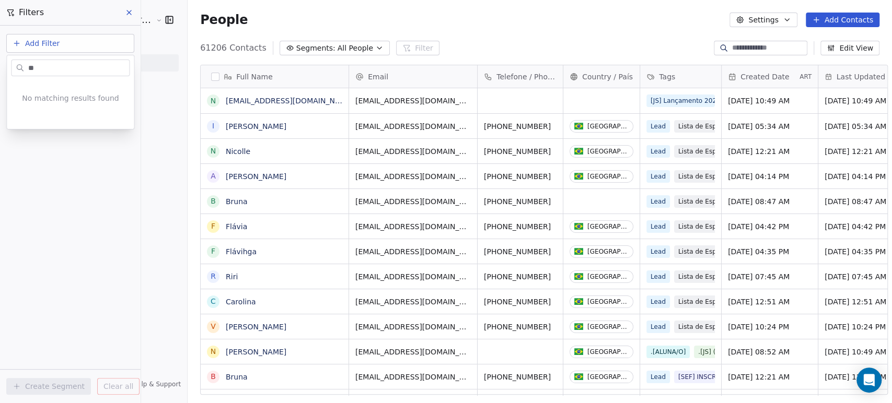
type input "*"
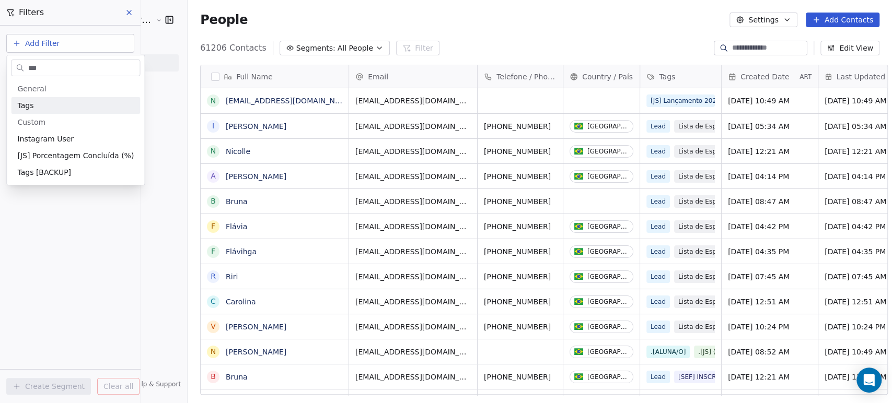
type input "***"
click at [51, 101] on div "Tags" at bounding box center [75, 105] width 116 height 10
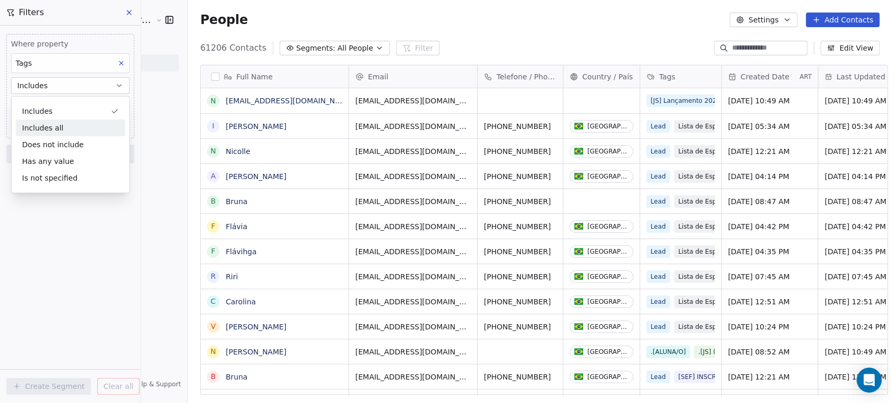
click at [64, 130] on div "Includes all" at bounding box center [70, 128] width 109 height 17
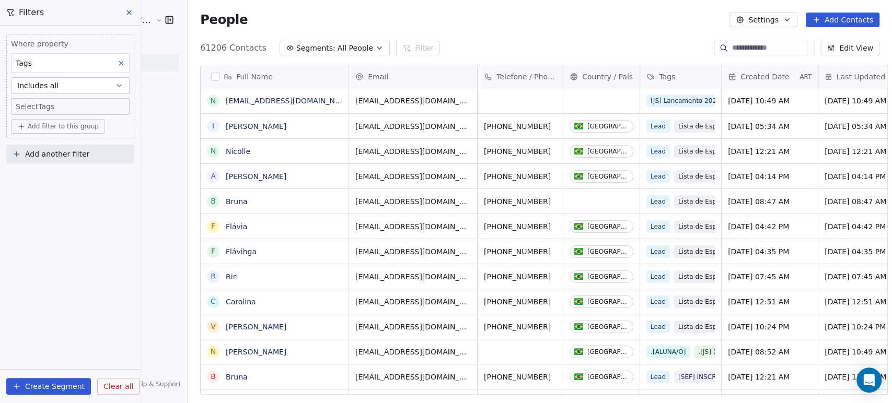
click at [76, 102] on body "[PERSON_NAME] | AS Treinamentos Contacts People Marketing Workflows Campaigns S…" at bounding box center [446, 201] width 892 height 403
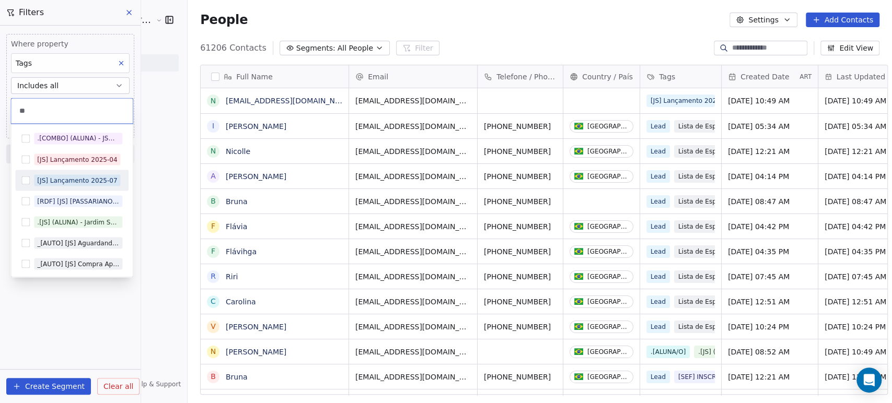
type input "**"
click at [75, 174] on div "[JS] Lançamento 2025-07" at bounding box center [71, 180] width 113 height 17
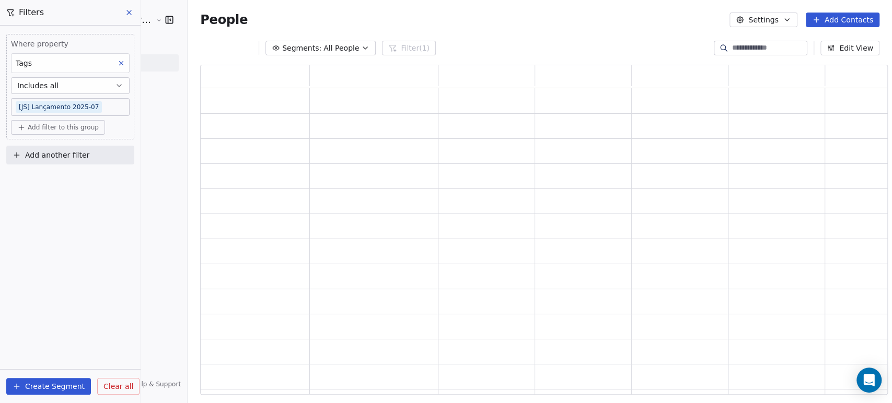
click at [160, 146] on html "Amanda Schultz | AS Treinamentos Contacts People Marketing Workflows Campaigns …" at bounding box center [446, 201] width 892 height 403
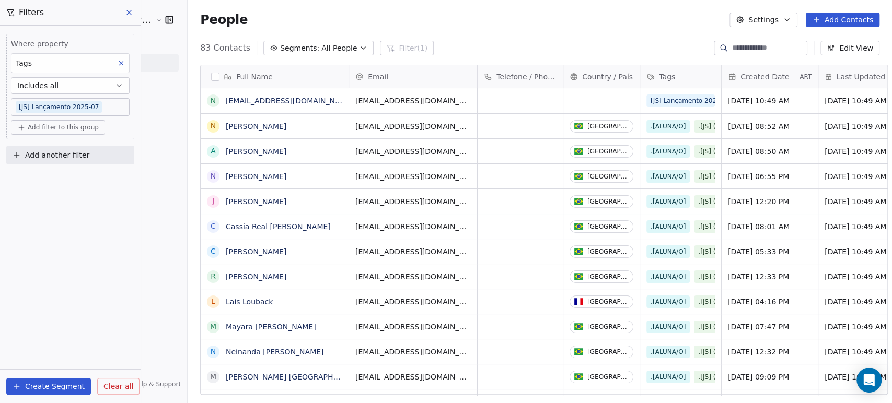
click at [107, 104] on body "Amanda Schultz | AS Treinamentos Contacts People Marketing Workflows Campaigns …" at bounding box center [446, 201] width 892 height 403
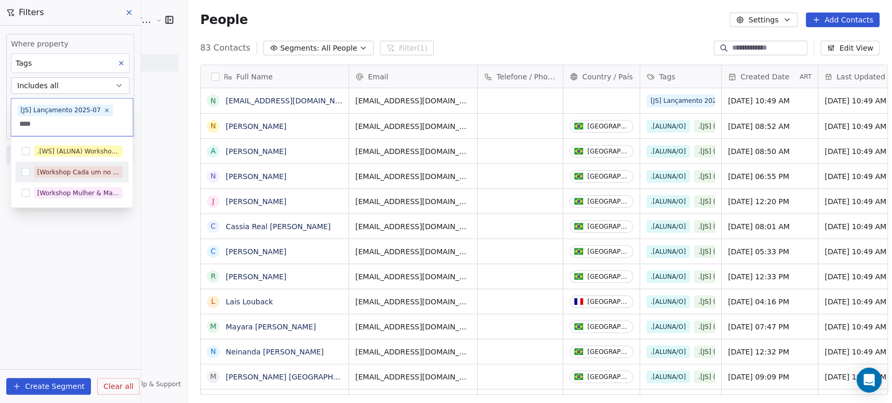
type input "****"
click at [70, 174] on div "[Workshop Cada um no seu Lugar]" at bounding box center [78, 171] width 82 height 9
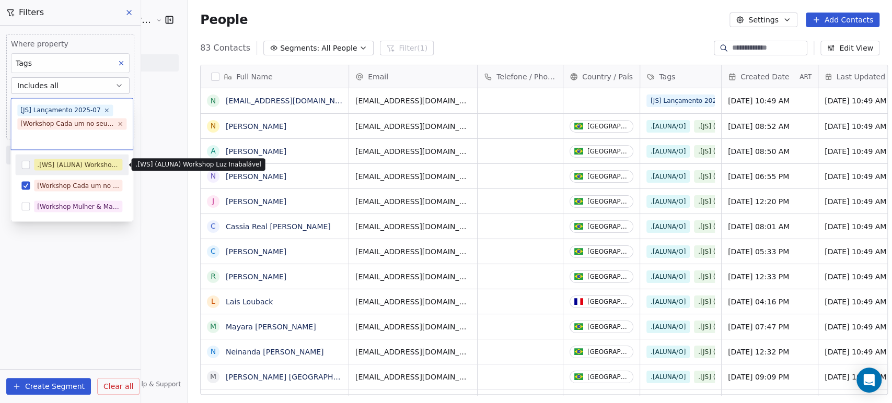
click at [162, 150] on html "Amanda Schultz | AS Treinamentos Contacts People Marketing Workflows Campaigns …" at bounding box center [446, 201] width 892 height 403
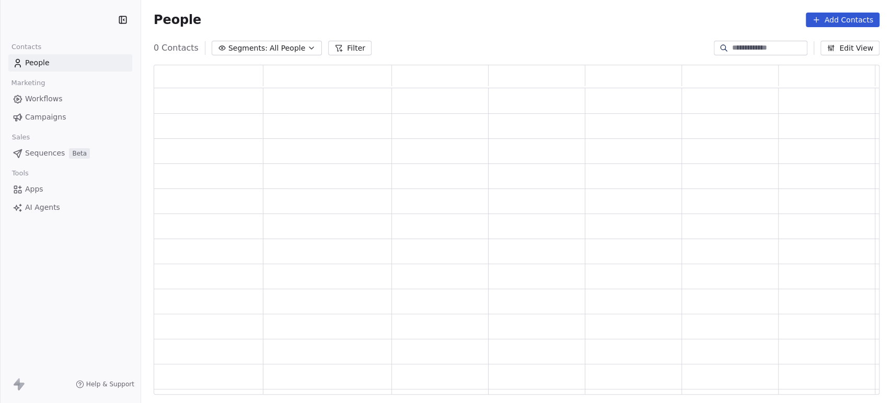
scroll to position [321, 717]
click at [283, 45] on span "All People" at bounding box center [288, 48] width 36 height 11
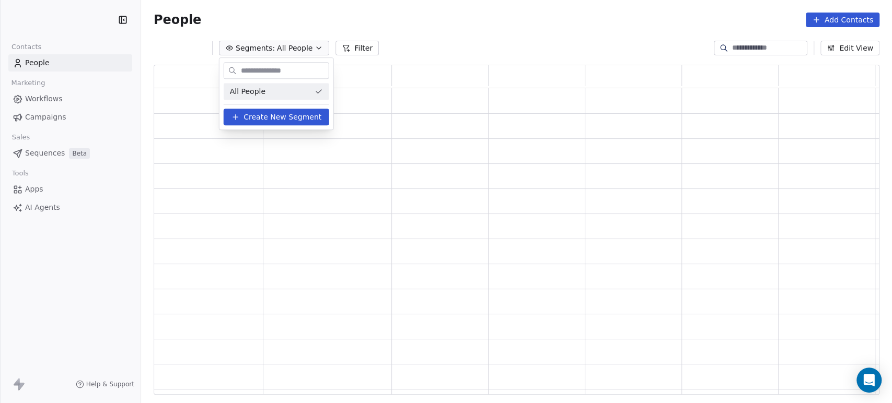
click at [283, 45] on html "Contacts People Marketing Workflows Campaigns Sales Sequences Beta Tools Apps A…" at bounding box center [446, 201] width 892 height 403
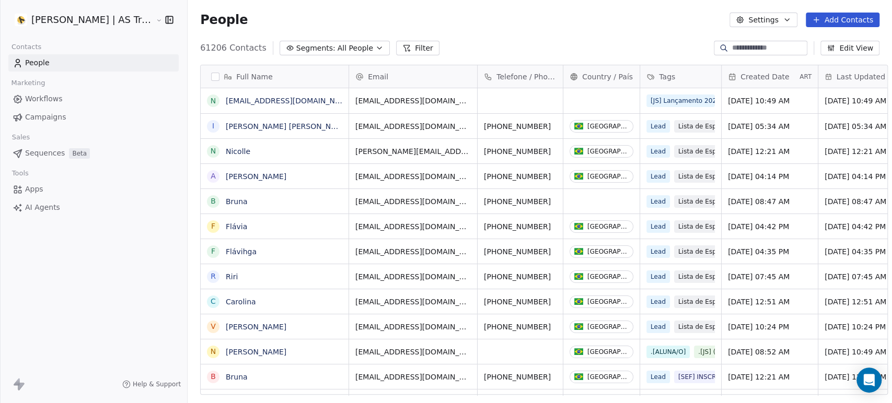
scroll to position [346, 704]
click at [397, 48] on button "Filter" at bounding box center [417, 48] width 43 height 15
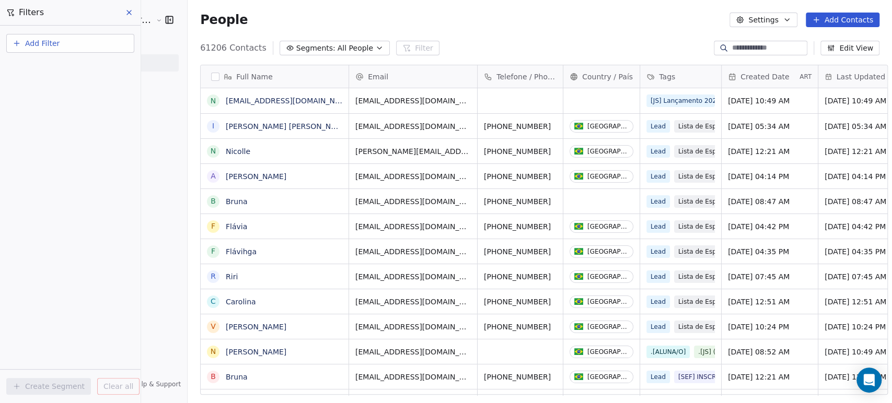
click at [84, 49] on button "Add Filter" at bounding box center [70, 43] width 128 height 19
click at [69, 72] on span "Contact properties" at bounding box center [51, 67] width 68 height 11
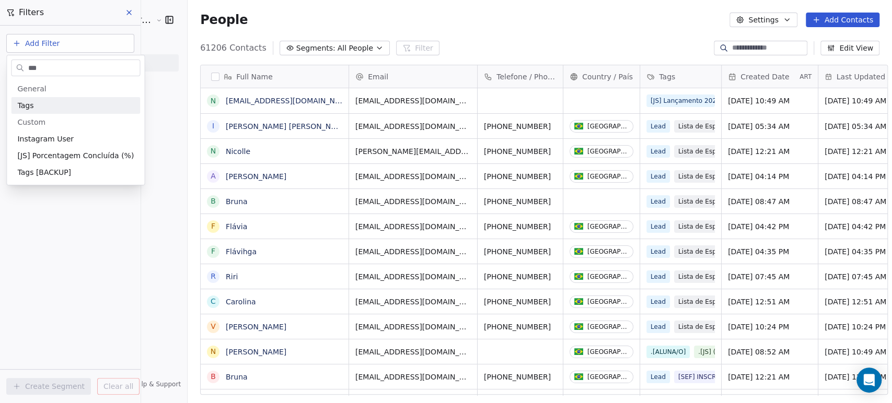
type input "***"
click at [54, 111] on div "Tags" at bounding box center [75, 105] width 129 height 17
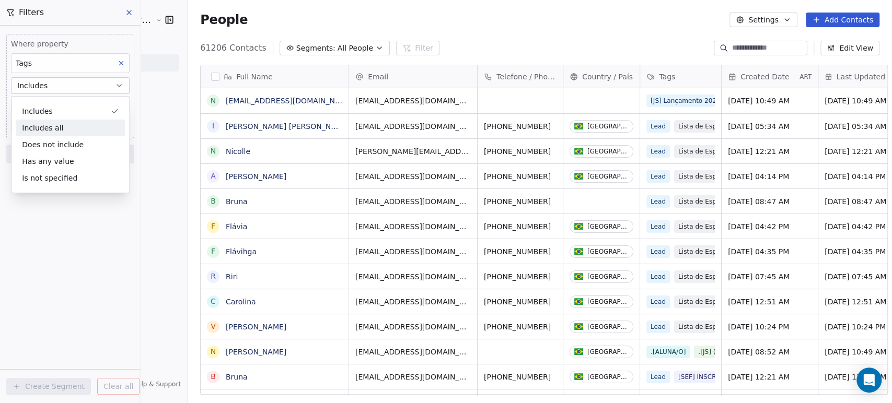
click at [73, 121] on div "Includes all" at bounding box center [70, 128] width 109 height 17
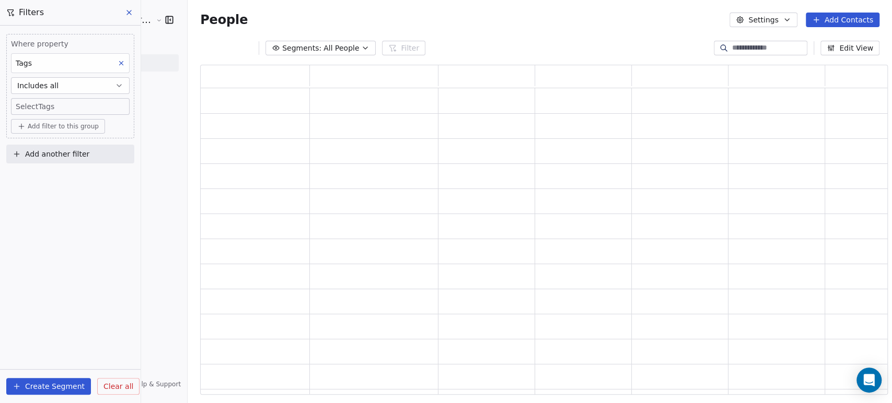
scroll to position [321, 679]
click at [86, 106] on body "[PERSON_NAME] | AS Treinamentos Contacts People Marketing Workflows Campaigns S…" at bounding box center [446, 201] width 892 height 403
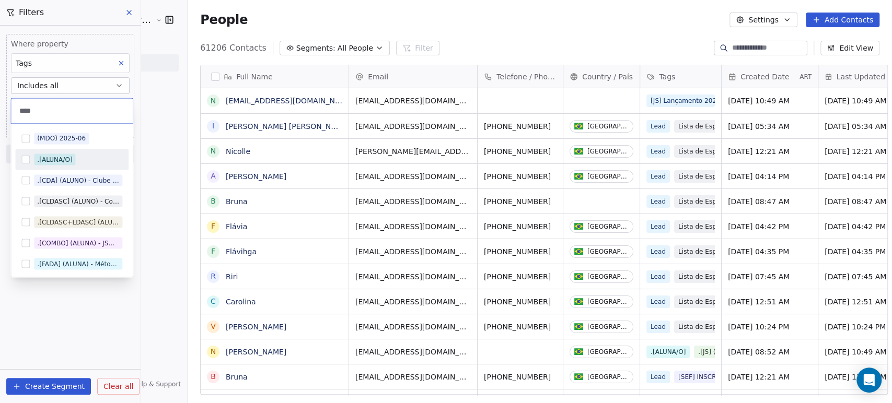
scroll to position [346, 704]
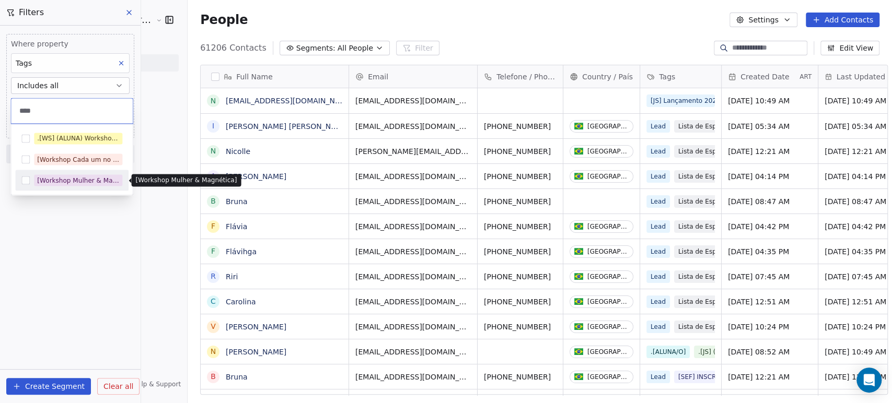
type input "****"
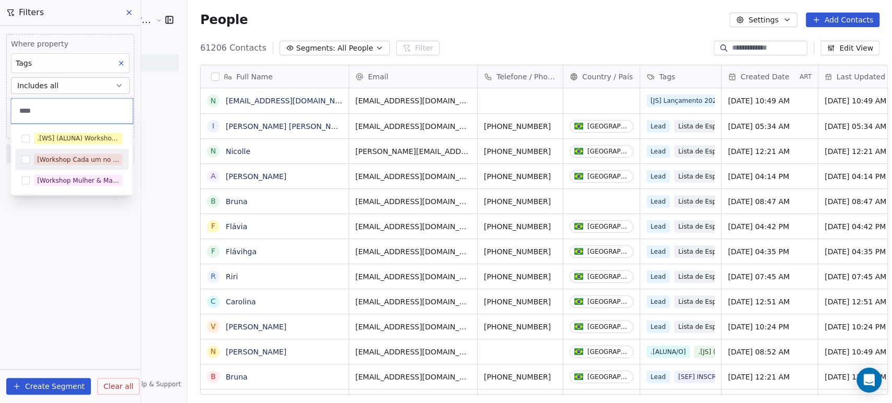
click at [86, 161] on div "[Workshop Cada um no seu Lugar]" at bounding box center [78, 159] width 82 height 9
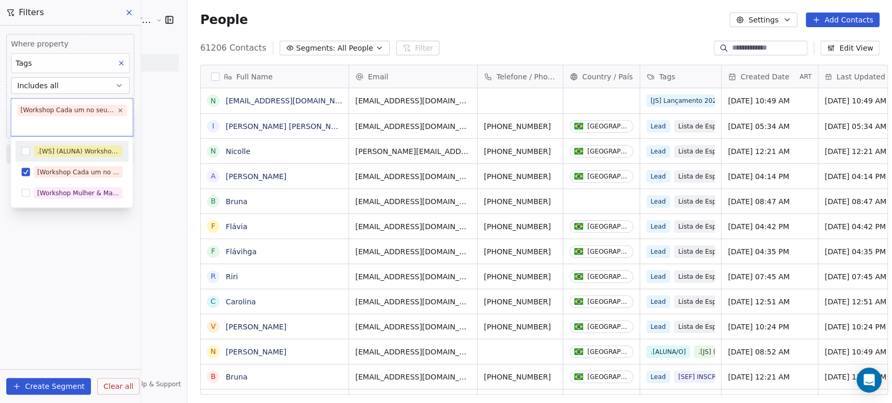
click at [167, 156] on html "[PERSON_NAME] | AS Treinamentos Contacts People Marketing Workflows Campaigns S…" at bounding box center [446, 201] width 892 height 403
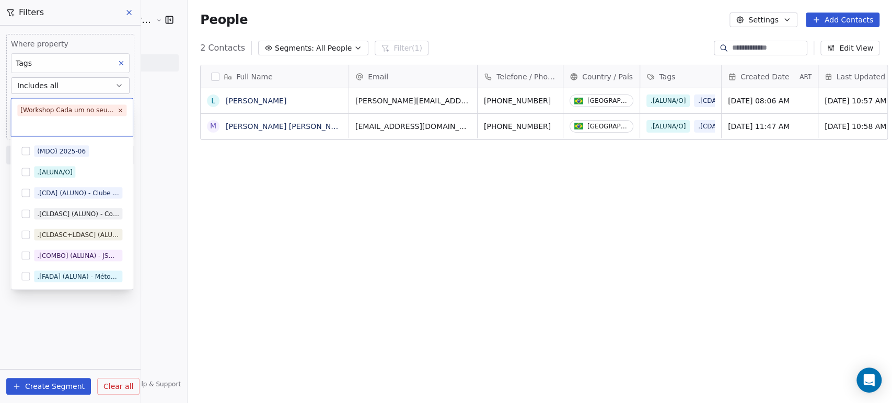
click at [128, 109] on body "[PERSON_NAME] | AS Treinamentos Contacts People Marketing Workflows Campaigns S…" at bounding box center [446, 201] width 892 height 403
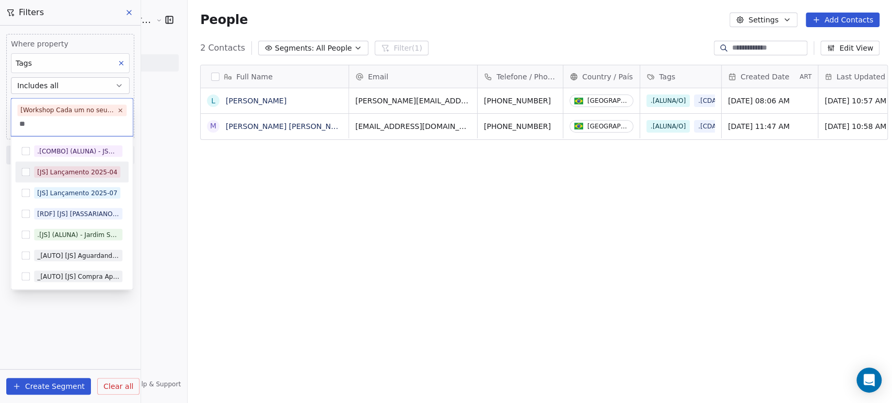
type input "**"
click at [83, 189] on div "[JS] Lançamento 2025-07" at bounding box center [77, 192] width 80 height 9
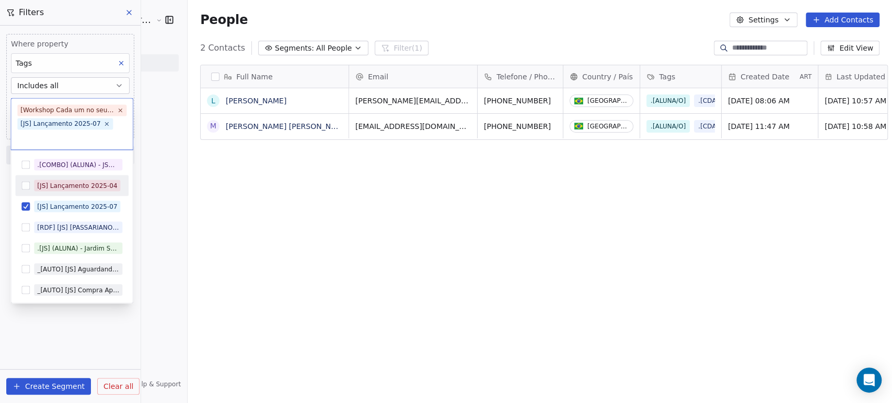
click at [193, 183] on html "[PERSON_NAME] | AS Treinamentos Contacts People Marketing Workflows Campaigns S…" at bounding box center [446, 201] width 892 height 403
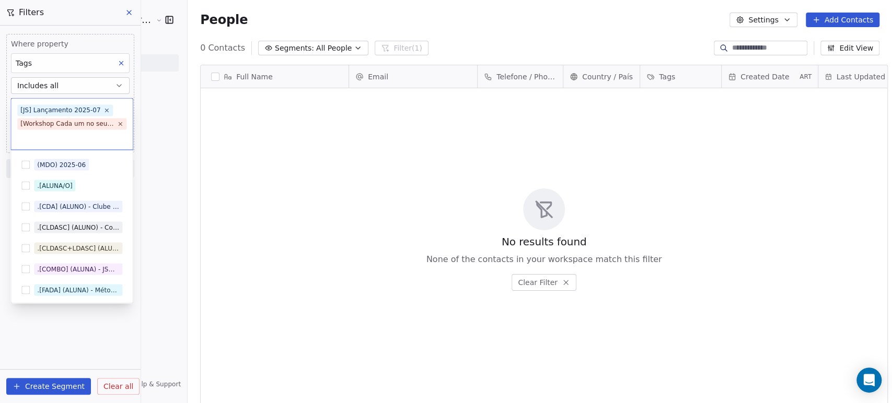
click at [22, 123] on body "[PERSON_NAME] | AS Treinamentos Contacts People Marketing Workflows Campaigns S…" at bounding box center [446, 201] width 892 height 403
click at [103, 108] on icon at bounding box center [106, 110] width 7 height 7
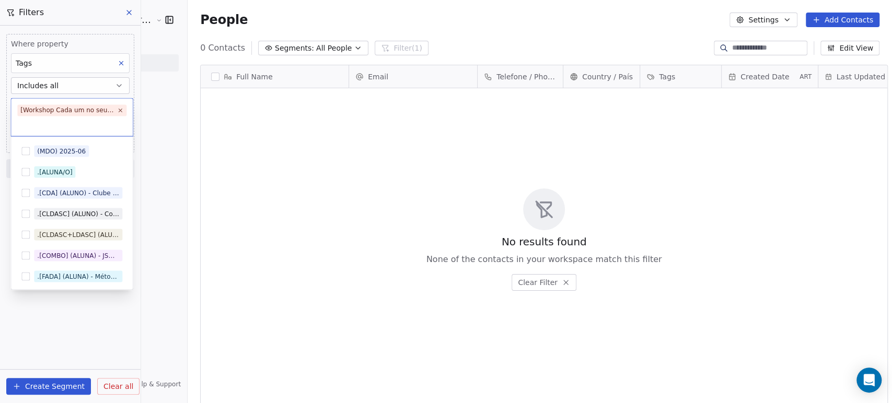
click at [177, 138] on html "[PERSON_NAME] | AS Treinamentos Contacts People Marketing Workflows Campaigns S…" at bounding box center [446, 201] width 892 height 403
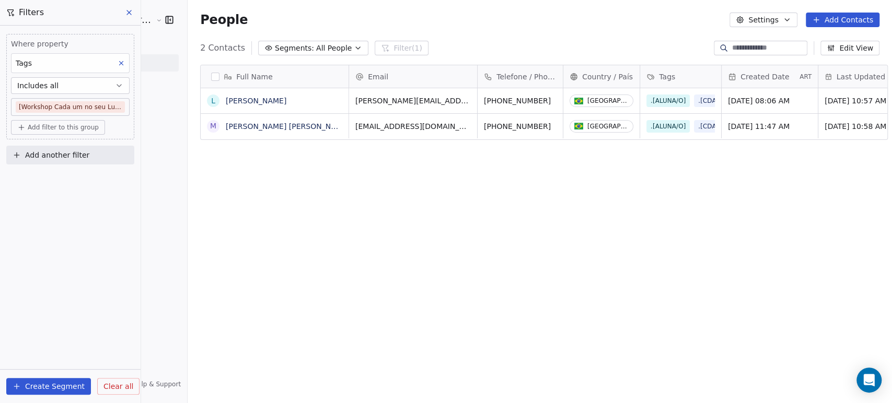
click at [57, 154] on span "Add another filter" at bounding box center [57, 155] width 64 height 11
click at [55, 199] on span "Contact activity" at bounding box center [46, 196] width 58 height 11
type input "*"
click at [81, 162] on html "[PERSON_NAME] | AS Treinamentos Contacts People Marketing Workflows Campaigns S…" at bounding box center [446, 201] width 892 height 403
click at [94, 156] on button "Add another filter" at bounding box center [70, 155] width 128 height 19
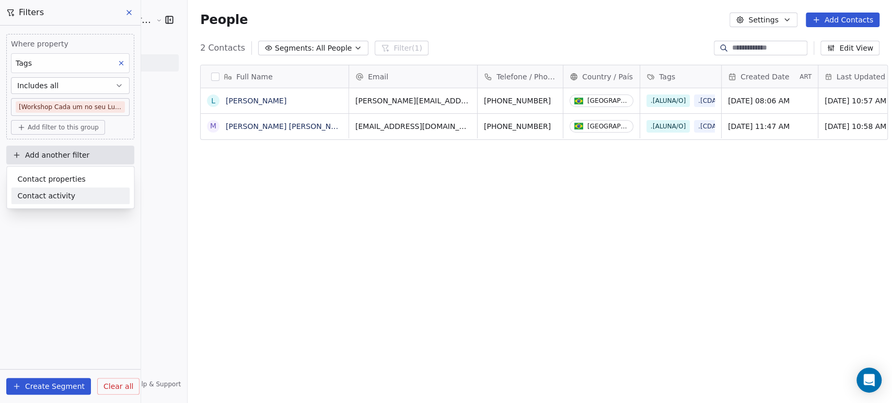
click at [59, 200] on span "Contact activity" at bounding box center [46, 196] width 58 height 11
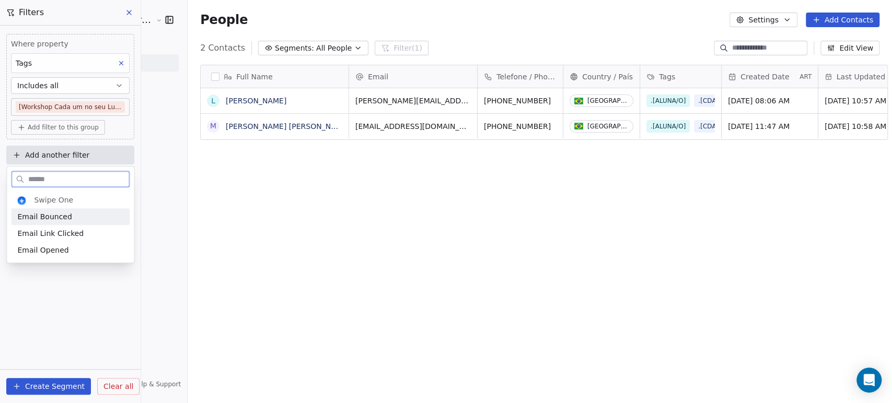
click at [83, 167] on div at bounding box center [70, 177] width 127 height 21
click at [80, 158] on html "[PERSON_NAME] | AS Treinamentos Contacts People Marketing Workflows Campaigns S…" at bounding box center [446, 201] width 892 height 403
click at [81, 150] on span "Add another filter" at bounding box center [57, 155] width 64 height 11
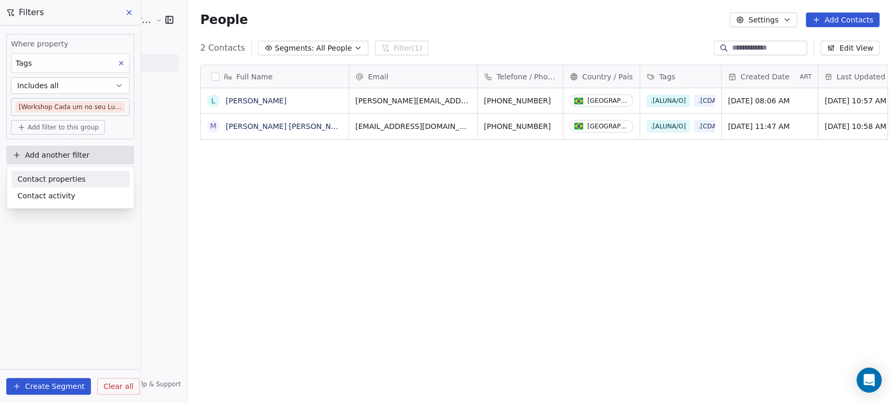
click at [63, 181] on span "Contact properties" at bounding box center [51, 179] width 68 height 11
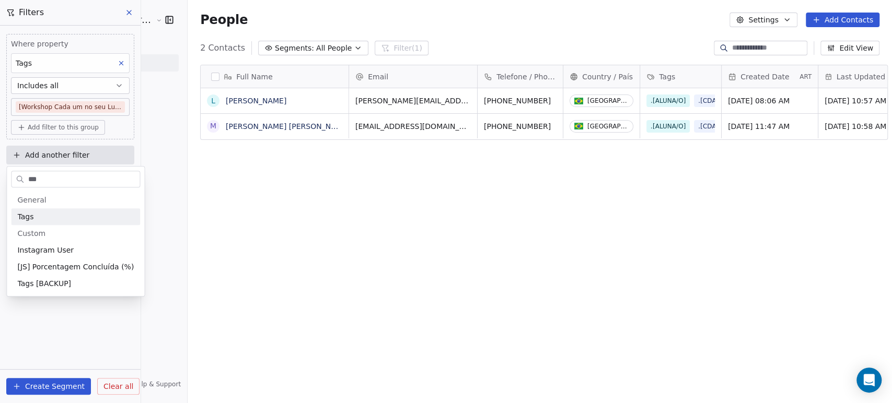
type input "***"
click at [53, 216] on div "Tags" at bounding box center [75, 217] width 116 height 10
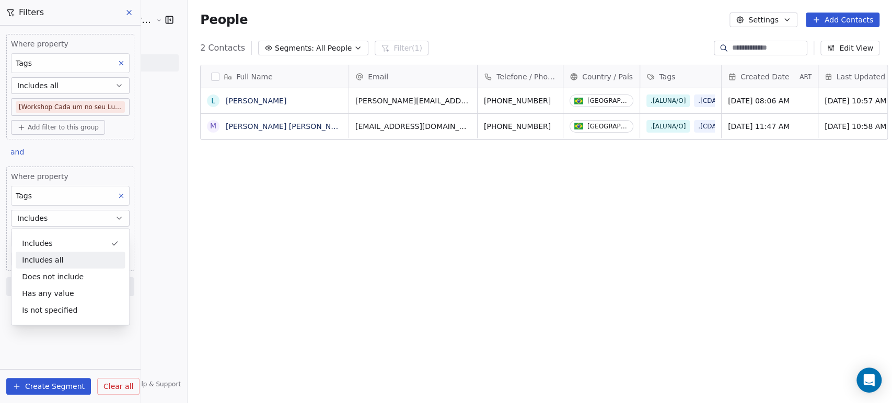
click at [44, 253] on div "Includes all" at bounding box center [70, 260] width 109 height 17
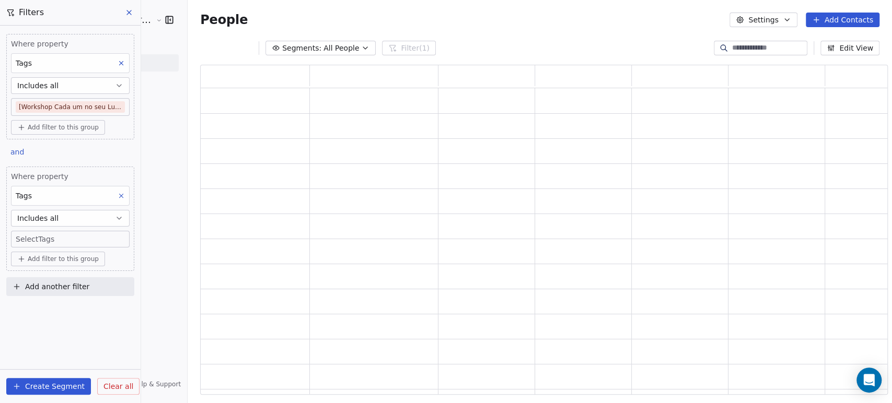
scroll to position [321, 679]
click at [67, 237] on body "[PERSON_NAME] | AS Treinamentos Contacts People Marketing Workflows Campaigns S…" at bounding box center [446, 201] width 892 height 403
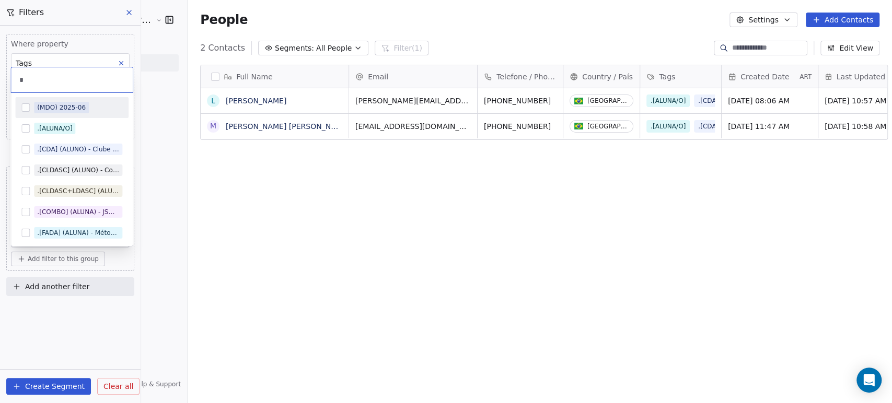
scroll to position [346, 704]
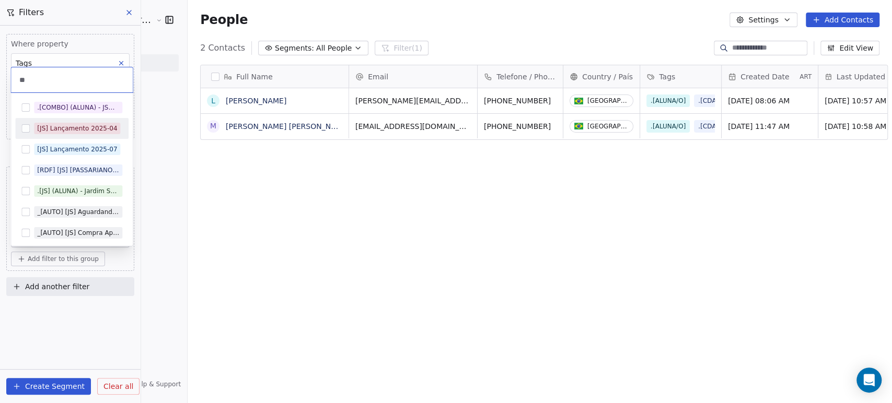
type input "**"
click at [96, 144] on span "[JS] Lançamento 2025-07" at bounding box center [77, 149] width 86 height 11
click at [164, 186] on html "[PERSON_NAME] | AS Treinamentos Contacts People Marketing Workflows Campaigns S…" at bounding box center [446, 201] width 892 height 403
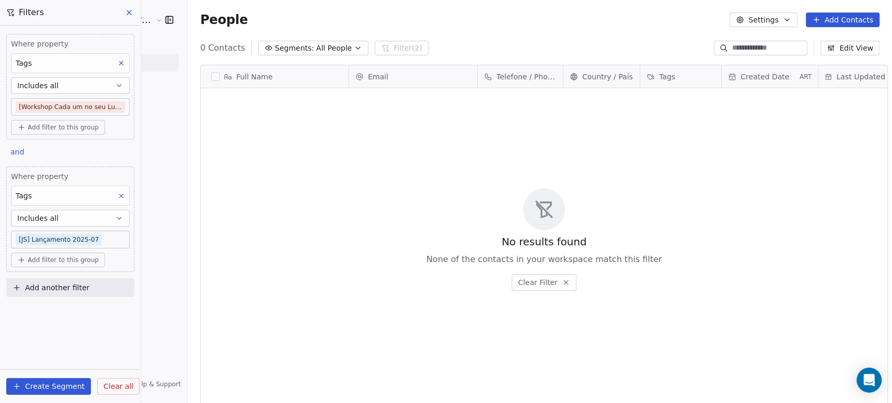
click at [316, 46] on span "All People" at bounding box center [334, 48] width 36 height 11
click at [336, 37] on html "[PERSON_NAME] | AS Treinamentos Contacts People Marketing Workflows Campaigns S…" at bounding box center [446, 201] width 892 height 403
click at [109, 80] on button "Includes all" at bounding box center [70, 85] width 119 height 17
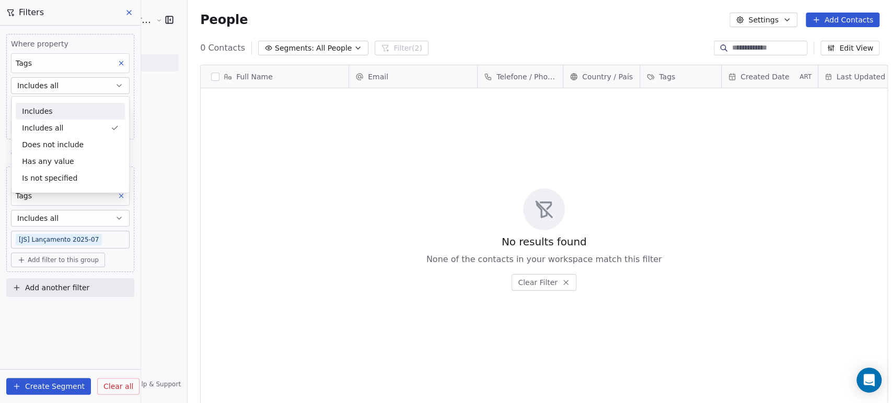
click at [87, 116] on div "Includes" at bounding box center [70, 111] width 109 height 17
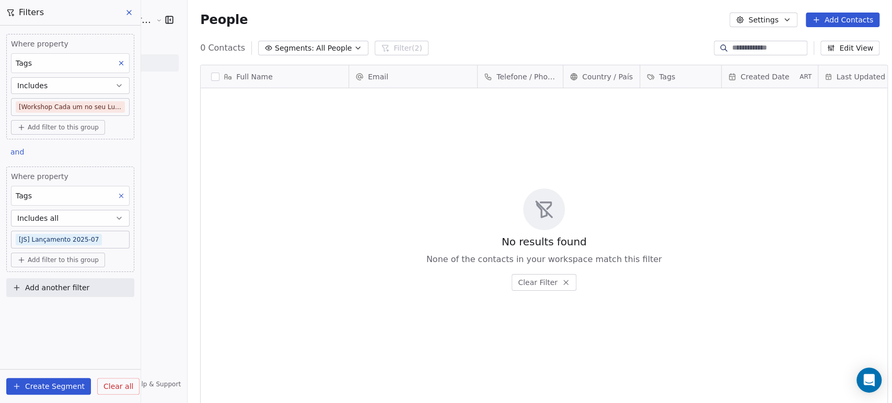
click at [77, 217] on button "Includes all" at bounding box center [70, 218] width 119 height 17
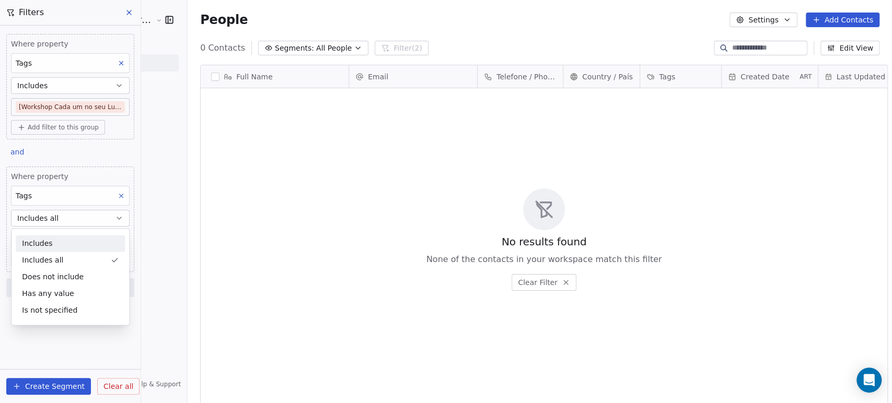
click at [69, 240] on div "Includes" at bounding box center [70, 243] width 109 height 17
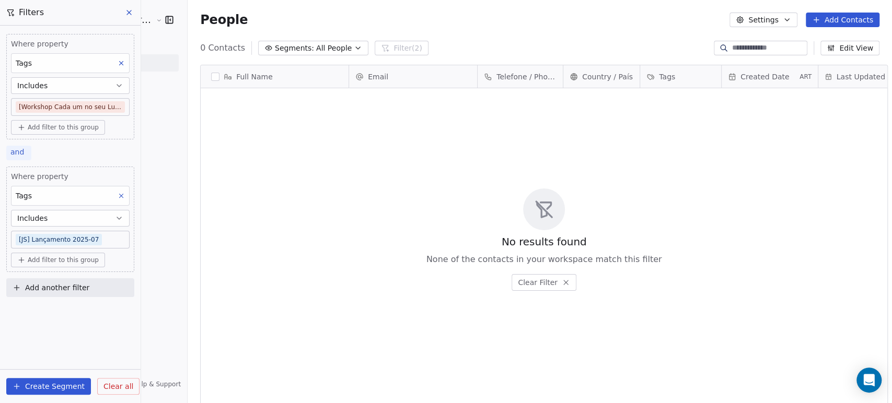
click at [16, 154] on span "and" at bounding box center [17, 152] width 14 height 8
click at [22, 191] on span "or" at bounding box center [20, 191] width 7 height 11
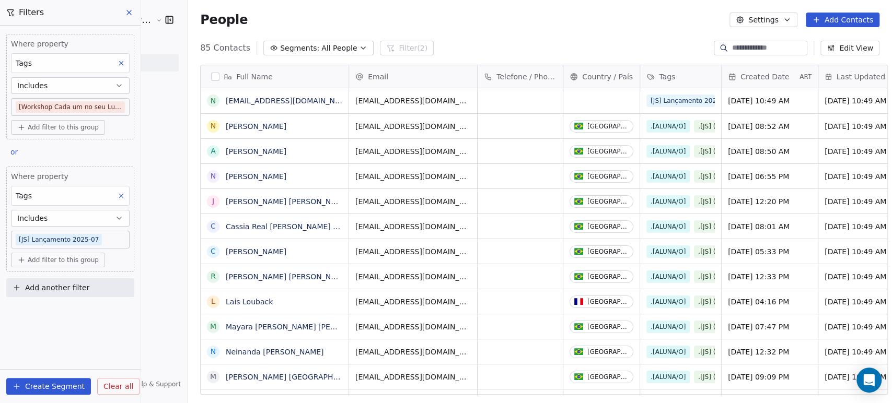
click at [79, 380] on button "Create Segment" at bounding box center [48, 386] width 85 height 17
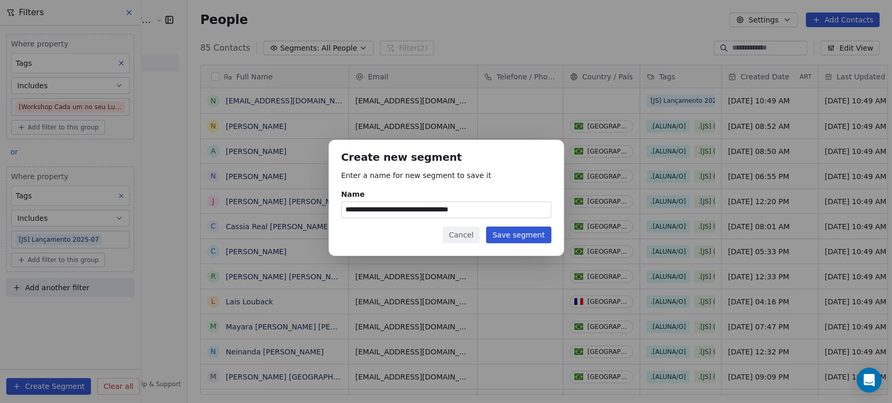
click at [481, 212] on input "**********" at bounding box center [446, 210] width 209 height 16
click at [492, 209] on input "**********" at bounding box center [446, 210] width 209 height 16
type input "**********"
click at [506, 234] on button "Save segment" at bounding box center [518, 235] width 65 height 17
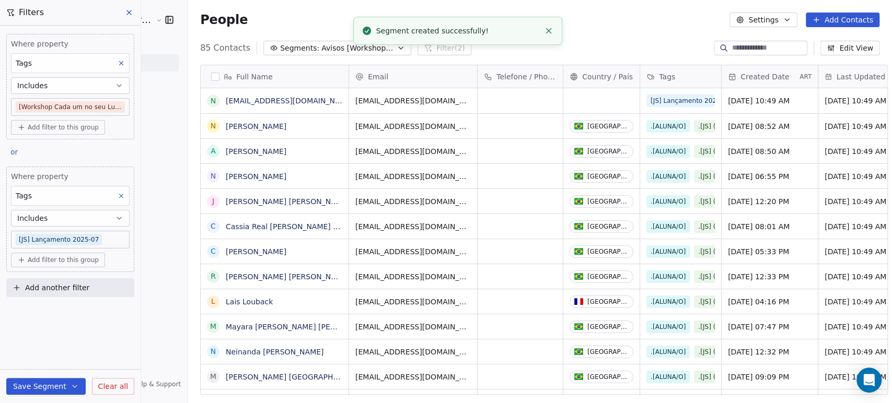
click at [126, 9] on icon at bounding box center [129, 12] width 8 height 8
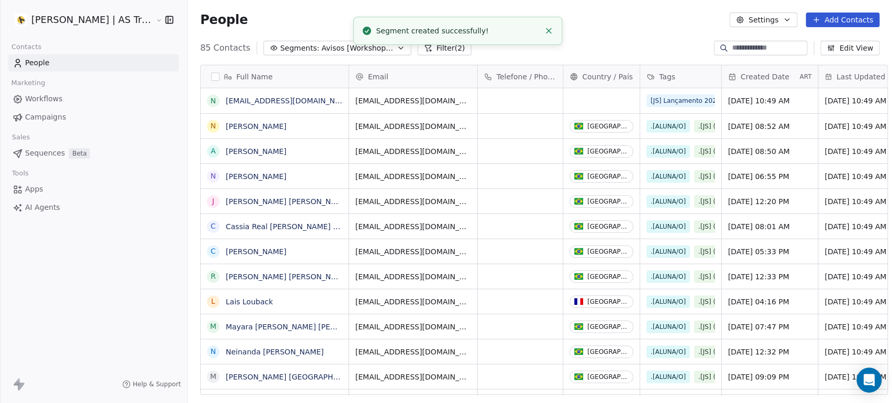
click at [79, 113] on link "Campaigns" at bounding box center [93, 117] width 170 height 17
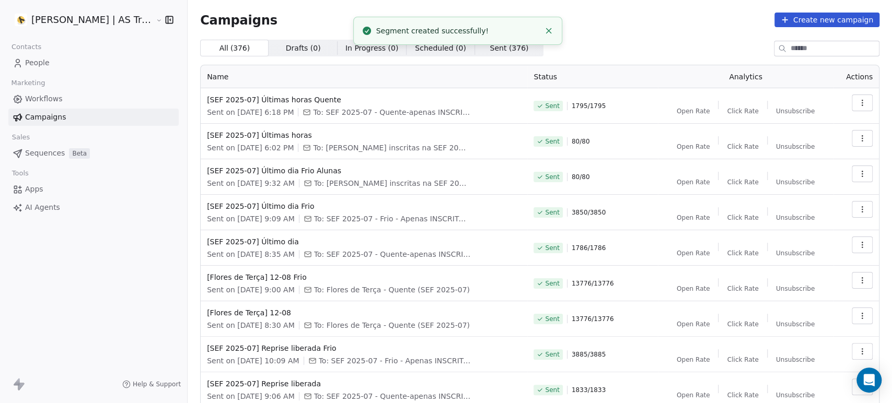
click at [819, 25] on button "Create new campaign" at bounding box center [826, 20] width 105 height 15
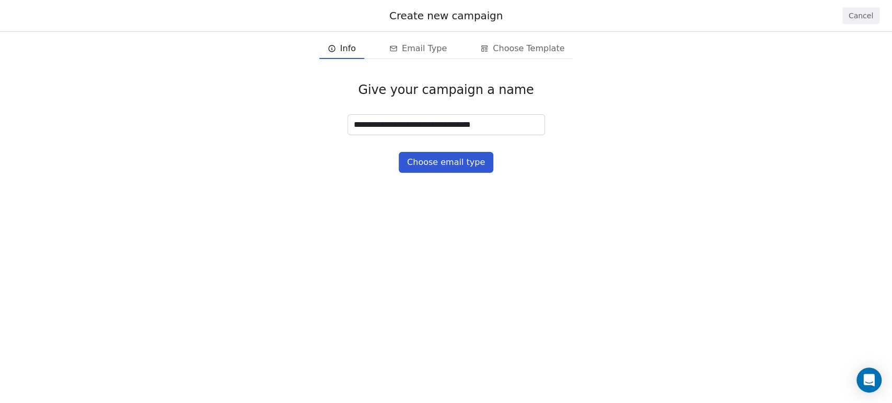
type input "**********"
click at [449, 168] on button "Choose email type" at bounding box center [446, 162] width 95 height 21
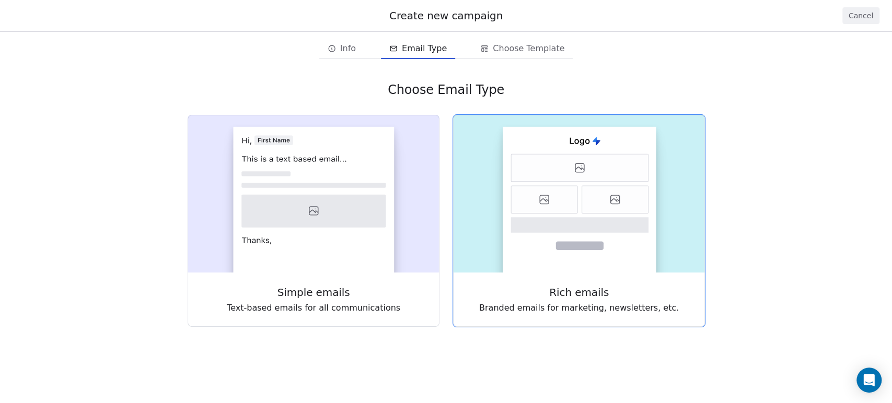
click at [562, 186] on icon at bounding box center [544, 200] width 66 height 28
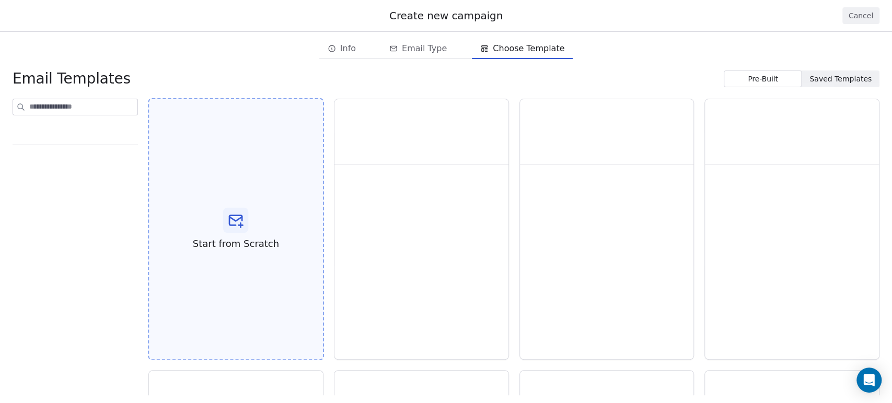
click at [291, 202] on div "Start from Scratch" at bounding box center [236, 229] width 176 height 263
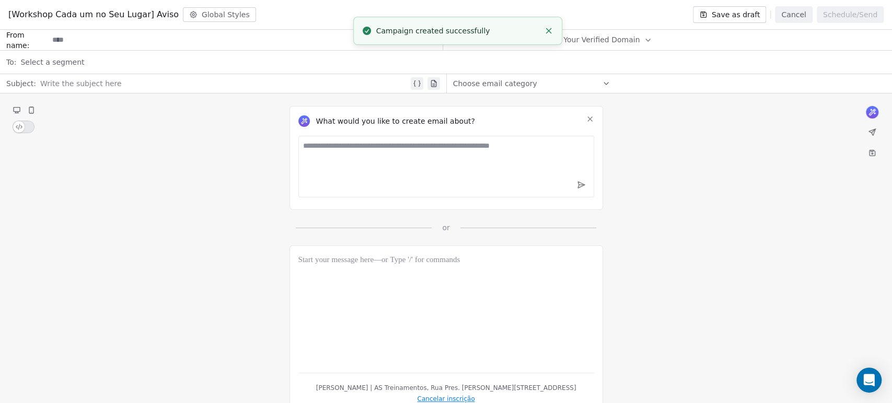
click at [597, 123] on div "What would you like to create email about?" at bounding box center [445, 158] width 313 height 104
click at [582, 123] on div "What would you like to create email about?" at bounding box center [446, 121] width 296 height 13
click at [586, 122] on icon at bounding box center [590, 119] width 8 height 8
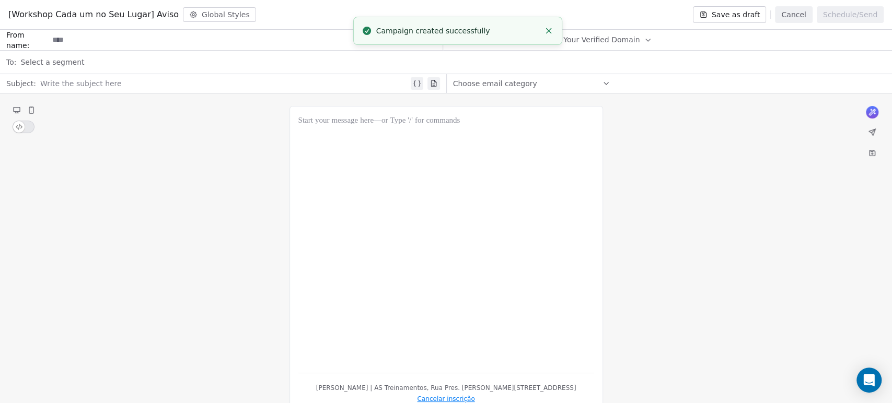
click at [483, 217] on div at bounding box center [446, 240] width 296 height 250
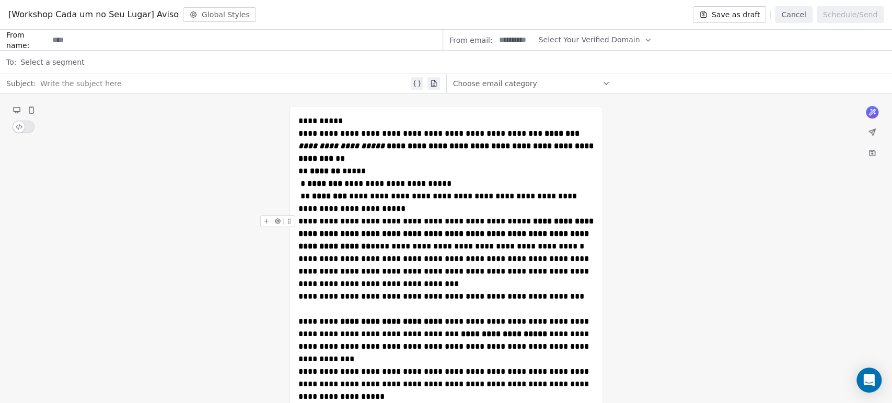
click at [403, 232] on strong "**********" at bounding box center [446, 233] width 297 height 33
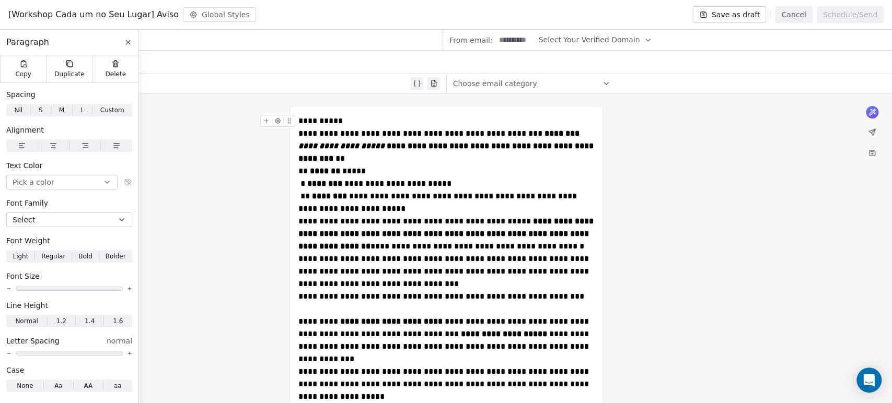
click at [369, 120] on div "**********" at bounding box center [446, 121] width 296 height 13
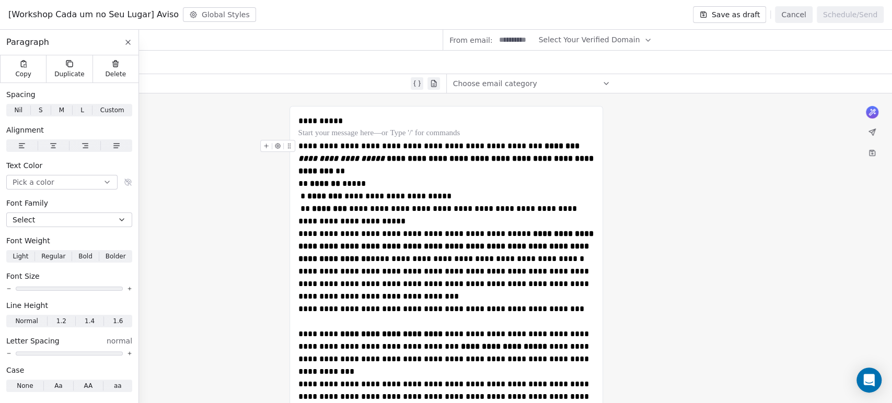
drag, startPoint x: 394, startPoint y: 168, endPoint x: 391, endPoint y: 174, distance: 7.7
click at [393, 171] on div "**********" at bounding box center [446, 159] width 296 height 38
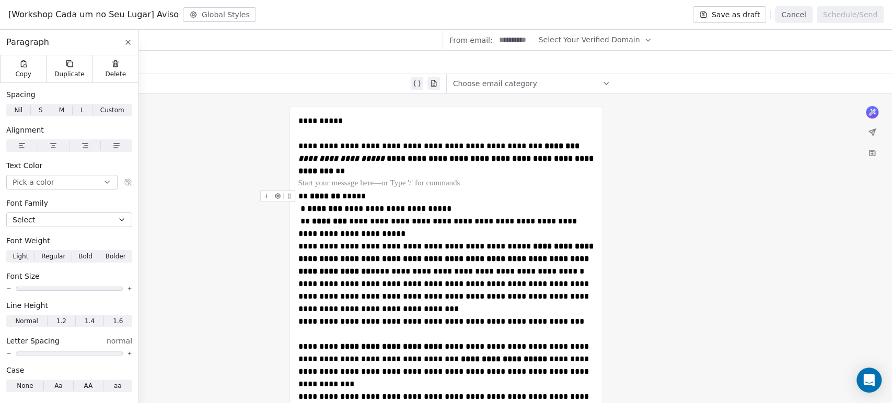
click at [393, 236] on div "**********" at bounding box center [446, 215] width 296 height 50
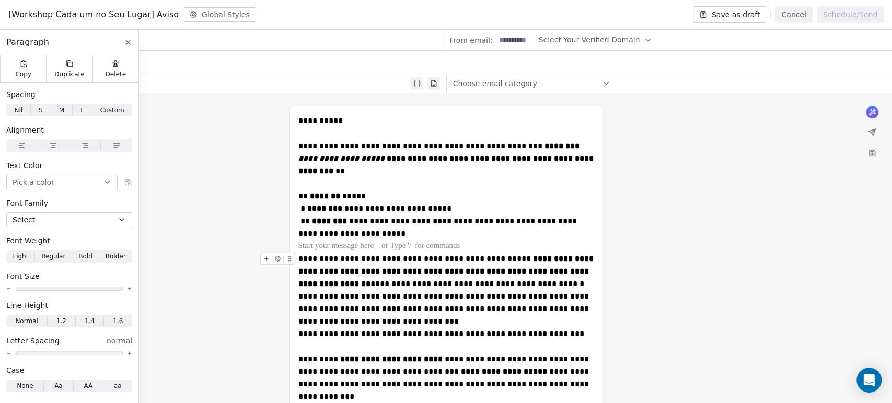
click at [562, 287] on div "**********" at bounding box center [446, 272] width 296 height 38
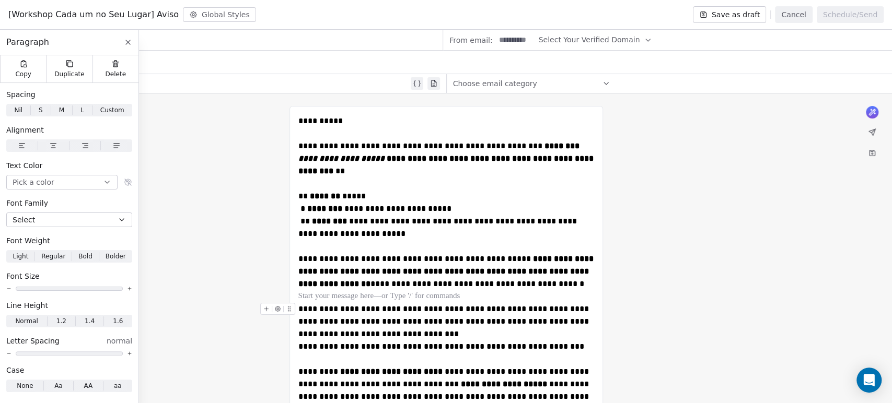
click at [471, 336] on div "**********" at bounding box center [446, 322] width 296 height 38
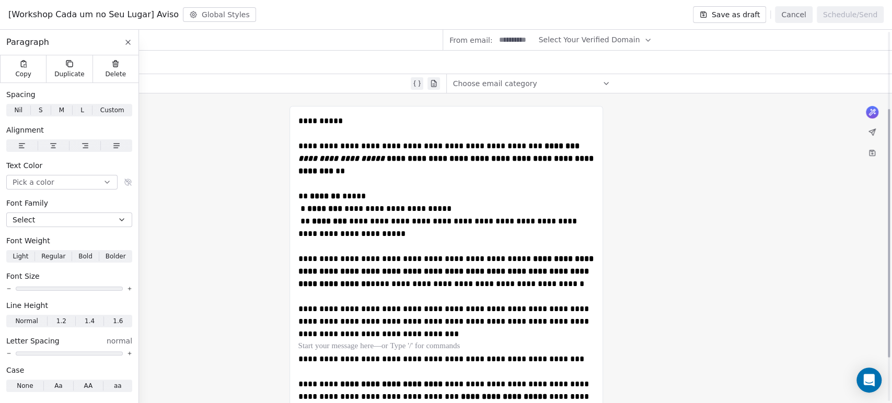
scroll to position [116, 0]
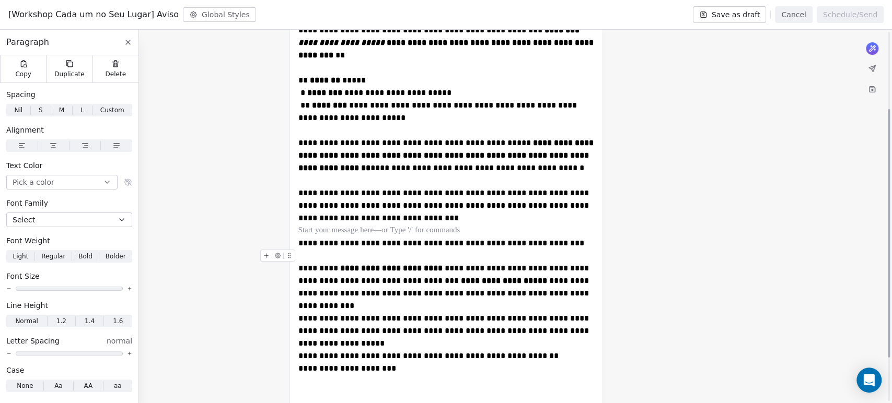
click at [435, 299] on div "**********" at bounding box center [446, 281] width 296 height 63
click at [423, 308] on div "**********" at bounding box center [446, 281] width 296 height 63
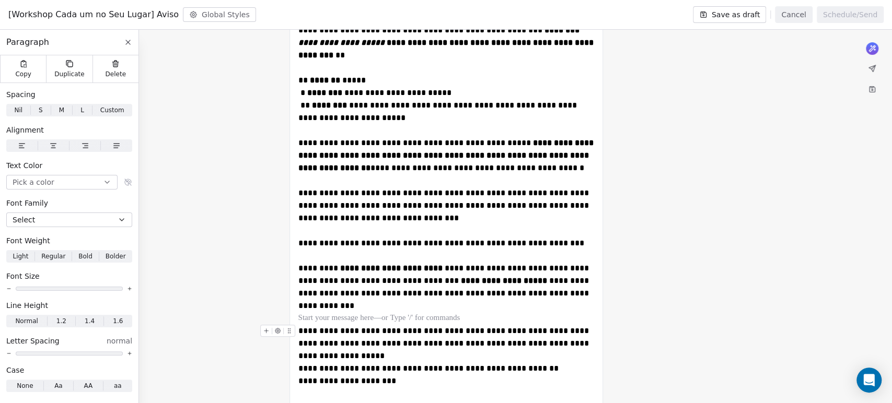
click at [377, 363] on div "**********" at bounding box center [446, 369] width 296 height 13
click at [372, 352] on div "**********" at bounding box center [446, 344] width 296 height 38
click at [382, 355] on div "**********" at bounding box center [446, 344] width 296 height 38
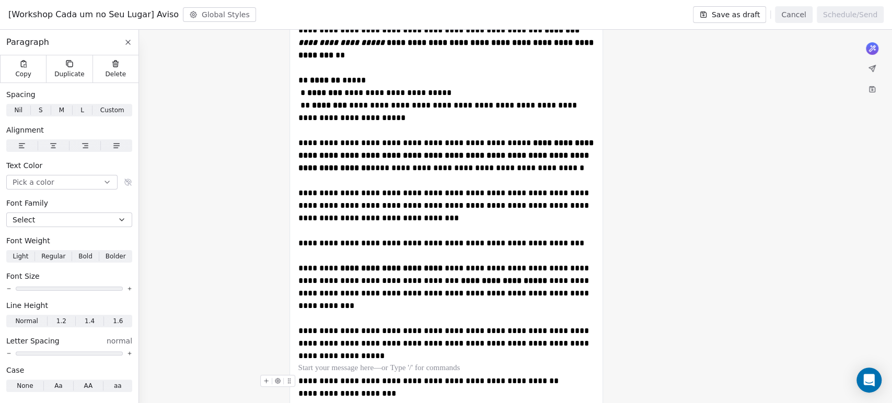
click at [543, 378] on div "**********" at bounding box center [446, 381] width 296 height 13
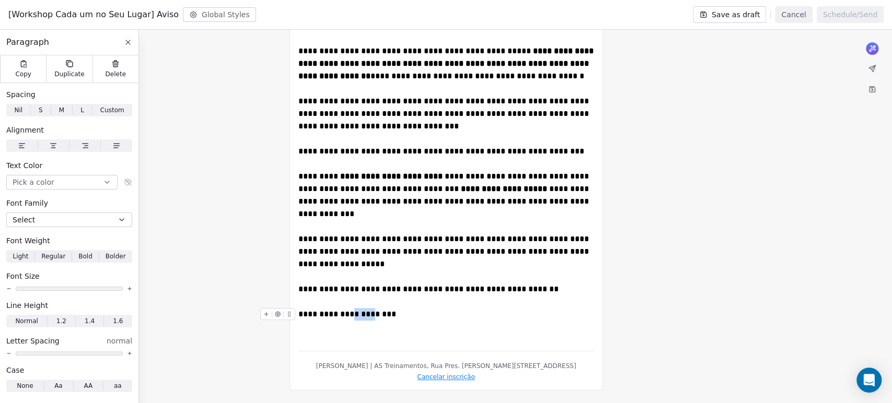
drag, startPoint x: 369, startPoint y: 301, endPoint x: 347, endPoint y: 302, distance: 21.9
click at [347, 310] on span "**********" at bounding box center [347, 314] width 98 height 8
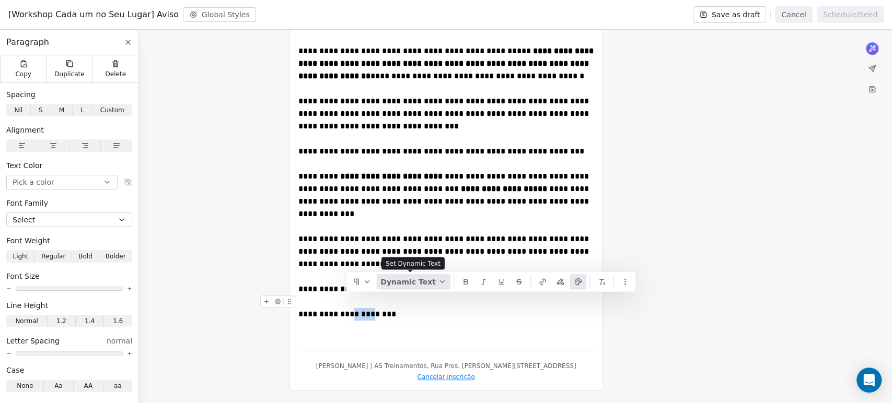
click at [392, 287] on button "Dynamic Text" at bounding box center [413, 282] width 74 height 16
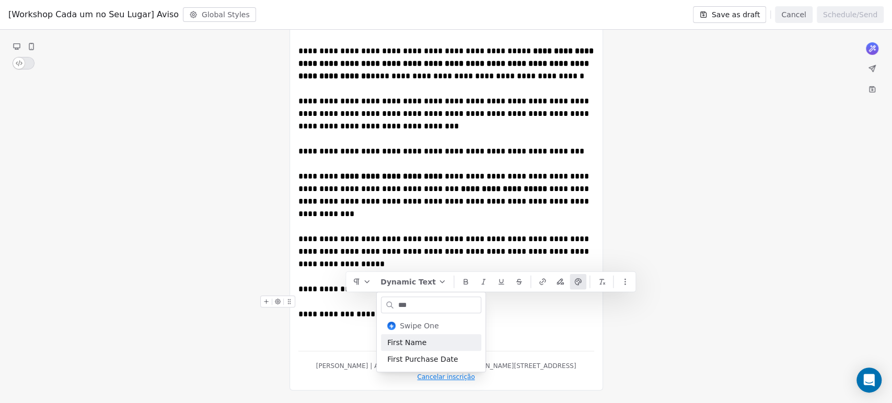
type input "***"
click at [437, 341] on div "First Name" at bounding box center [431, 342] width 100 height 17
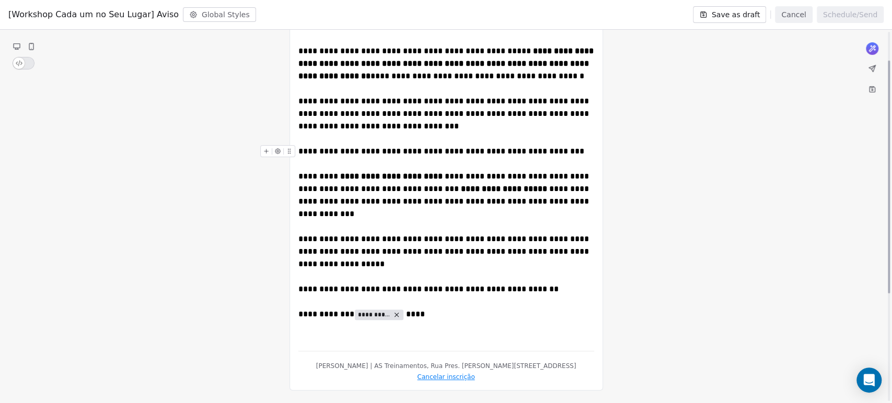
scroll to position [0, 0]
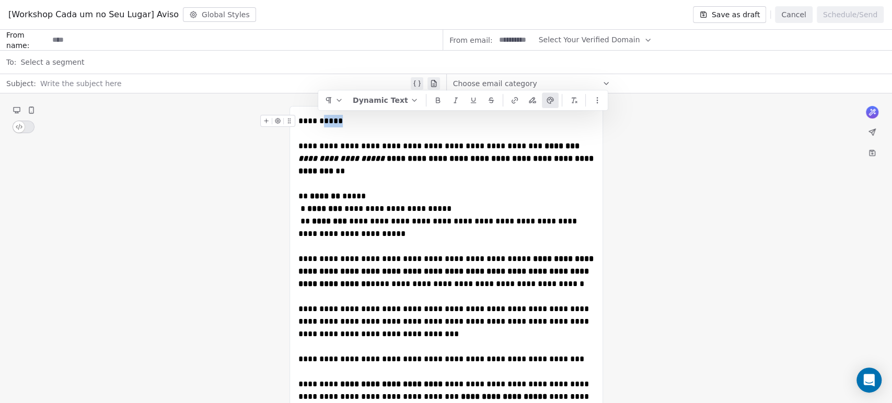
drag, startPoint x: 350, startPoint y: 126, endPoint x: 321, endPoint y: 122, distance: 30.1
click at [321, 122] on div "**********" at bounding box center [446, 121] width 296 height 13
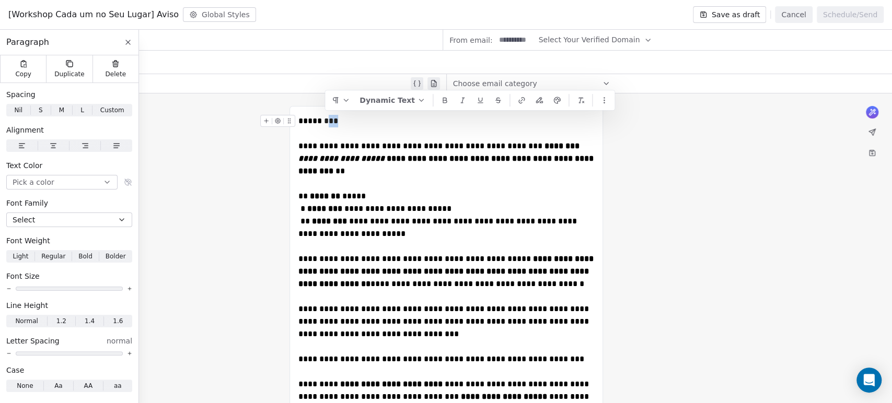
drag, startPoint x: 356, startPoint y: 121, endPoint x: 323, endPoint y: 120, distance: 33.4
click at [323, 120] on div "***** ***" at bounding box center [446, 121] width 296 height 13
click at [404, 101] on button "Dynamic Text" at bounding box center [392, 100] width 74 height 16
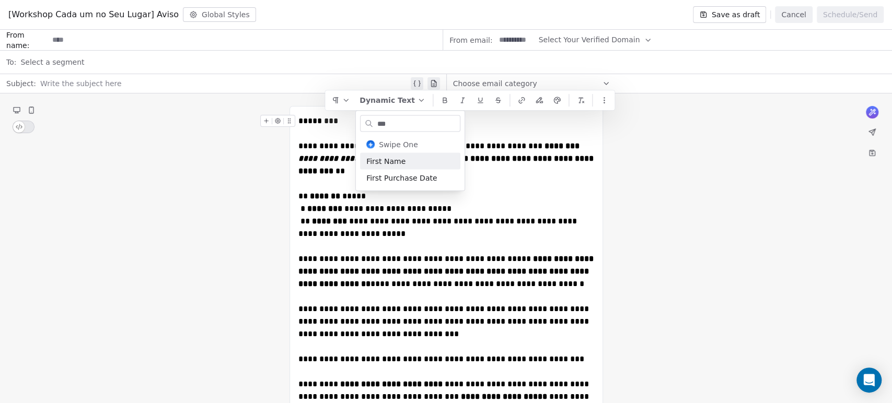
type input "***"
click at [407, 161] on div "First Name" at bounding box center [410, 161] width 100 height 17
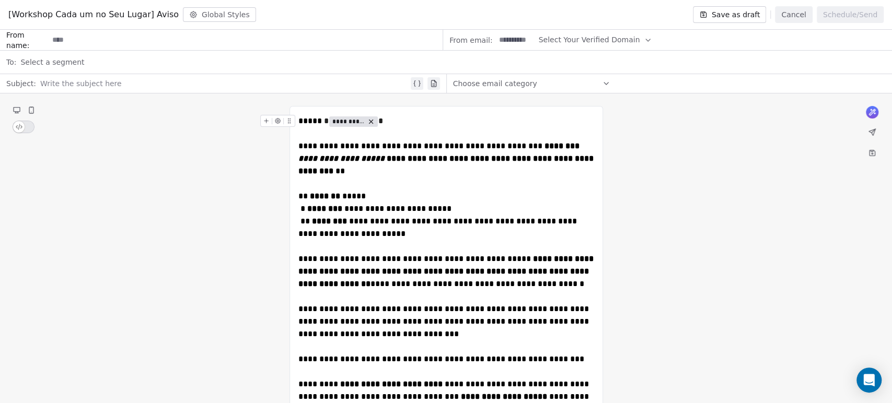
click at [329, 120] on span "**********" at bounding box center [354, 121] width 50 height 8
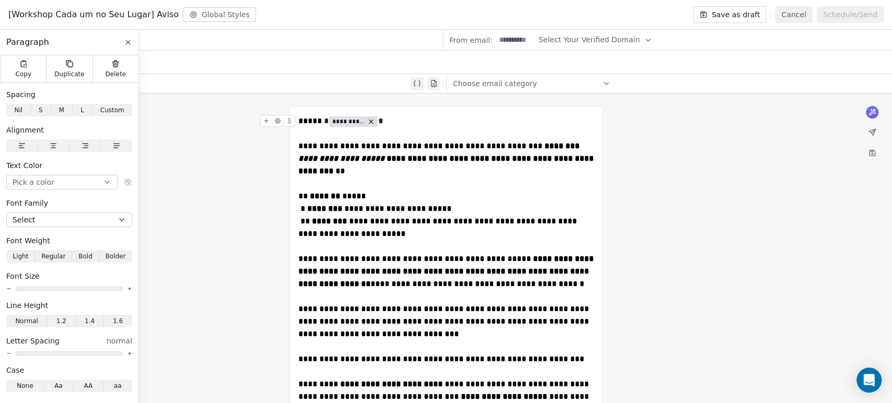
click at [323, 122] on div "**********" at bounding box center [446, 121] width 296 height 13
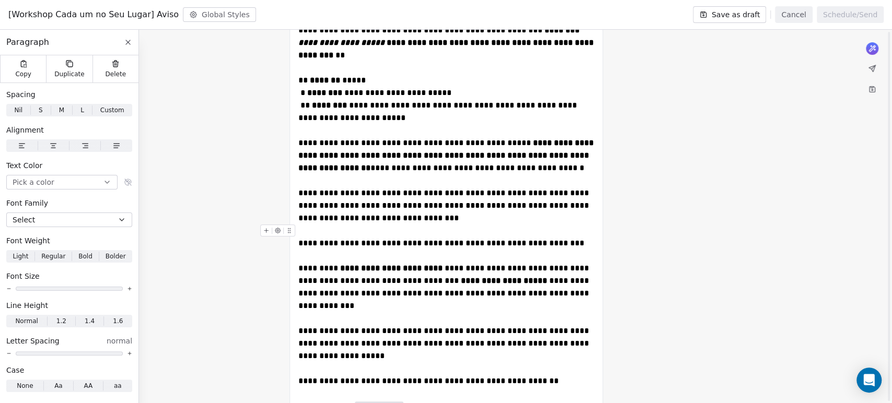
scroll to position [220, 0]
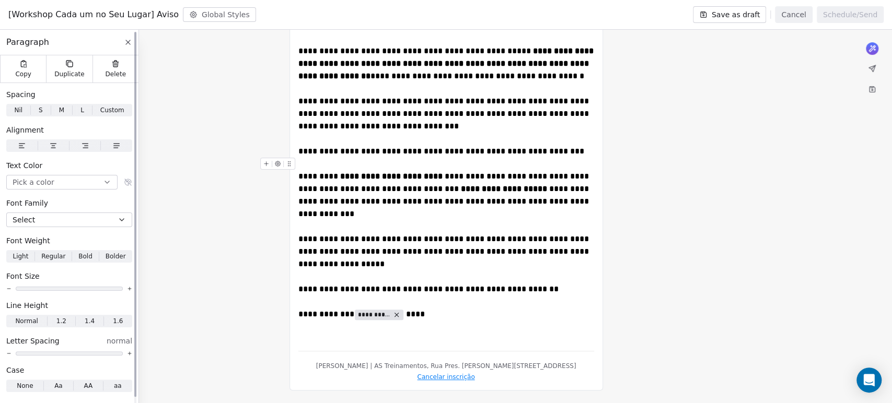
click at [127, 41] on icon at bounding box center [128, 42] width 8 height 8
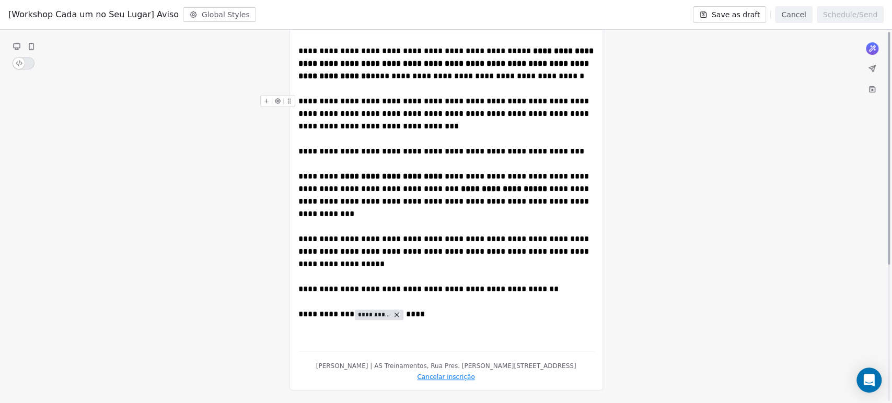
scroll to position [0, 0]
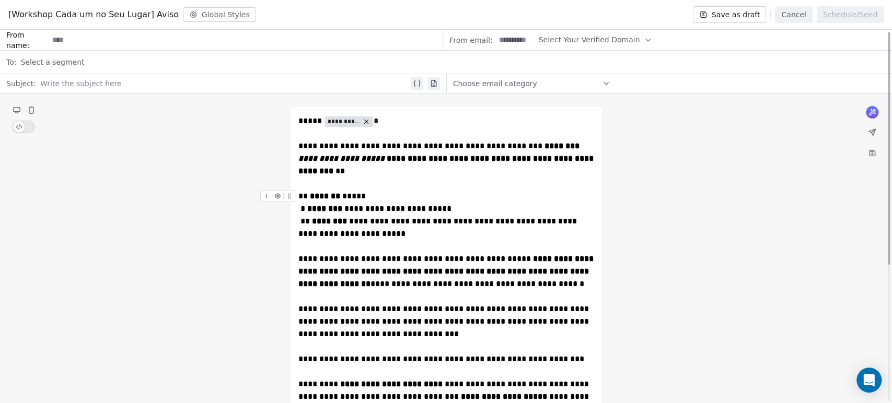
click at [106, 43] on input at bounding box center [245, 39] width 393 height 19
type input "**********"
click at [606, 33] on button "Select Your Verified Domain" at bounding box center [595, 40] width 114 height 20
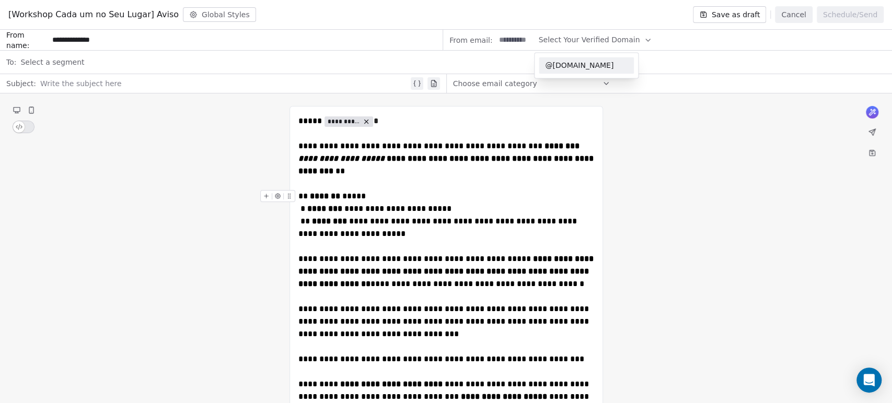
click at [585, 65] on span "@[DOMAIN_NAME]" at bounding box center [586, 65] width 83 height 10
click at [519, 46] on input at bounding box center [515, 39] width 41 height 19
type input "*****"
click at [59, 58] on span "Select a segment" at bounding box center [52, 62] width 64 height 10
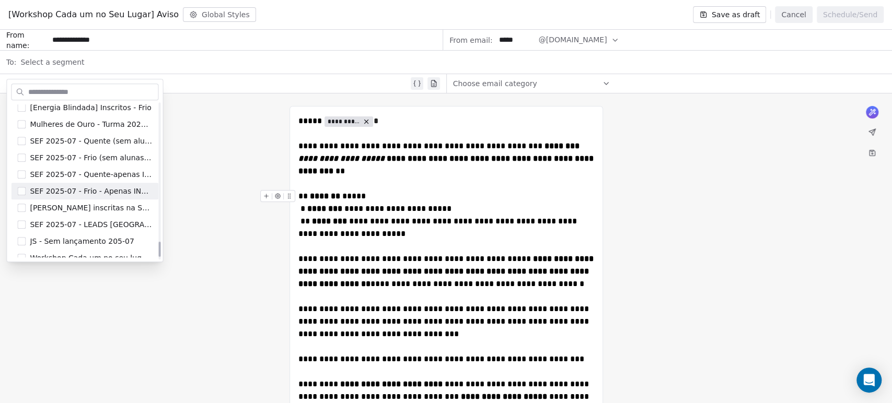
scroll to position [1418, 0]
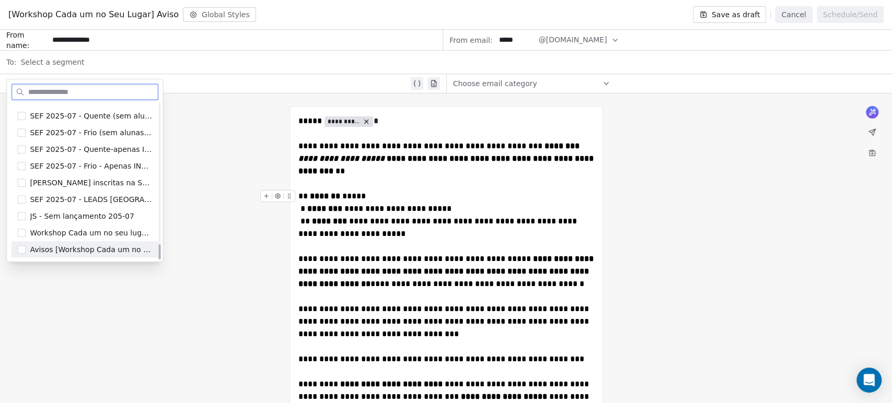
drag, startPoint x: 109, startPoint y: 250, endPoint x: 145, endPoint y: 239, distance: 37.7
click at [109, 249] on span "Avisos [Workshop Cada um no seu Lugar] INSCRITAS" at bounding box center [91, 249] width 122 height 10
click at [194, 215] on div "**********" at bounding box center [446, 353] width 892 height 518
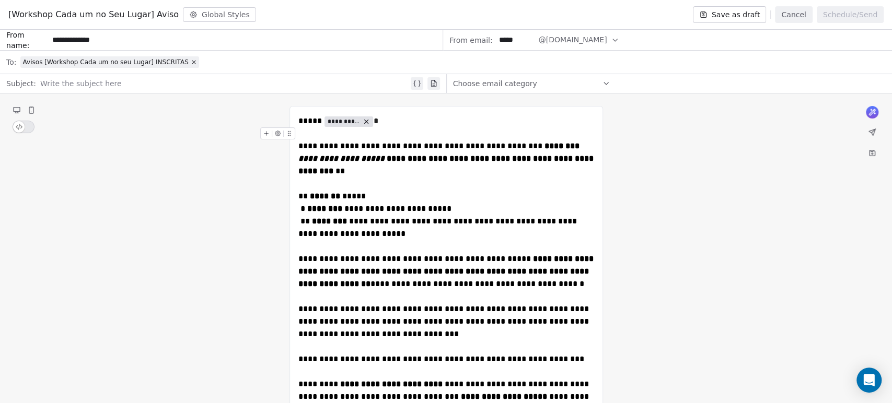
click at [81, 94] on div "**********" at bounding box center [446, 353] width 892 height 518
click at [81, 86] on div at bounding box center [224, 83] width 368 height 13
paste div
click at [672, 198] on div "**********" at bounding box center [446, 353] width 892 height 518
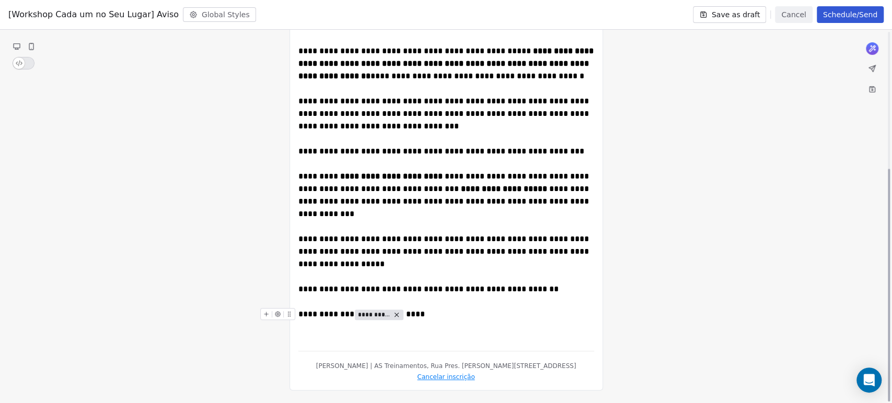
scroll to position [0, 0]
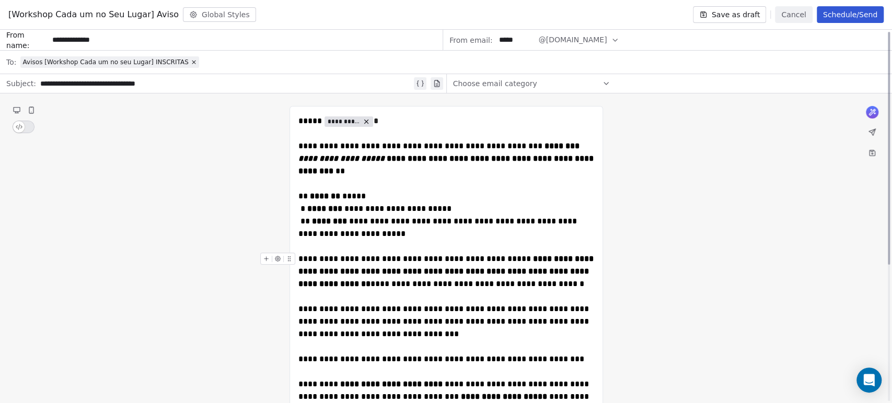
click at [850, 21] on button "Schedule/Send" at bounding box center [849, 14] width 67 height 17
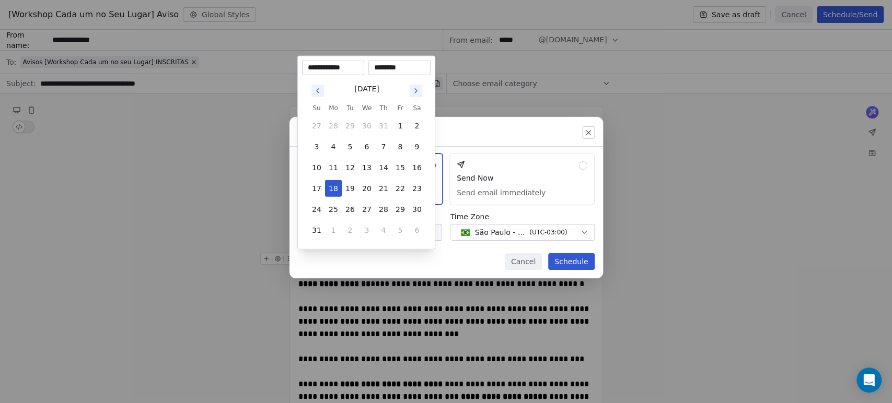
click at [337, 231] on body "[PERSON_NAME] | AS Treinamentos Contacts People Marketing Workflows Campaigns S…" at bounding box center [446, 201] width 892 height 403
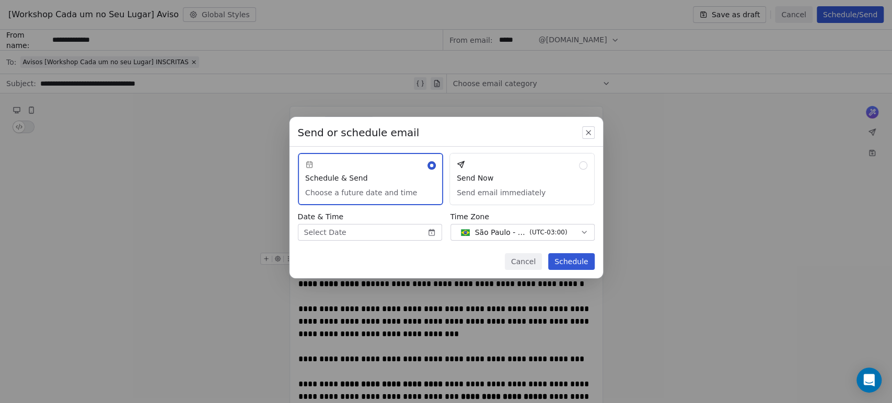
click at [422, 263] on div "Send or schedule email Schedule & Send Choose a future date and time Send Now S…" at bounding box center [446, 201] width 892 height 202
click at [537, 193] on button "Send Now Send email immediately" at bounding box center [521, 179] width 145 height 52
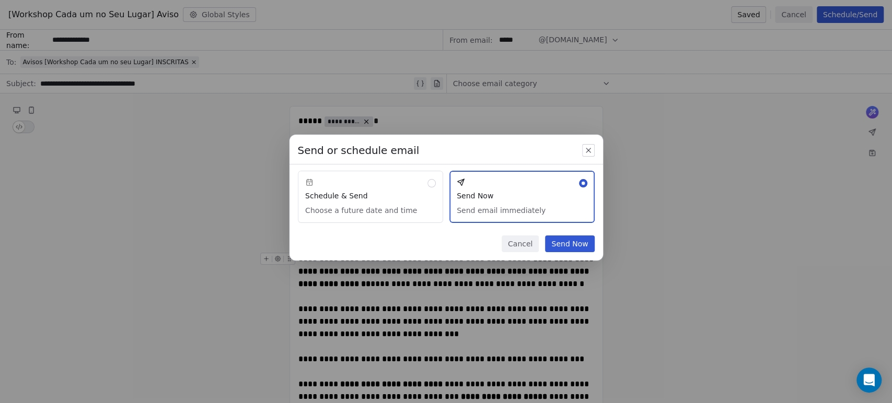
click at [568, 249] on button "Send Now" at bounding box center [569, 244] width 49 height 17
